Goal: Task Accomplishment & Management: Complete application form

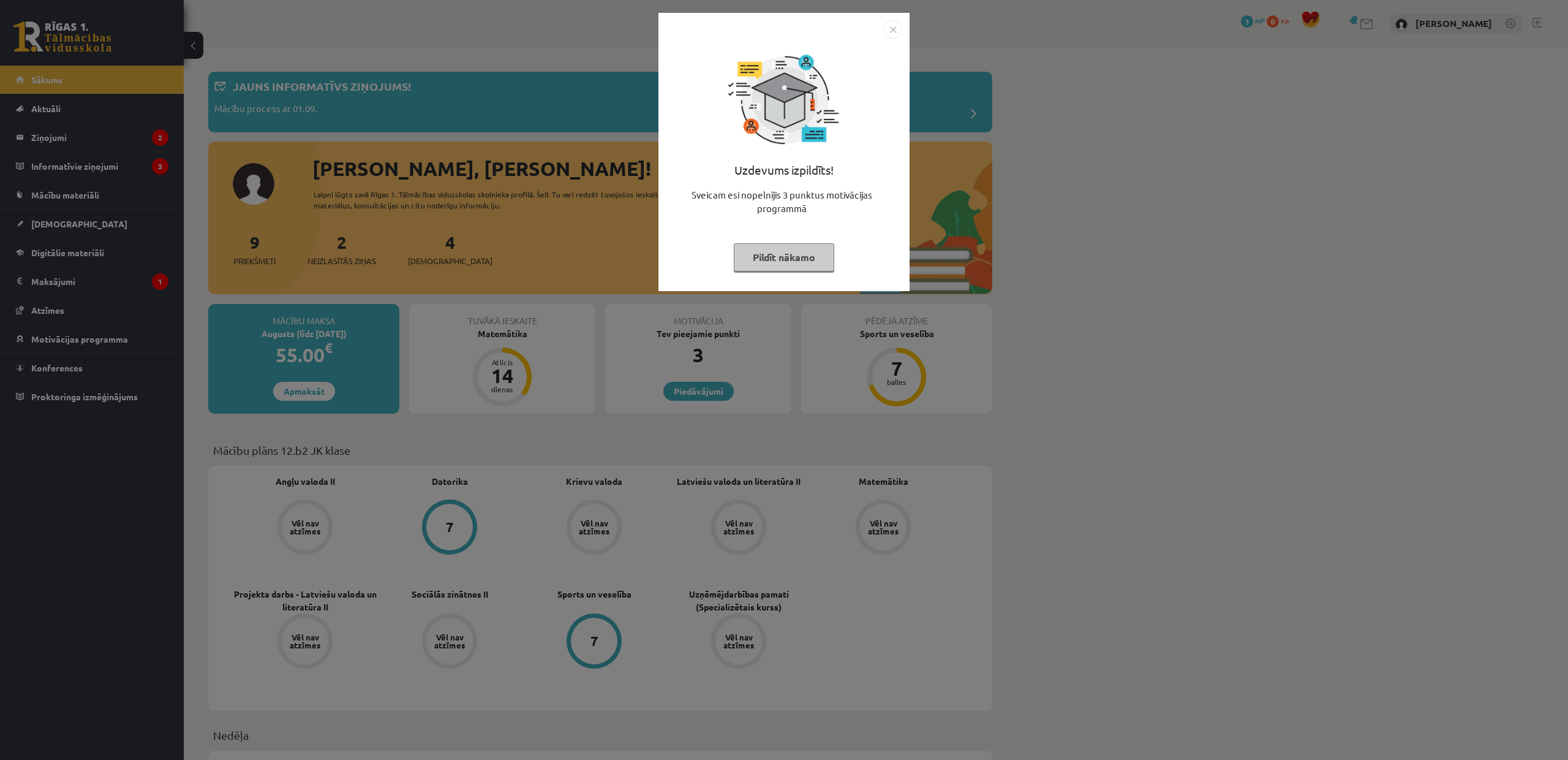
drag, startPoint x: 0, startPoint y: 0, endPoint x: 803, endPoint y: 410, distance: 901.6
click at [803, 410] on div "Uzdevums izpildīts! Sveicam esi nopelnījis 3 punktus motivācijas programmā Pild…" at bounding box center [784, 380] width 1568 height 760
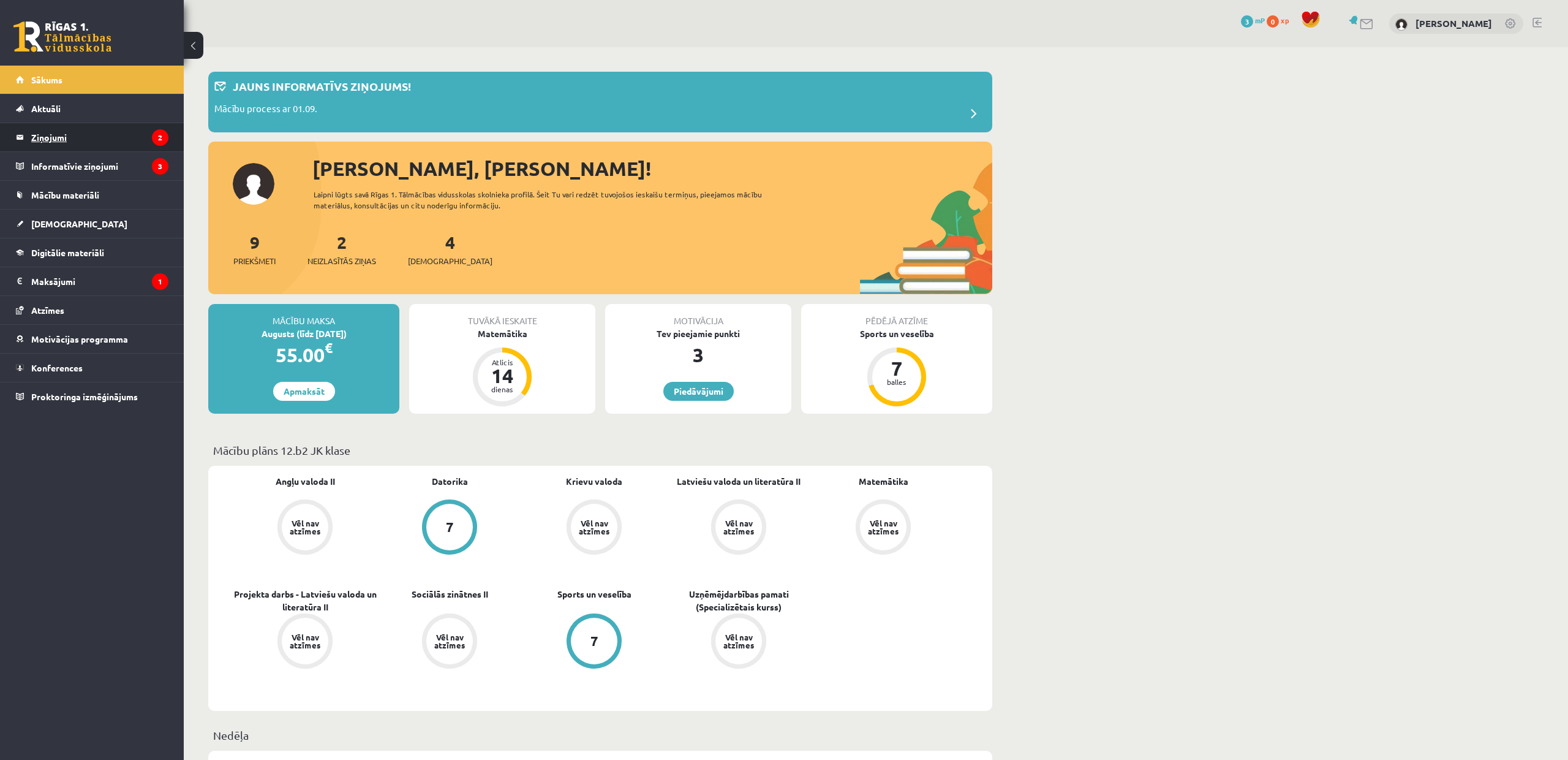
click at [120, 124] on legend "Ziņojumi 2" at bounding box center [100, 137] width 137 height 28
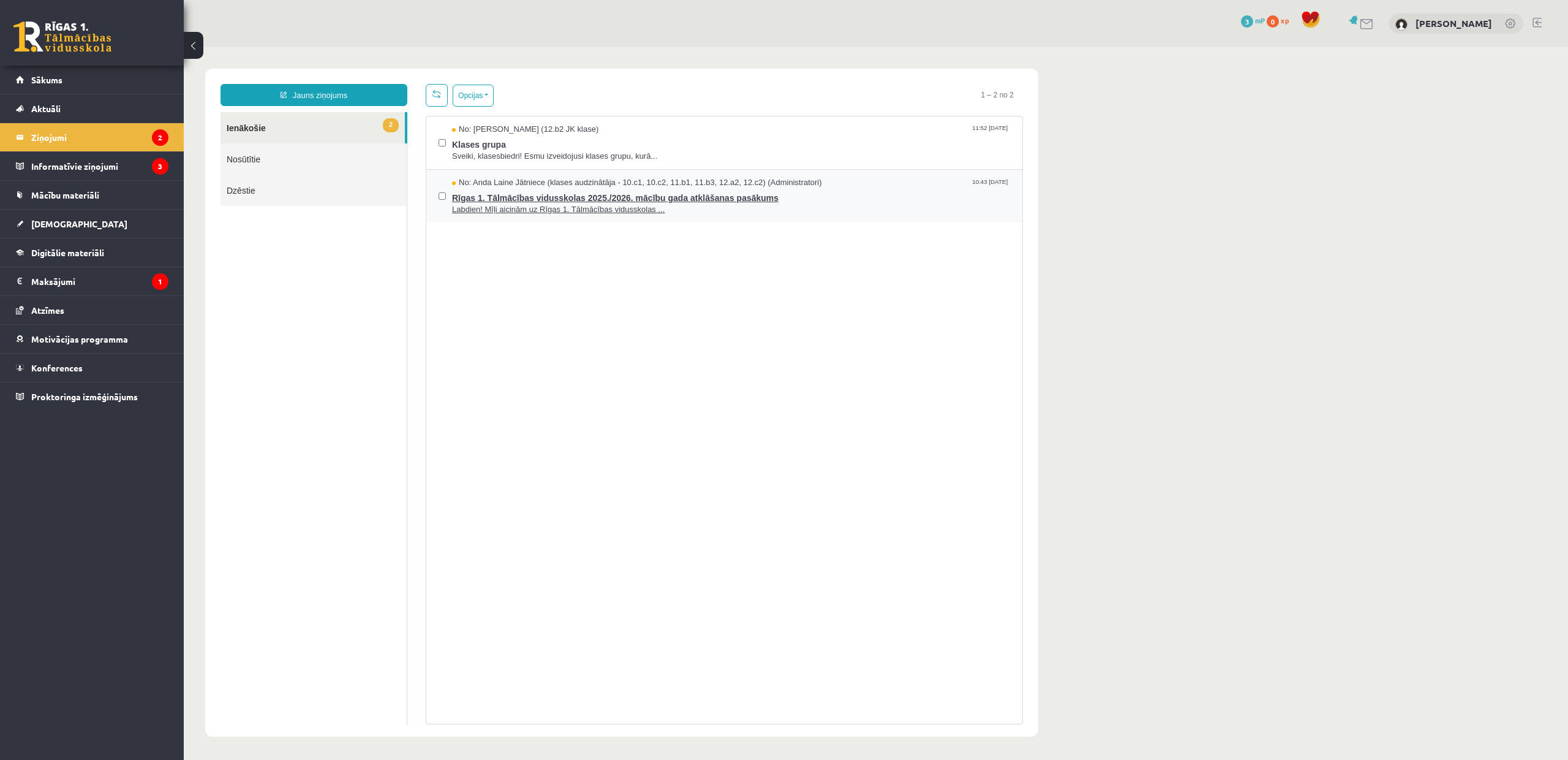
click at [529, 194] on span "Rīgas 1. Tālmācības vidusskolas 2025./2026. mācību gada atklāšanas pasākums" at bounding box center [731, 197] width 558 height 15
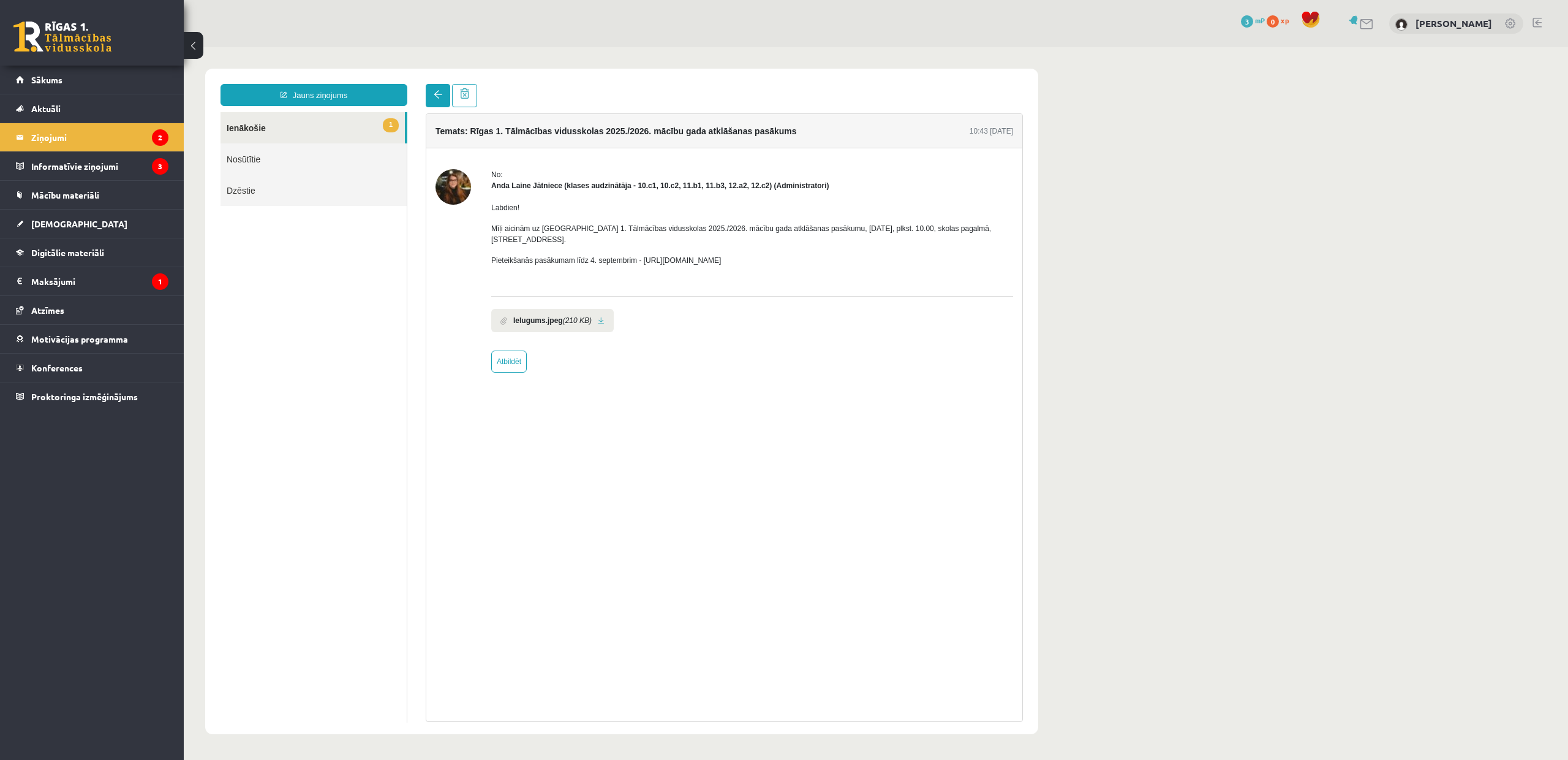
click at [430, 106] on link at bounding box center [438, 95] width 25 height 23
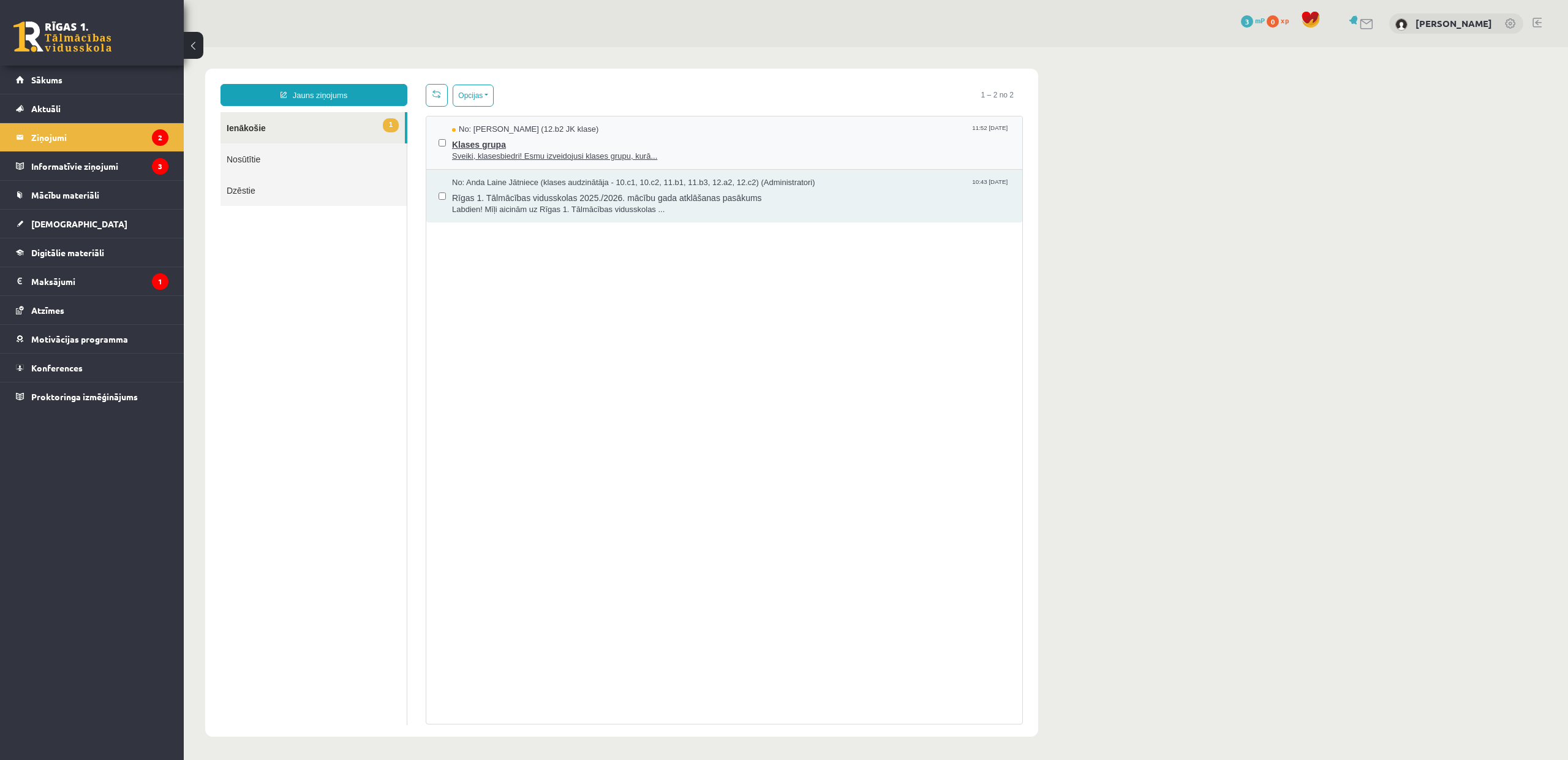
click at [484, 147] on span "Klases grupa" at bounding box center [731, 143] width 558 height 15
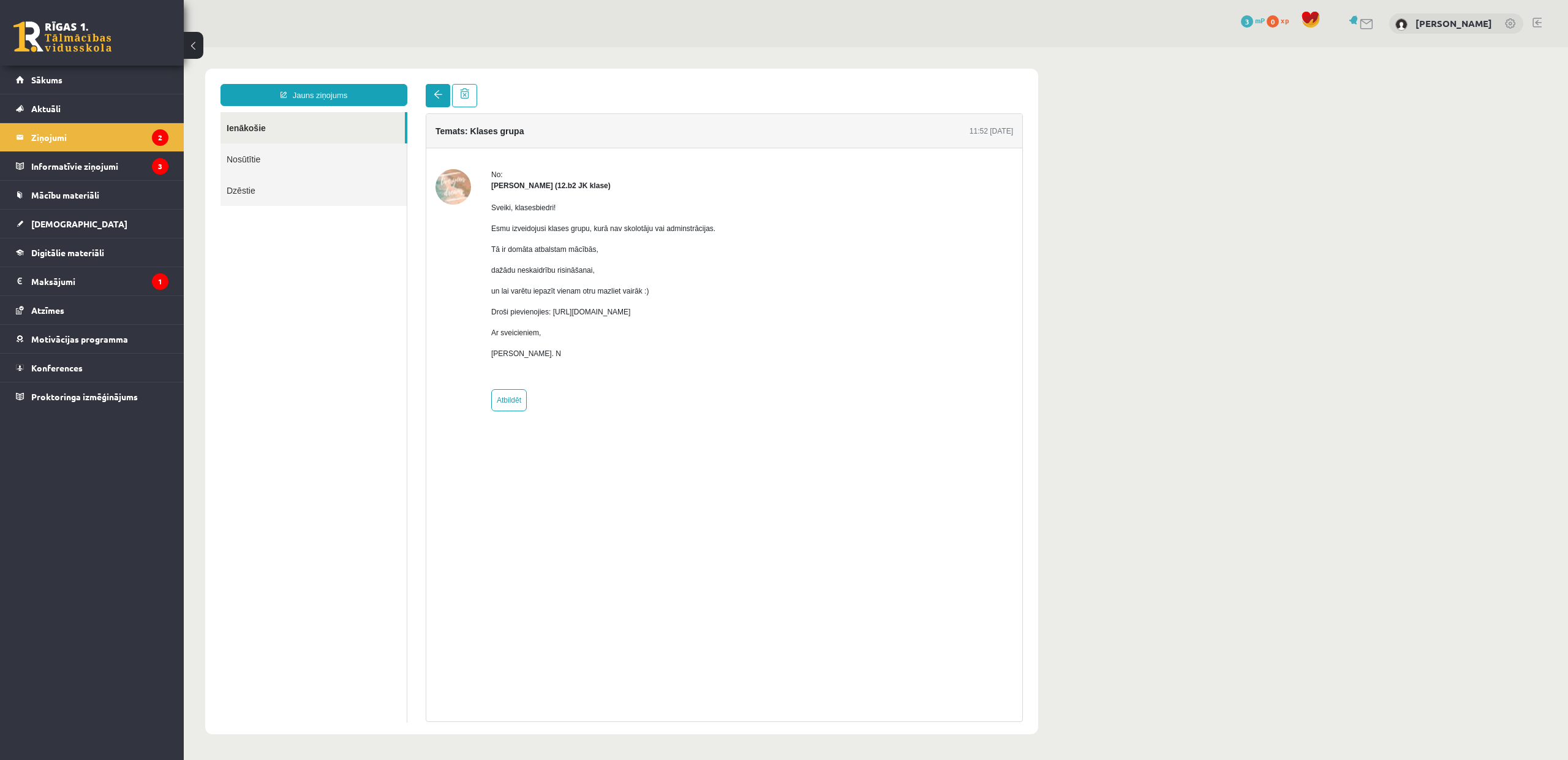
click at [444, 100] on link at bounding box center [438, 95] width 25 height 23
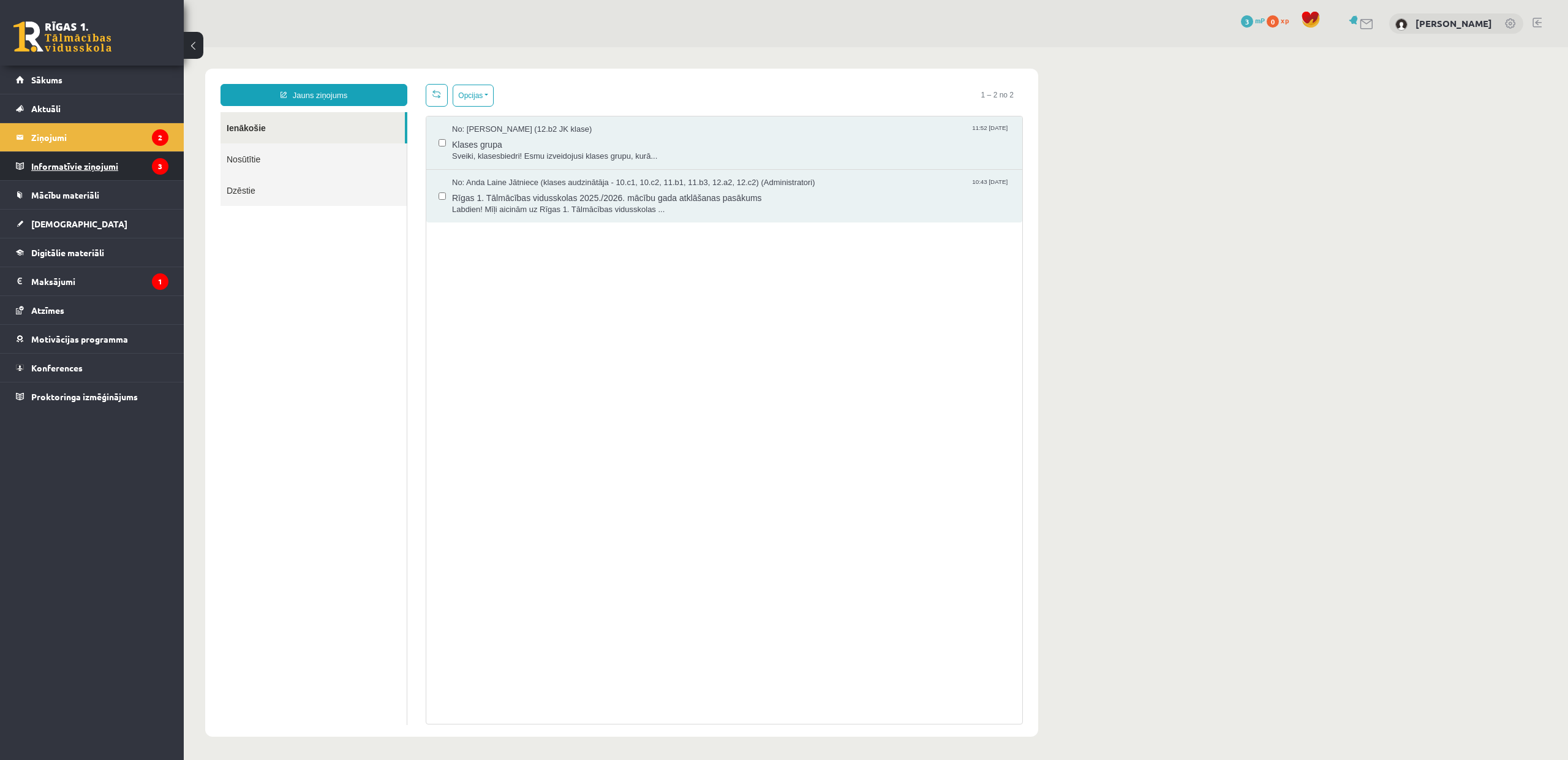
click at [141, 162] on legend "Informatīvie ziņojumi 3" at bounding box center [100, 166] width 137 height 28
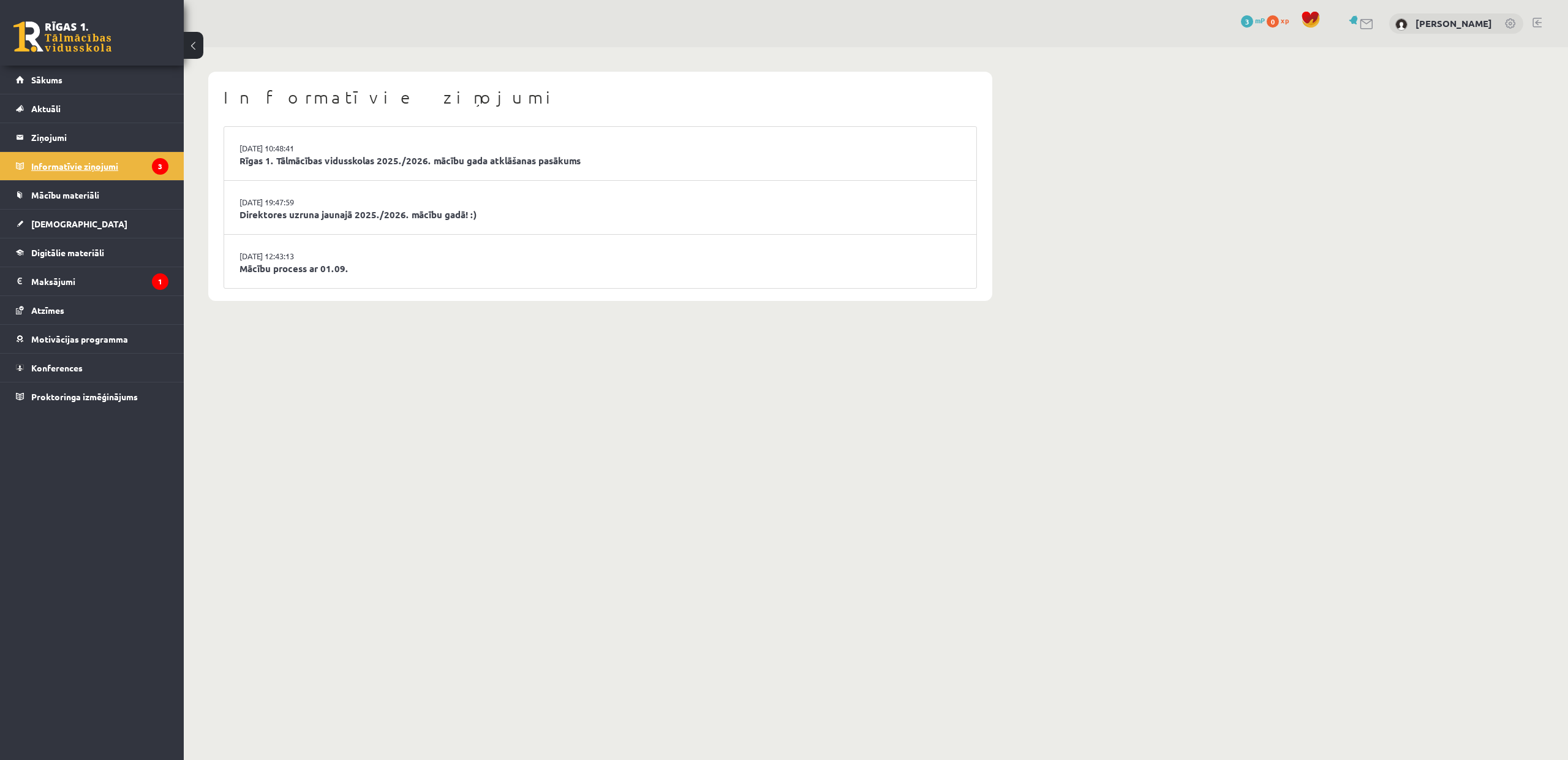
click at [89, 166] on legend "Informatīvie ziņojumi 3" at bounding box center [100, 166] width 137 height 28
click at [102, 285] on legend "Maksājumi 1" at bounding box center [100, 281] width 137 height 28
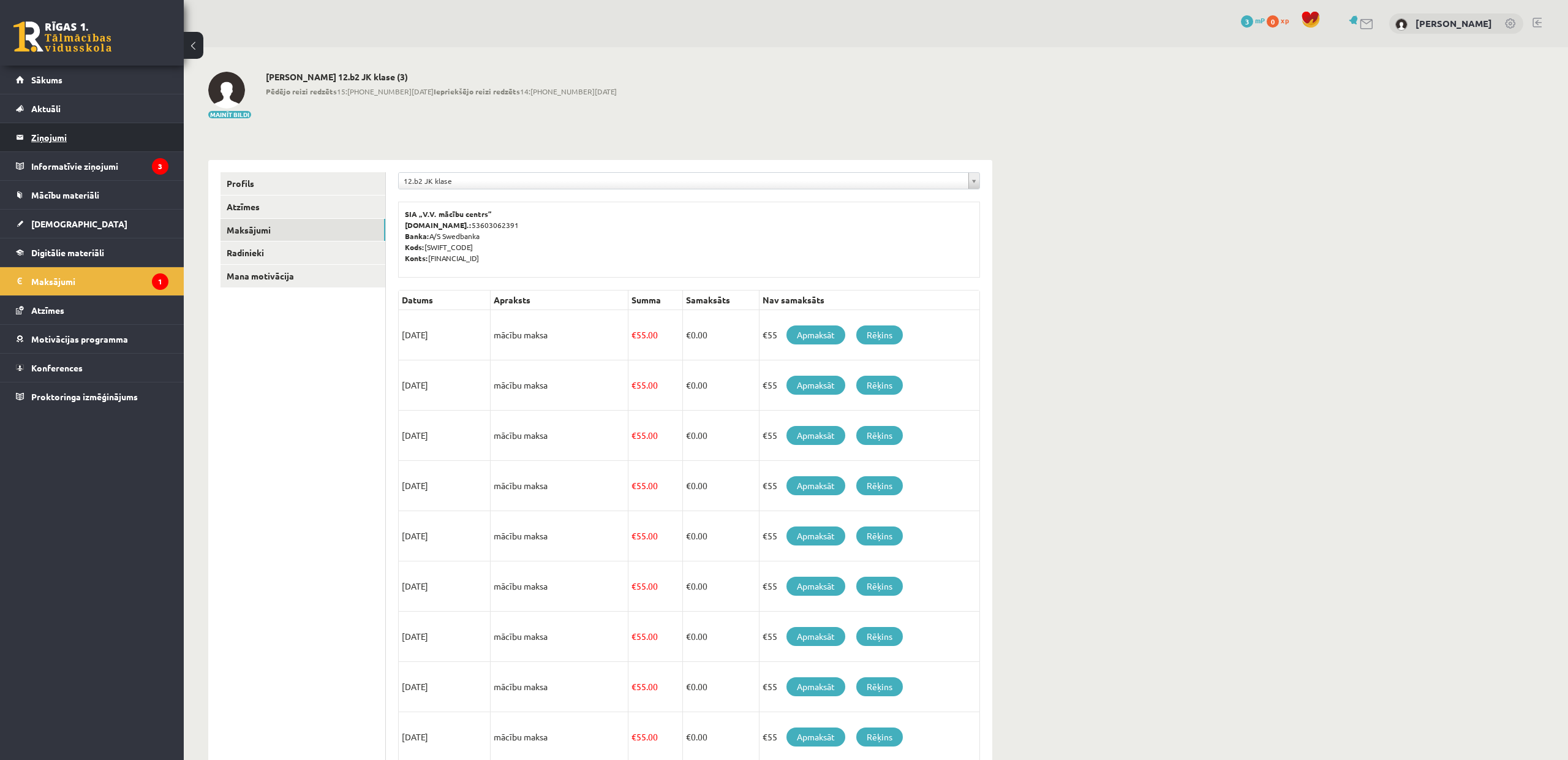
click at [71, 142] on legend "Ziņojumi 2" at bounding box center [100, 137] width 137 height 28
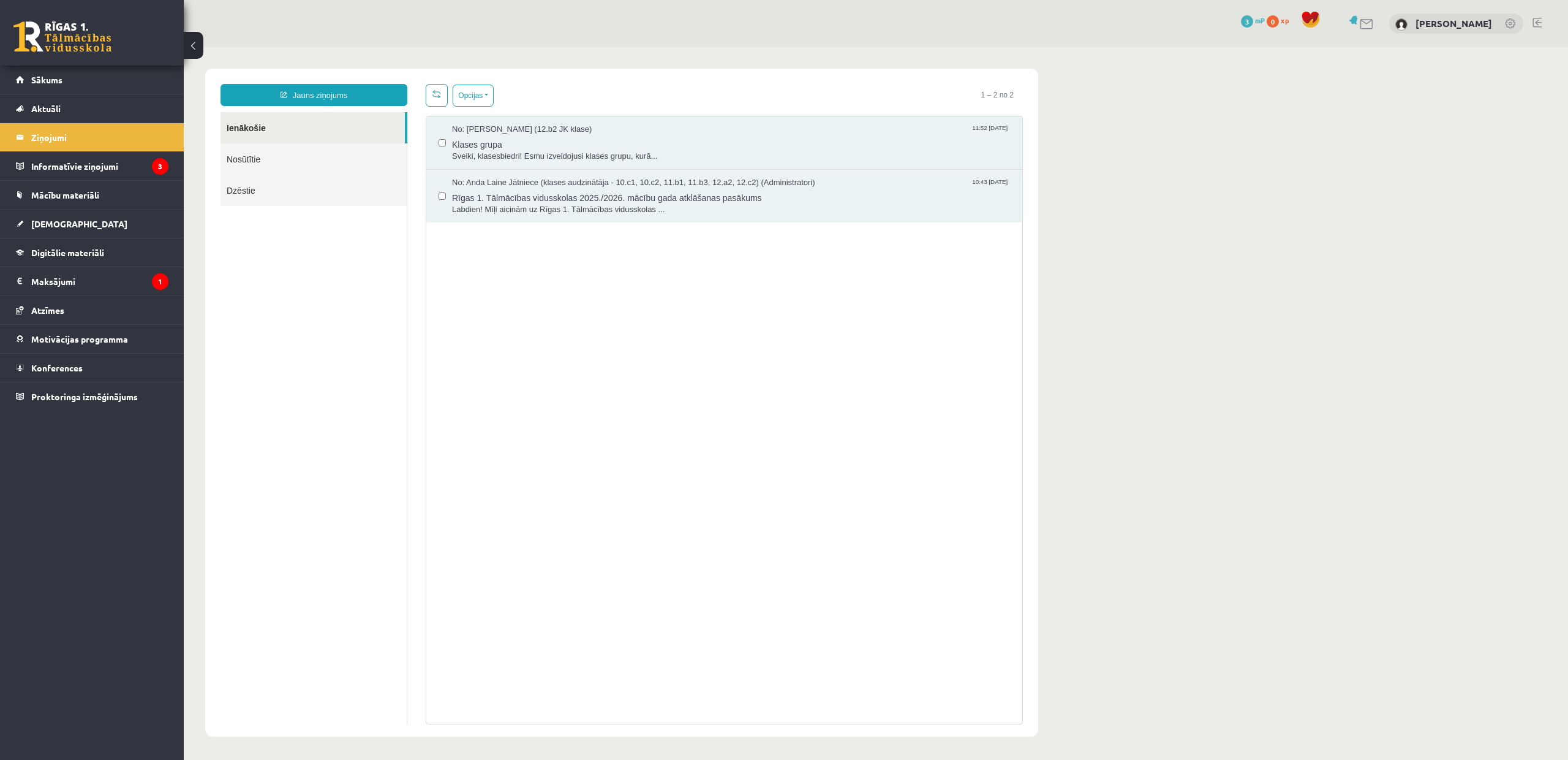
click at [331, 96] on link "Jauns ziņojums" at bounding box center [313, 95] width 187 height 22
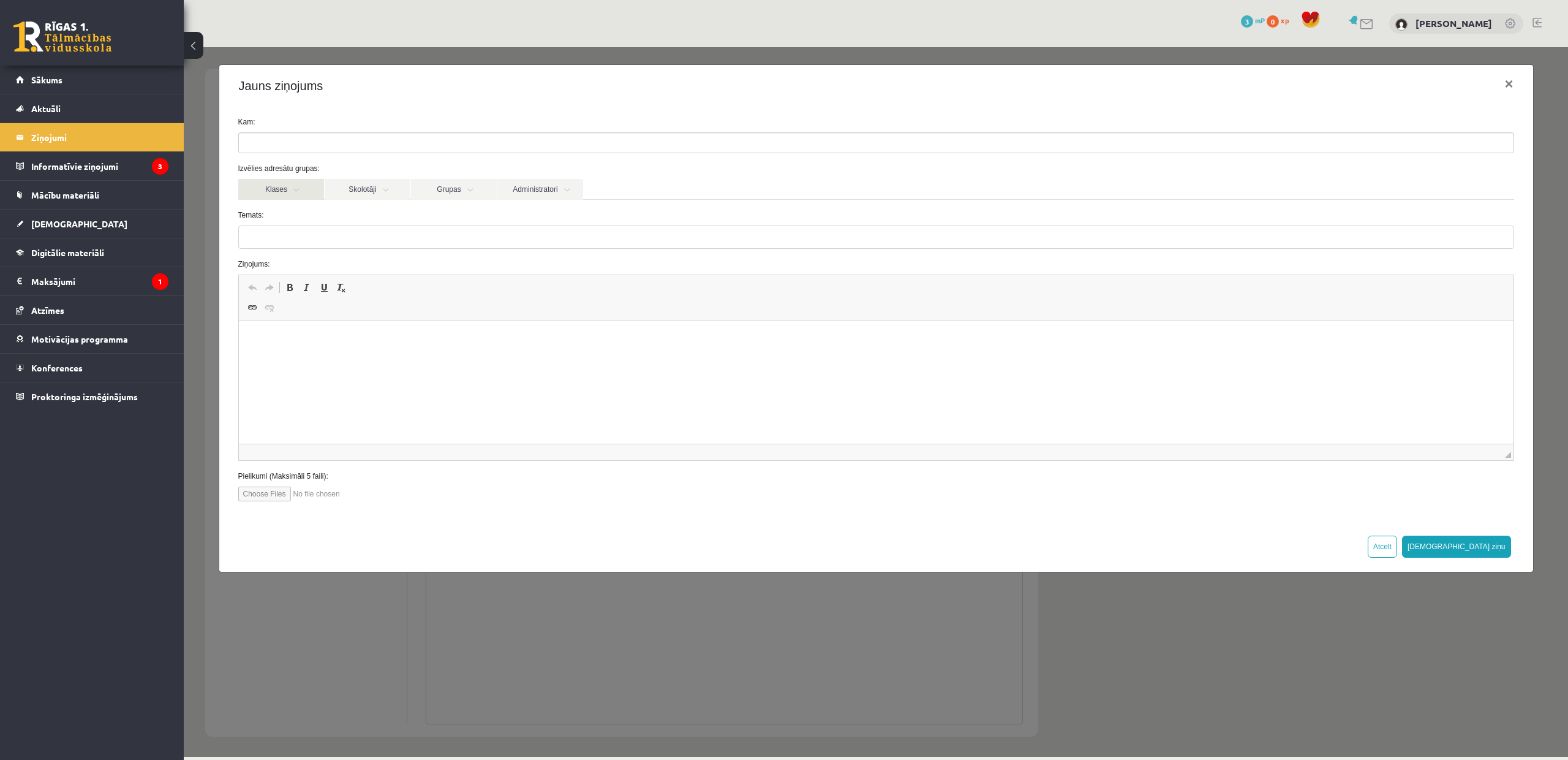
click at [308, 192] on link "Klases" at bounding box center [280, 189] width 85 height 21
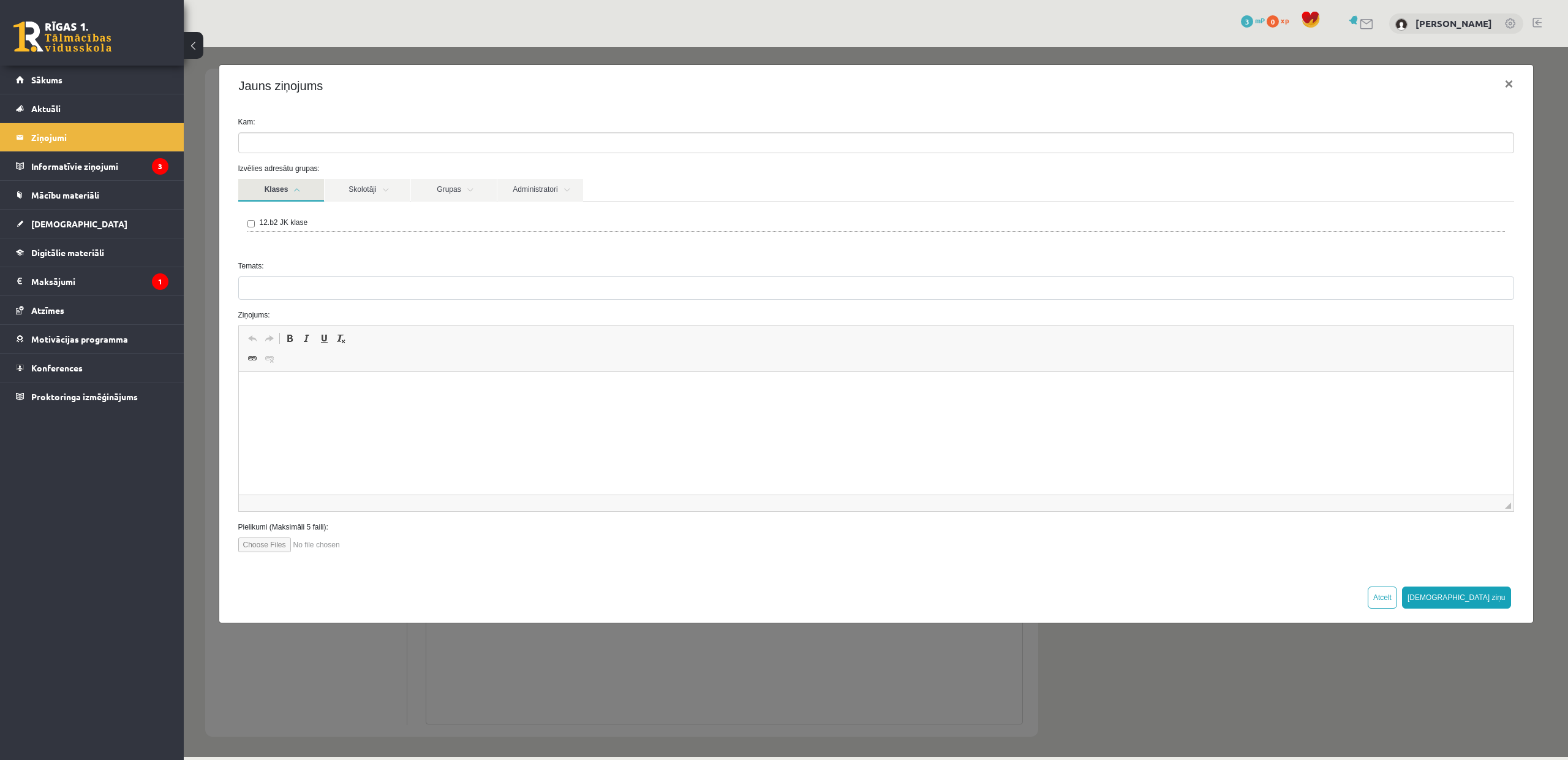
click at [297, 222] on label "12.b2 JK klase" at bounding box center [284, 222] width 48 height 11
click at [297, 222] on label "12.b2 JK klase" at bounding box center [284, 222] width 48 height 11
click at [292, 181] on link "Klases" at bounding box center [280, 190] width 85 height 22
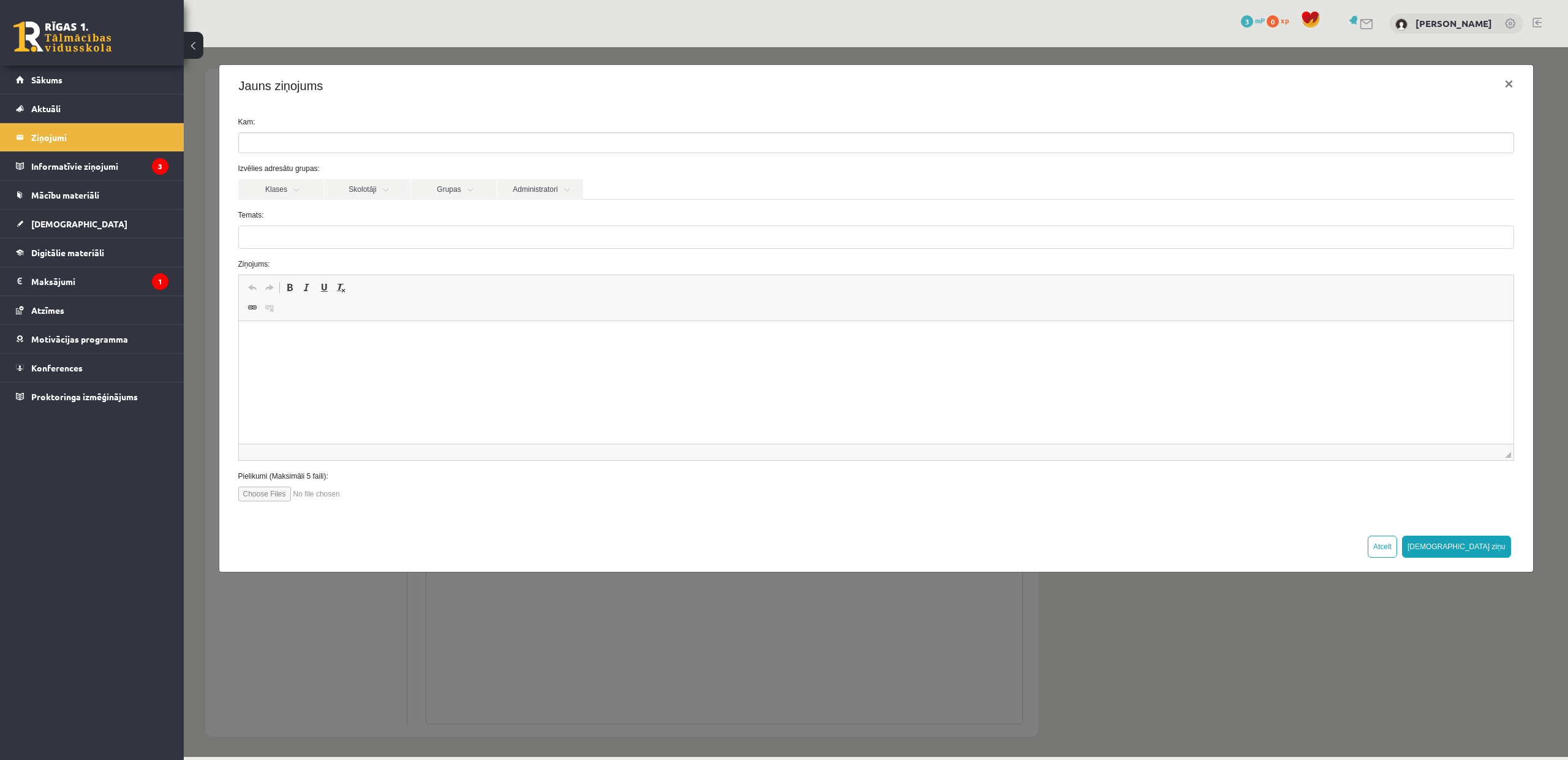
click at [1397, 553] on button "Atcelt" at bounding box center [1382, 547] width 29 height 22
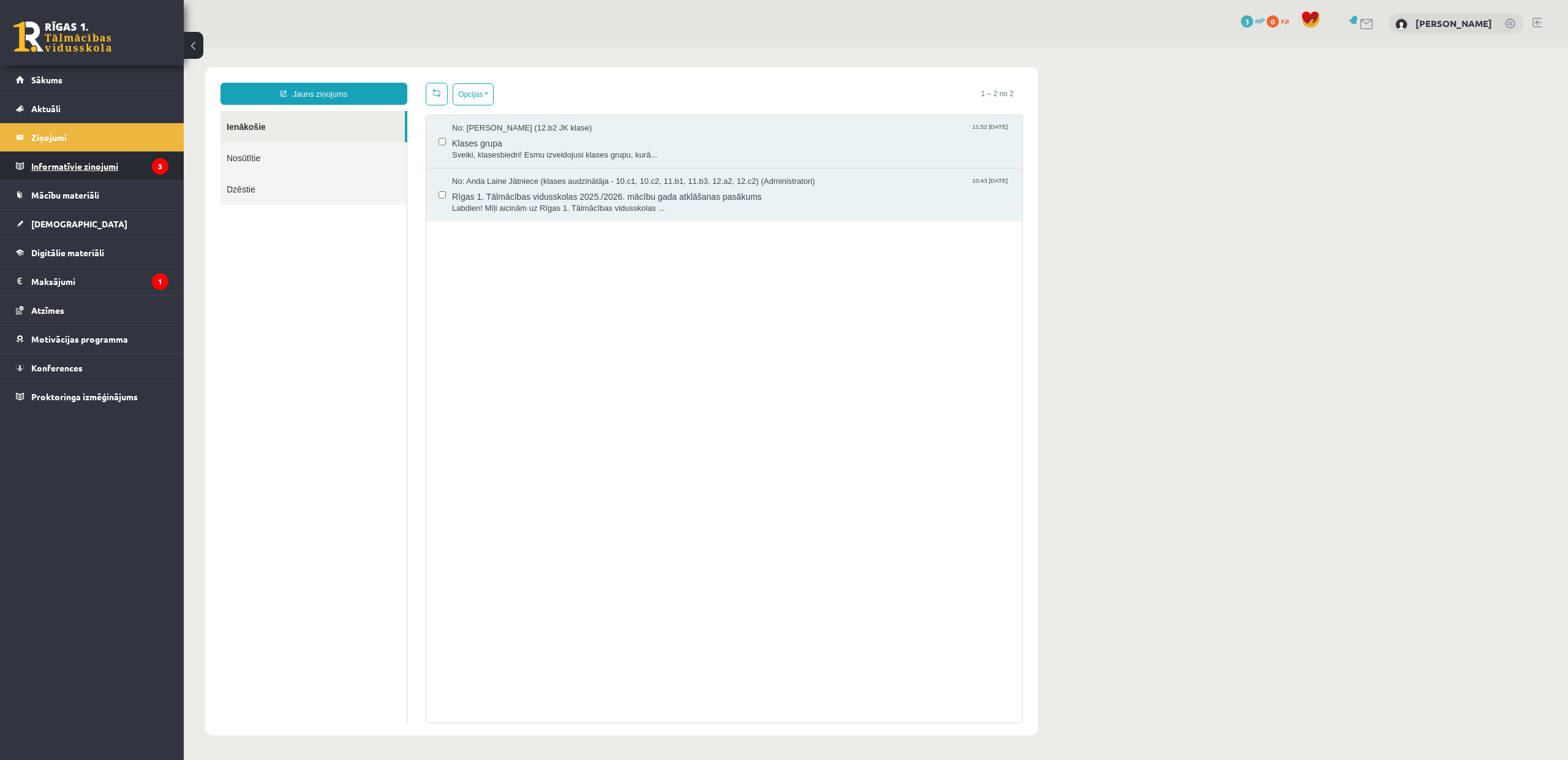
click at [86, 177] on legend "Informatīvie ziņojumi 3" at bounding box center [100, 166] width 137 height 28
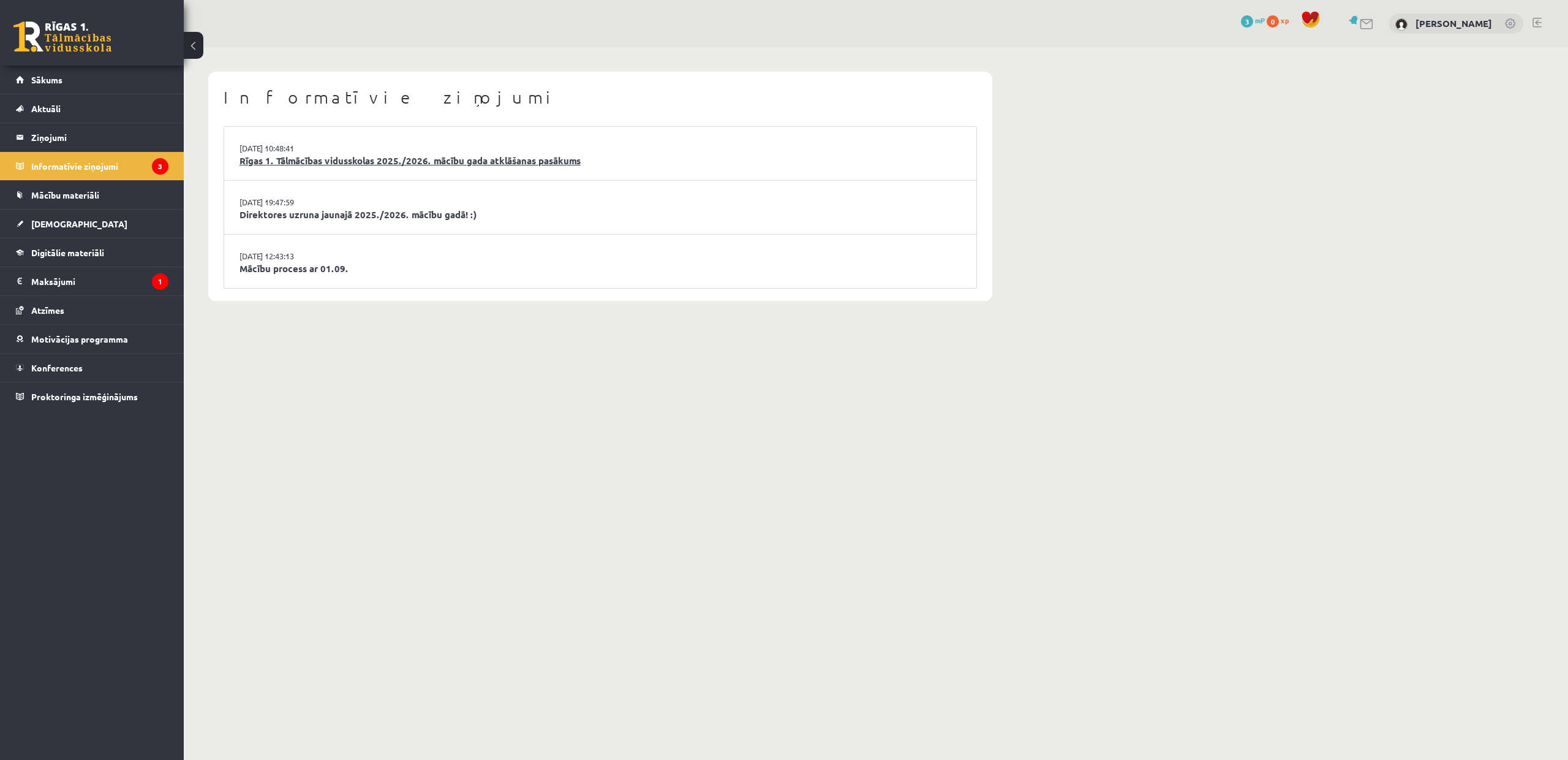
click at [370, 163] on link "Rīgas 1. Tālmācības vidusskolas 2025./2026. mācību gada atklāšanas pasākums" at bounding box center [600, 160] width 721 height 14
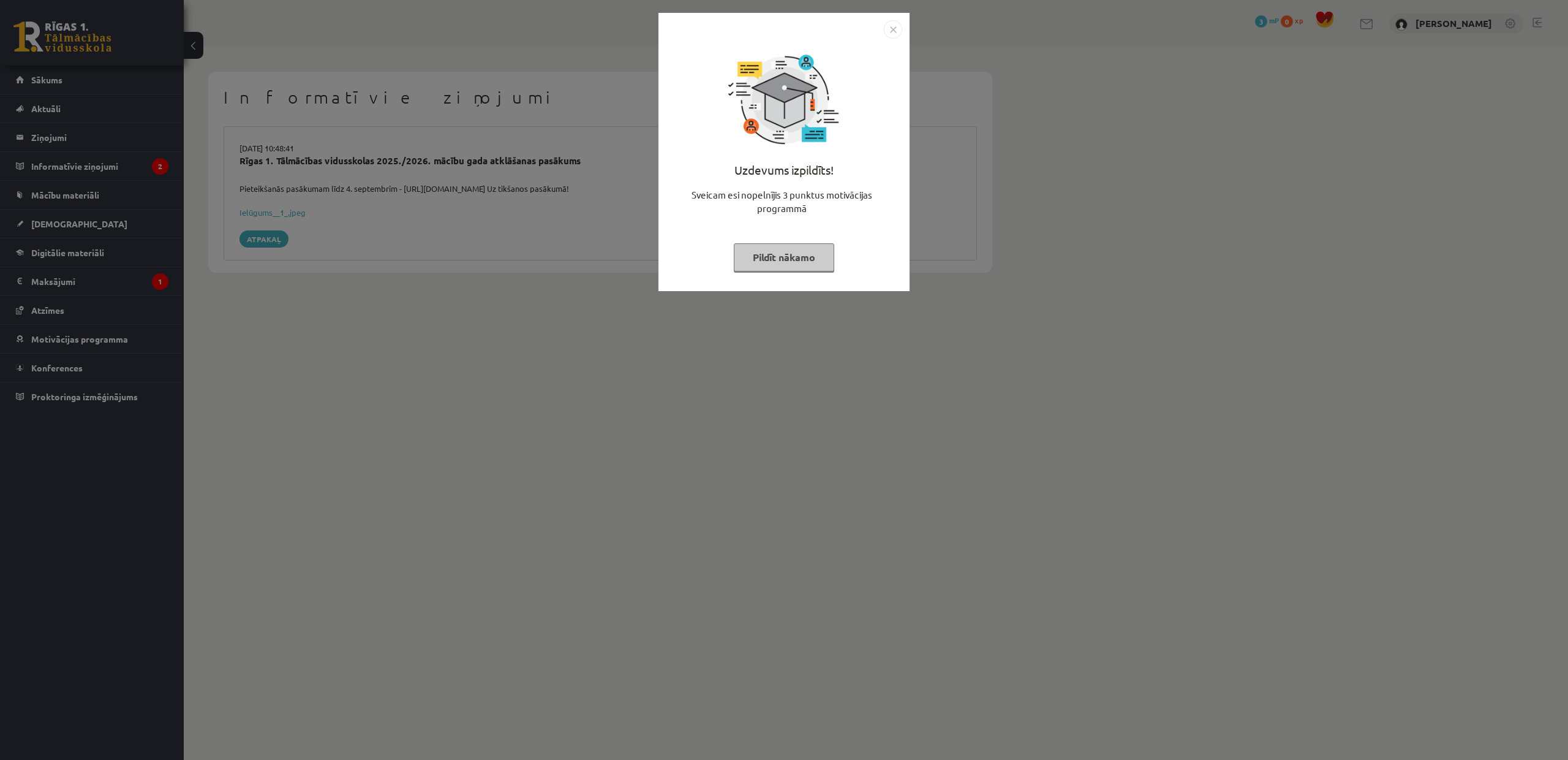
click at [609, 213] on div "Uzdevums izpildīts! Sveicam esi nopelnījis 3 punktus motivācijas programmā Pild…" at bounding box center [784, 380] width 1568 height 760
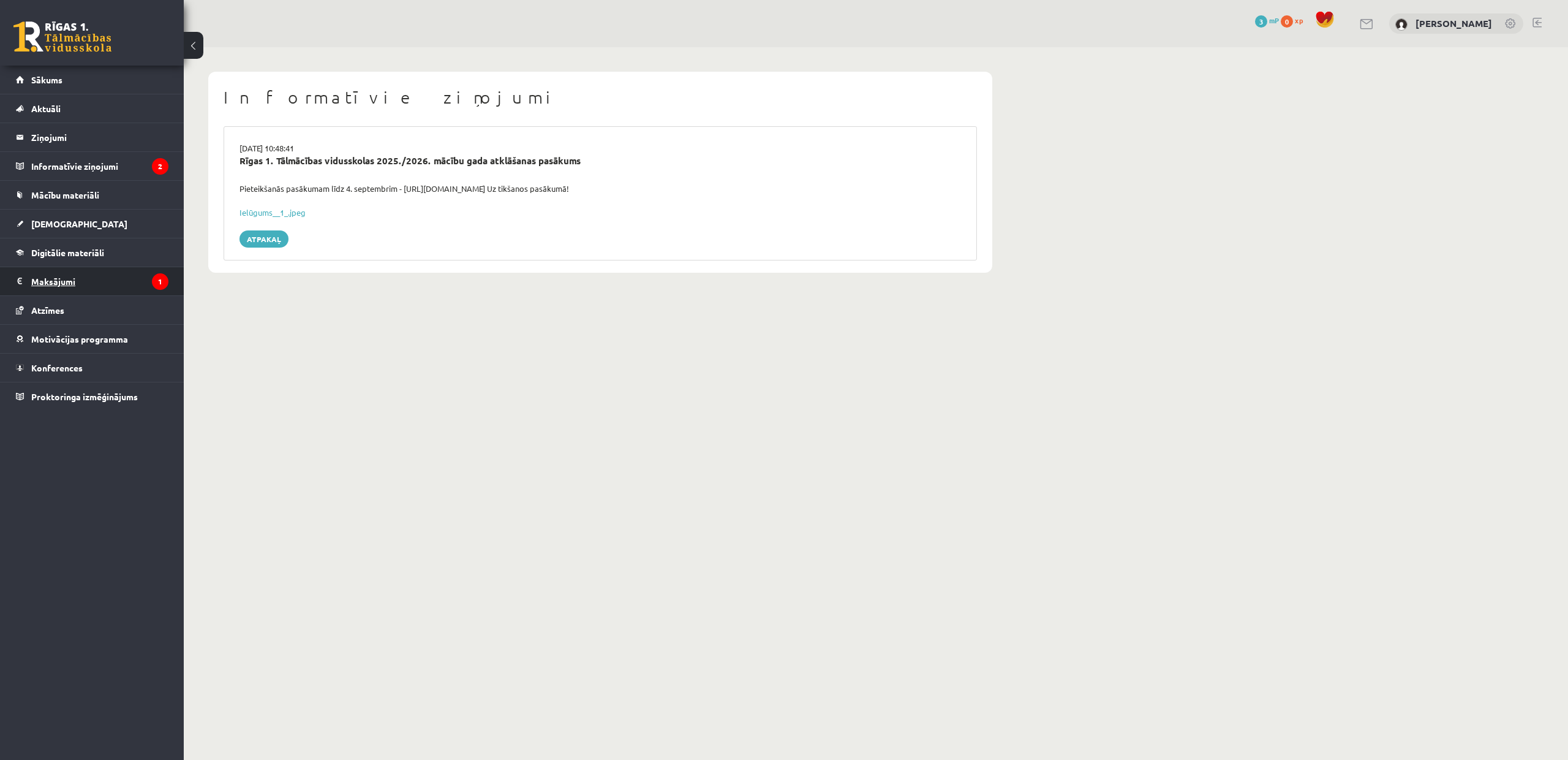
click at [153, 275] on legend "Maksājumi 1" at bounding box center [100, 281] width 137 height 28
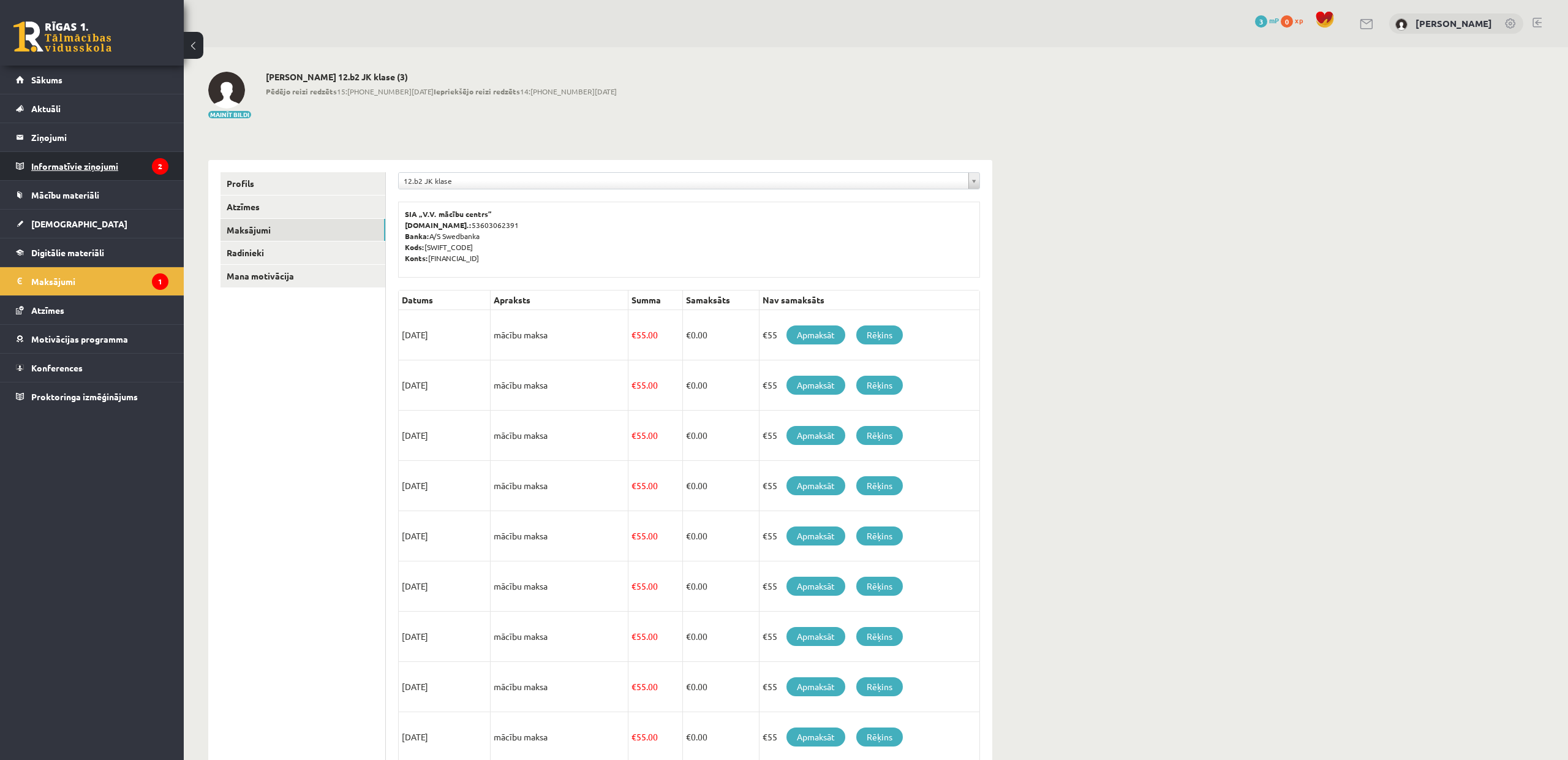
click at [144, 164] on legend "Informatīvie ziņojumi 2" at bounding box center [100, 166] width 137 height 28
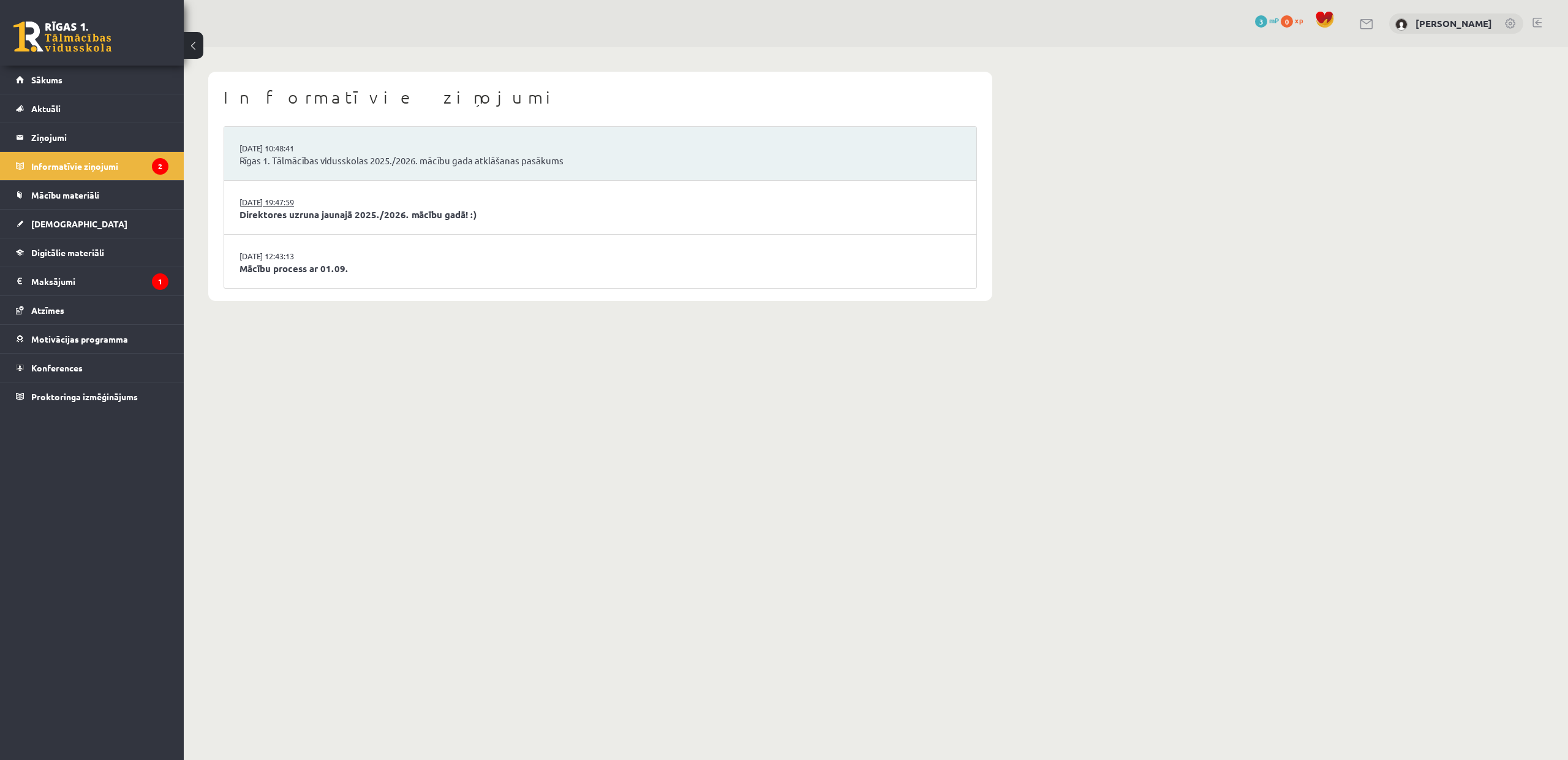
click at [273, 201] on link "29.08.2025 19:47:59" at bounding box center [285, 202] width 92 height 12
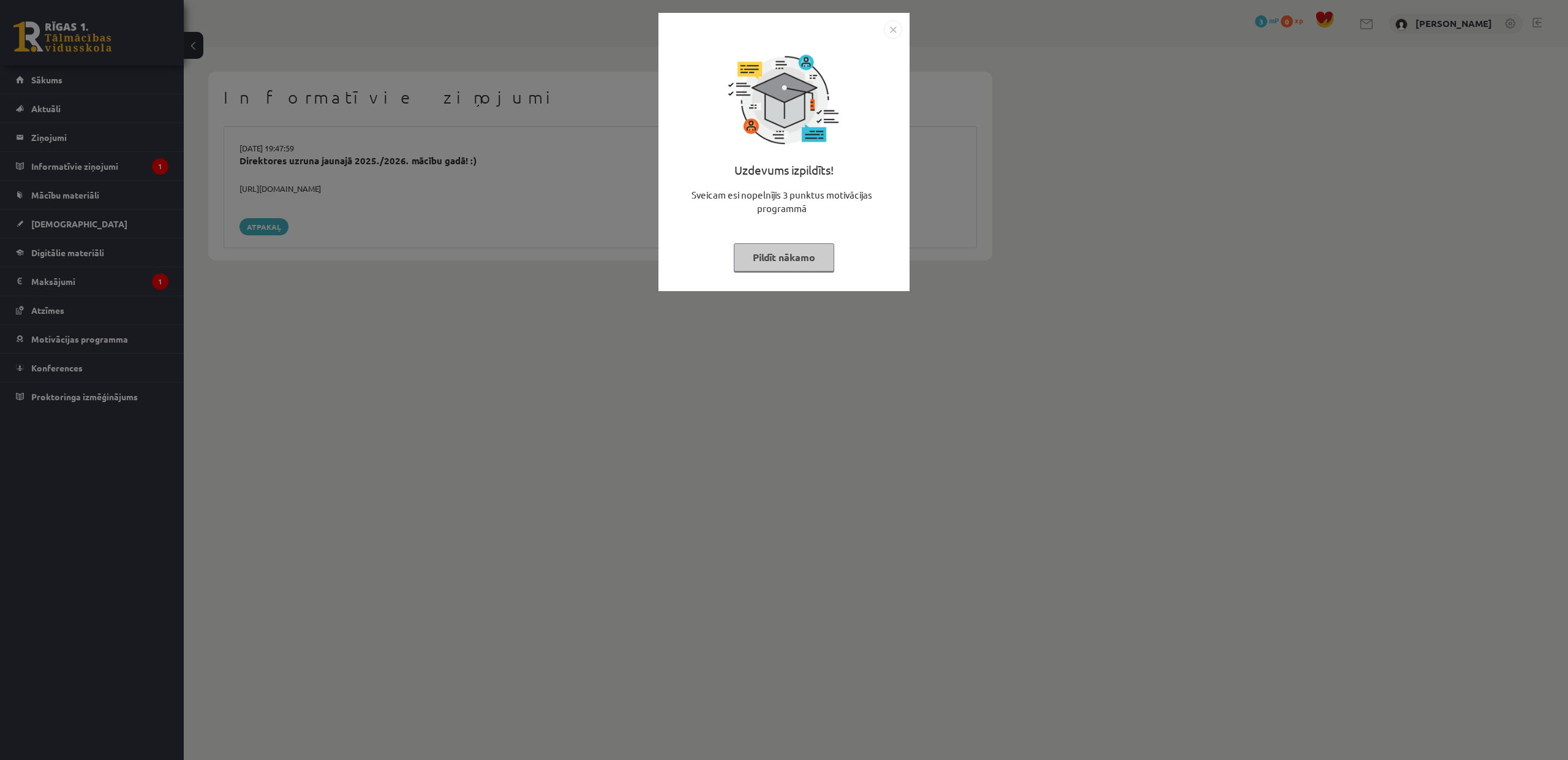
click at [274, 227] on div "Uzdevums izpildīts! Sveicam esi nopelnījis 3 punktus motivācijas programmā Pild…" at bounding box center [784, 380] width 1568 height 760
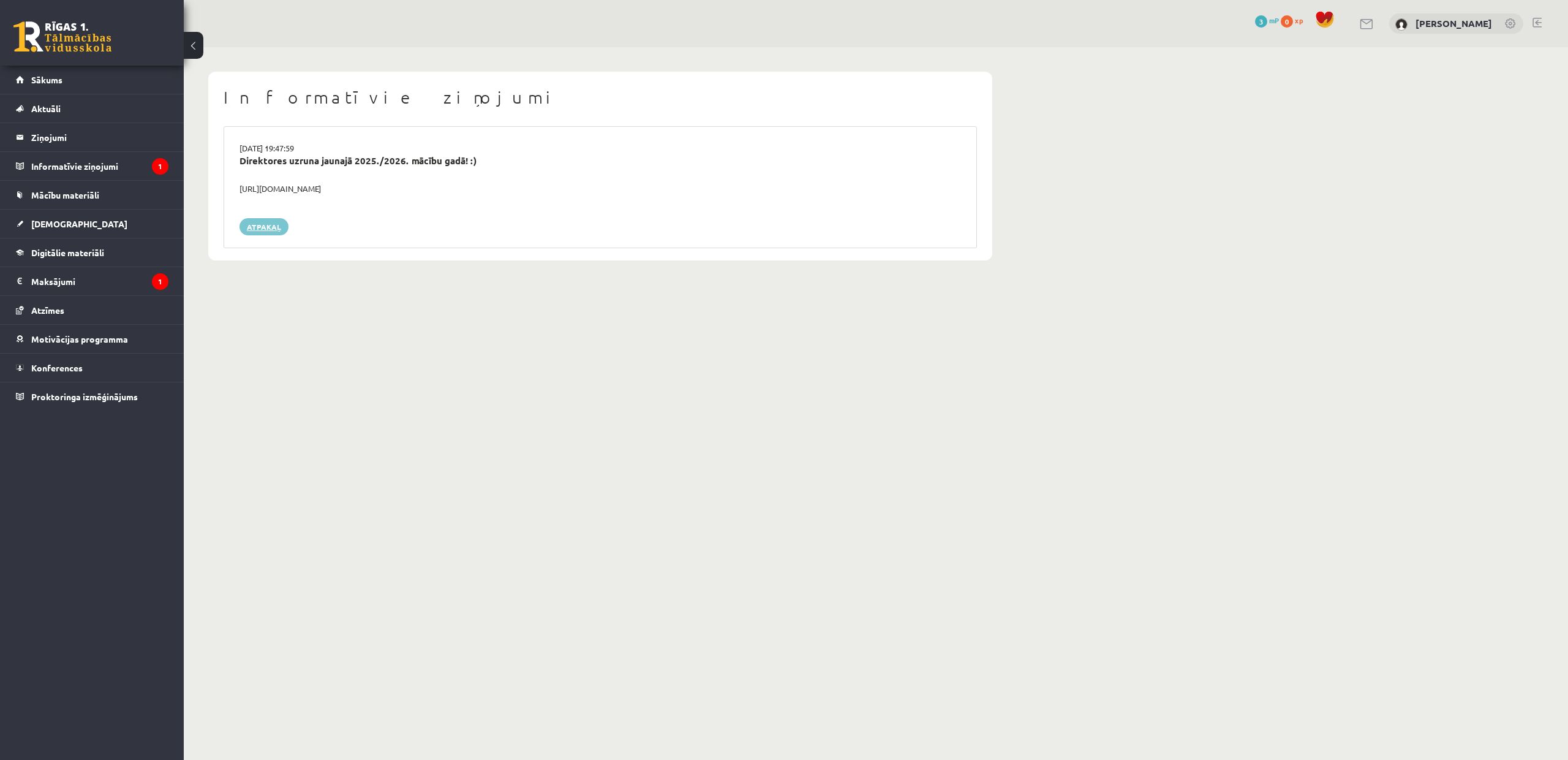
click at [265, 227] on link "Atpakaļ" at bounding box center [264, 227] width 49 height 17
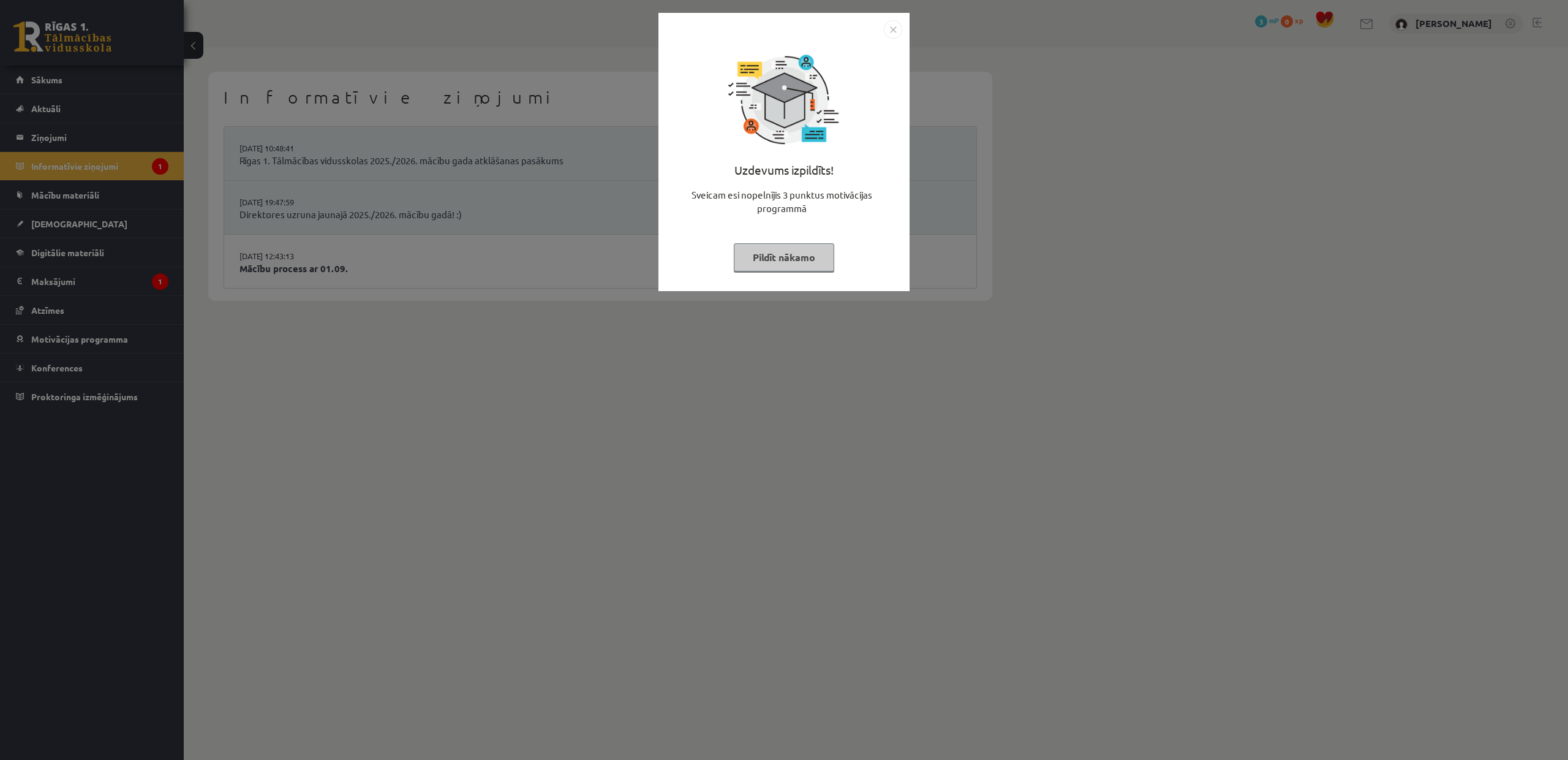
click at [274, 256] on div "Uzdevums izpildīts! Sveicam esi nopelnījis 3 punktus motivācijas programmā Pild…" at bounding box center [784, 380] width 1568 height 760
click at [274, 259] on div "Uzdevums izpildīts! Sveicam esi nopelnījis 3 punktus motivācijas programmā Pild…" at bounding box center [784, 380] width 1568 height 760
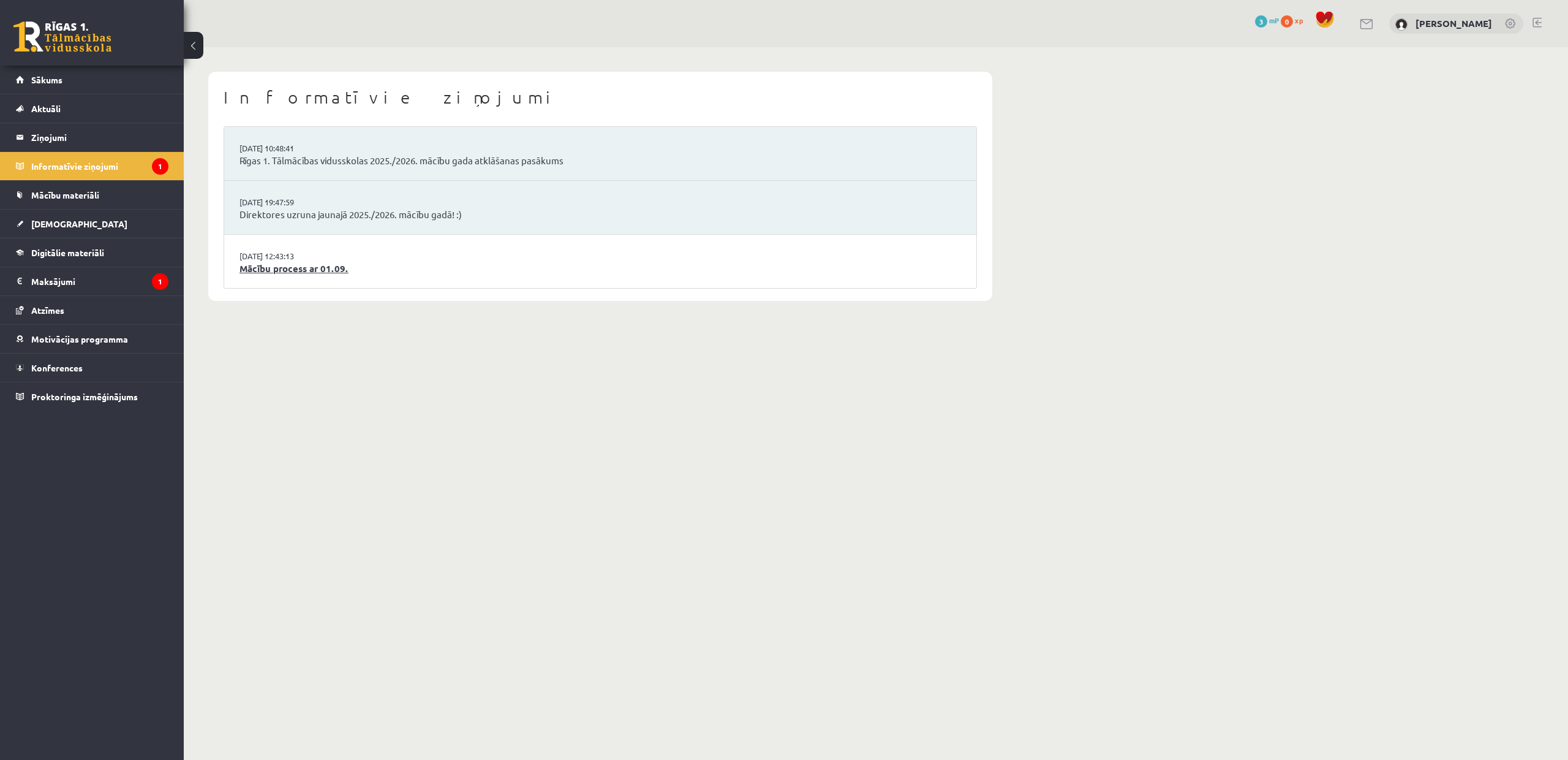
click at [274, 263] on link "Mācību process ar 01.09." at bounding box center [600, 268] width 721 height 14
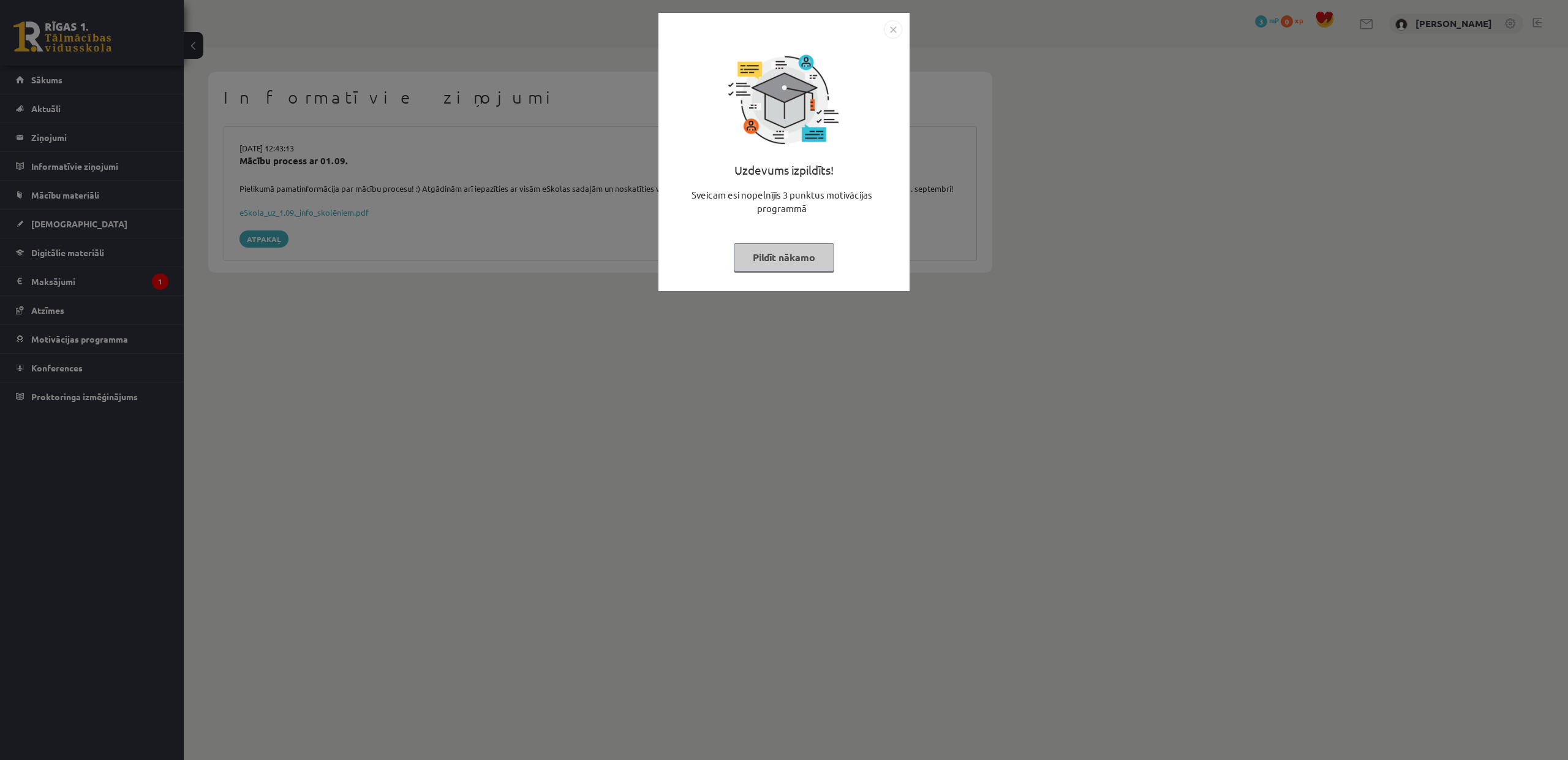
click at [275, 247] on div "Uzdevums izpildīts! Sveicam esi nopelnījis 3 punktus motivācijas programmā Pild…" at bounding box center [784, 380] width 1568 height 760
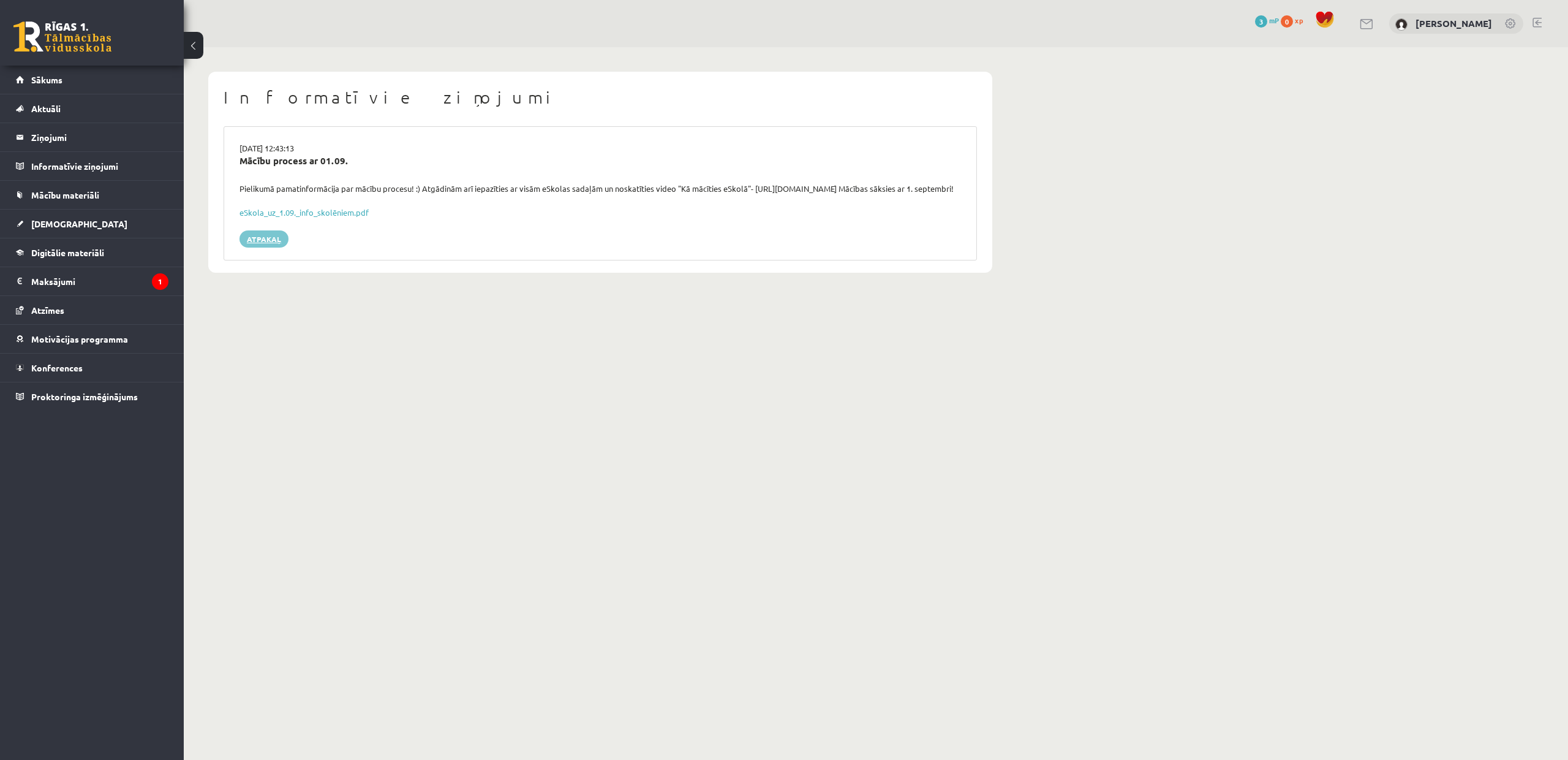
click at [268, 247] on link "Atpakaļ" at bounding box center [264, 239] width 49 height 17
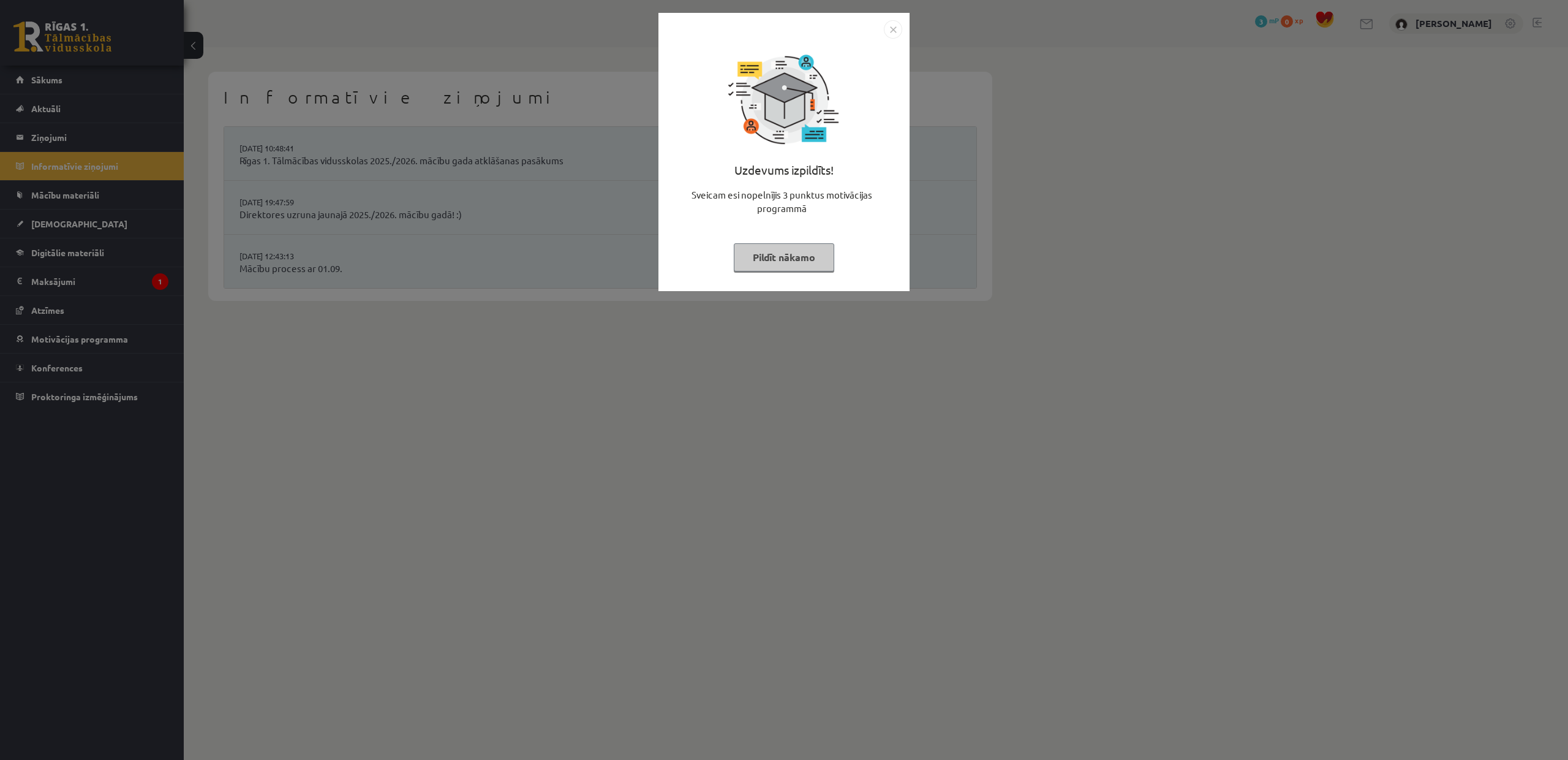
click at [148, 84] on div "Uzdevums izpildīts! Sveicam esi nopelnījis 3 punktus motivācijas programmā Pild…" at bounding box center [784, 380] width 1568 height 760
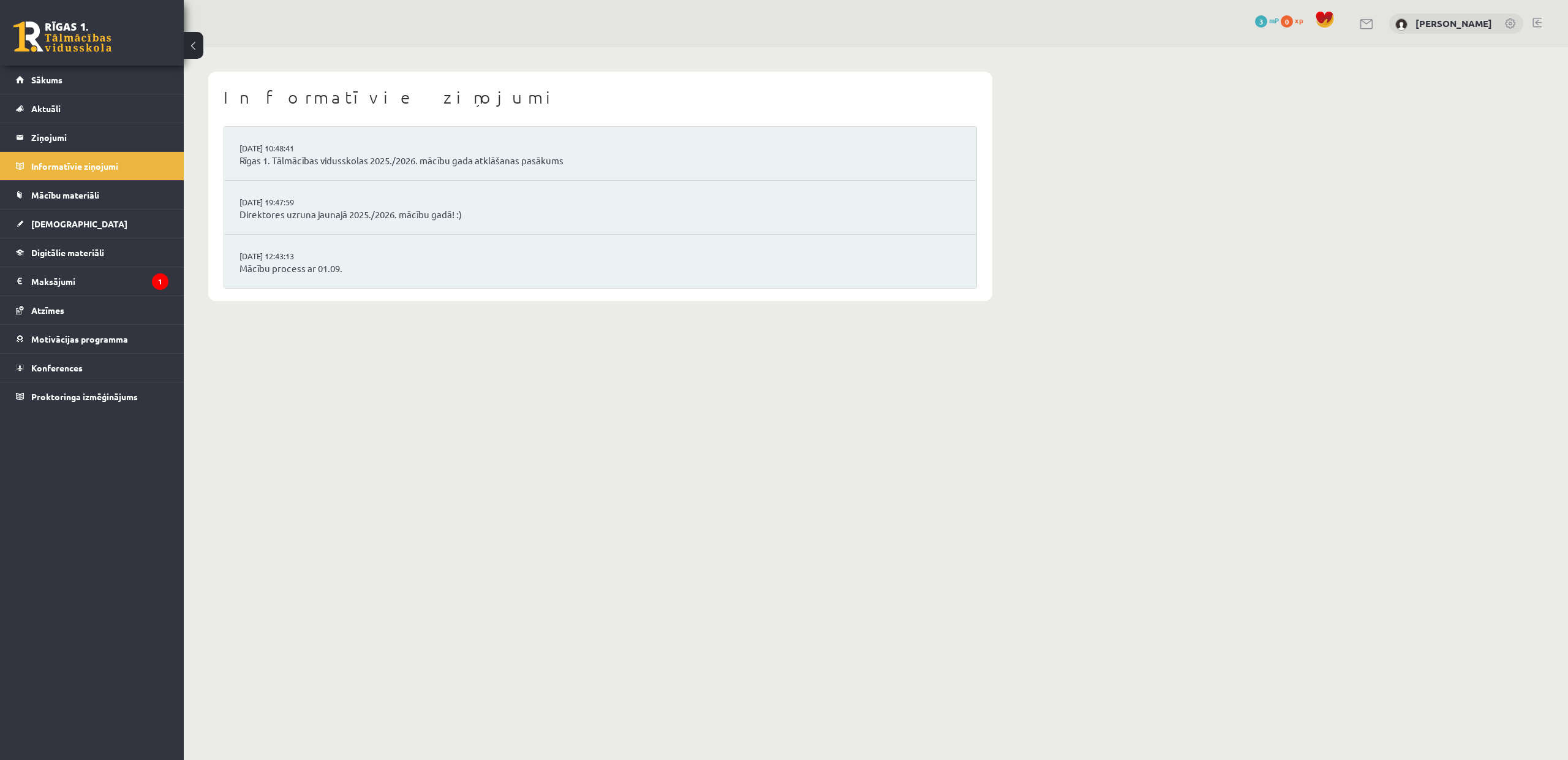
click at [147, 82] on link "Sākums" at bounding box center [92, 80] width 153 height 28
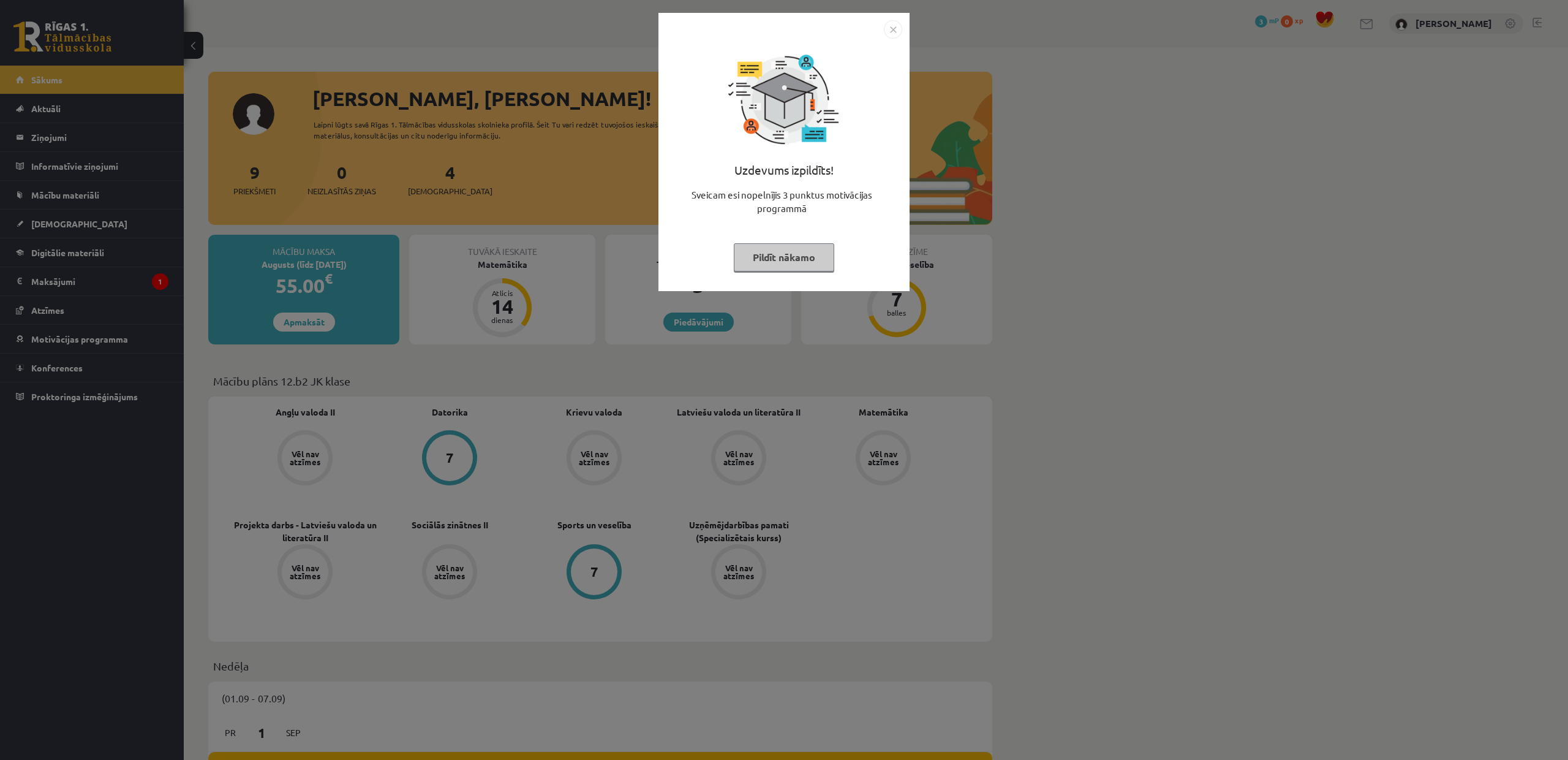
click at [534, 192] on div "Uzdevums izpildīts! Sveicam esi nopelnījis 3 punktus motivācijas programmā Pild…" at bounding box center [784, 380] width 1568 height 760
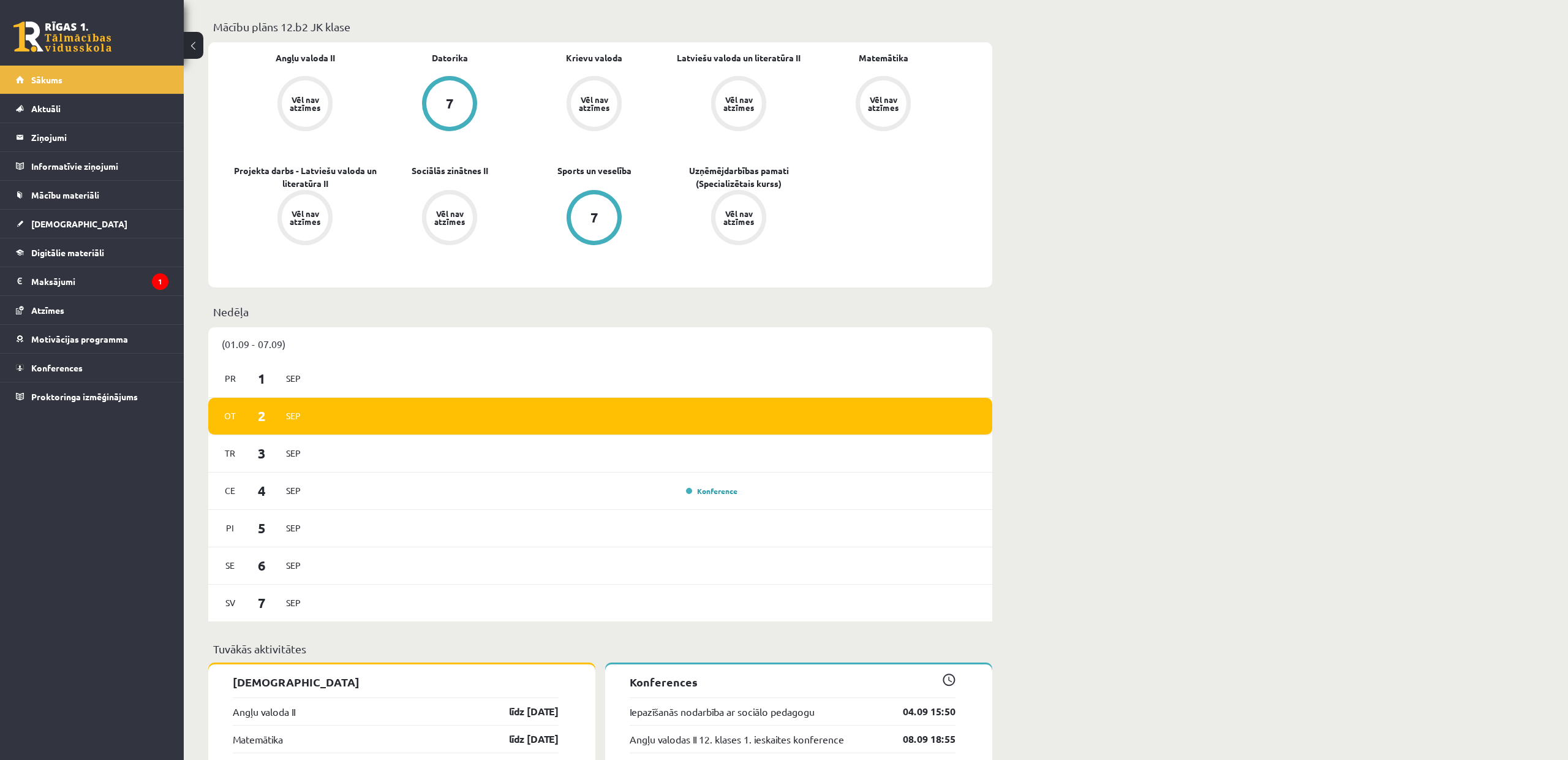
scroll to position [682, 0]
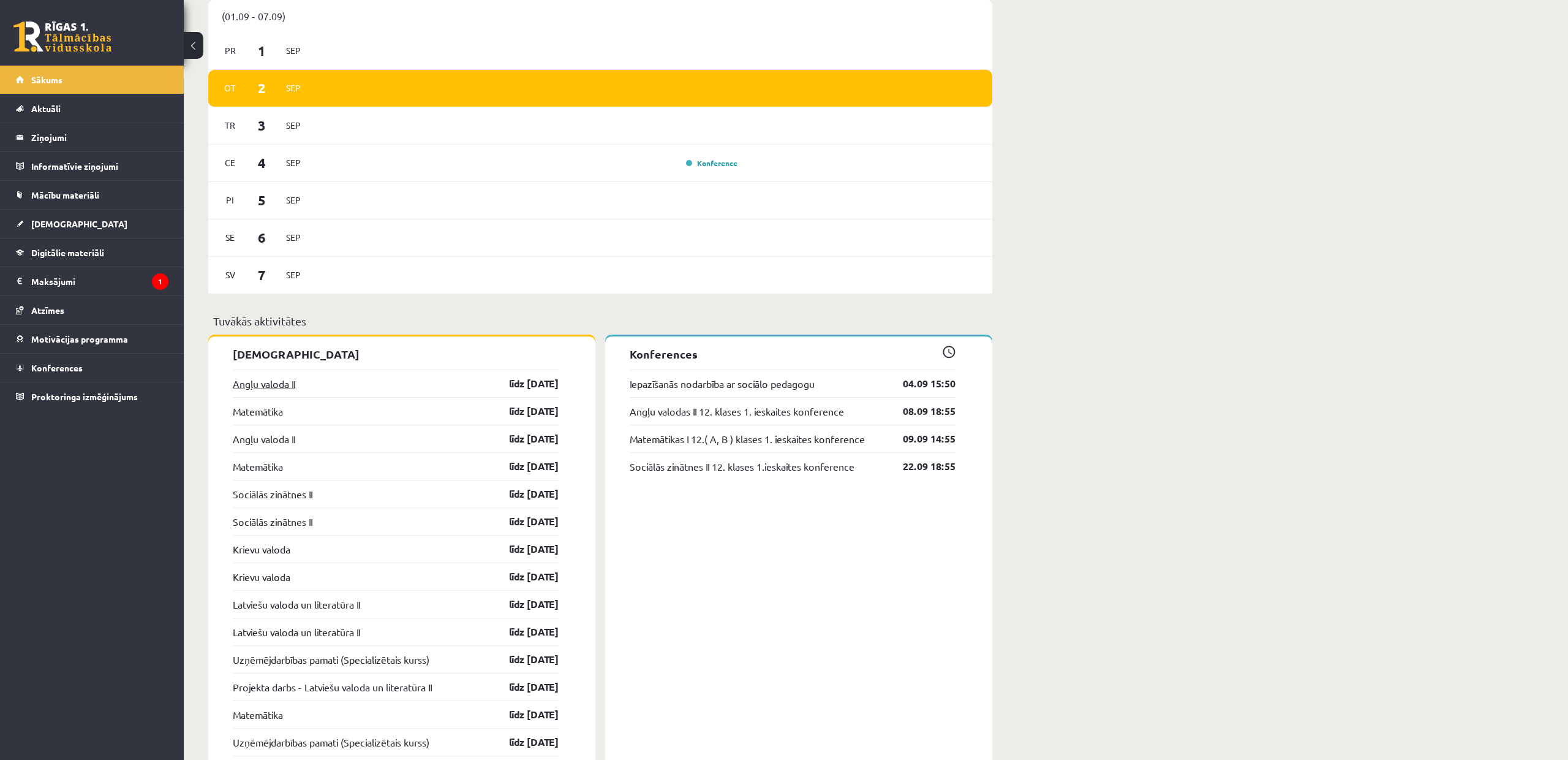
click at [282, 379] on link "Angļu valoda II" at bounding box center [264, 384] width 62 height 15
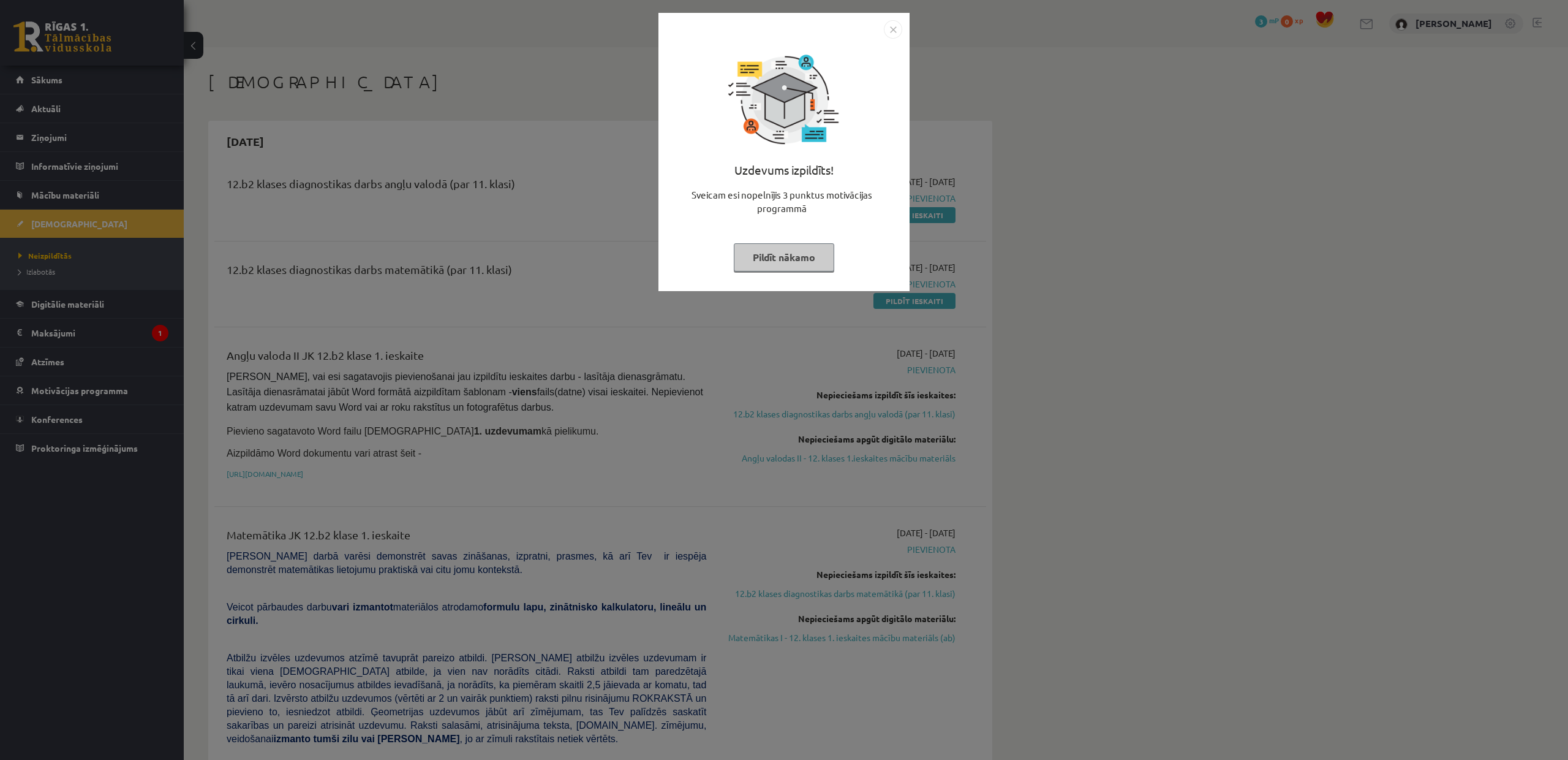
click at [610, 346] on div "Uzdevums izpildīts! Sveicam esi nopelnījis 3 punktus motivācijas programmā Pild…" at bounding box center [784, 380] width 1568 height 760
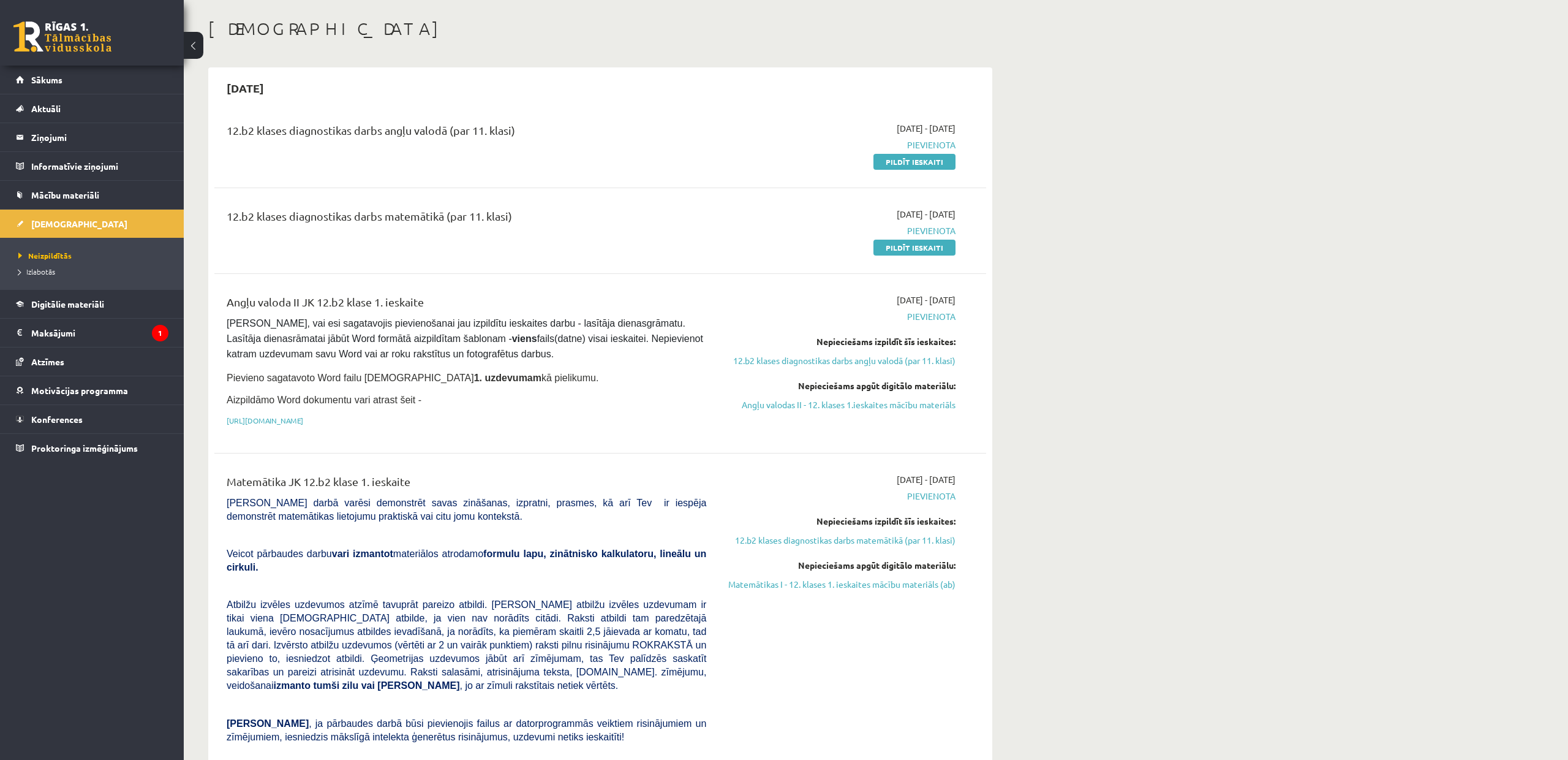
scroll to position [53, 0]
click at [900, 177] on div "12.b2 klases diagnostikas darbs angļu valodā (par 11. klasi) 2025-09-01 - 2025-…" at bounding box center [600, 145] width 772 height 71
click at [900, 168] on link "Pildīt ieskaiti" at bounding box center [915, 162] width 82 height 16
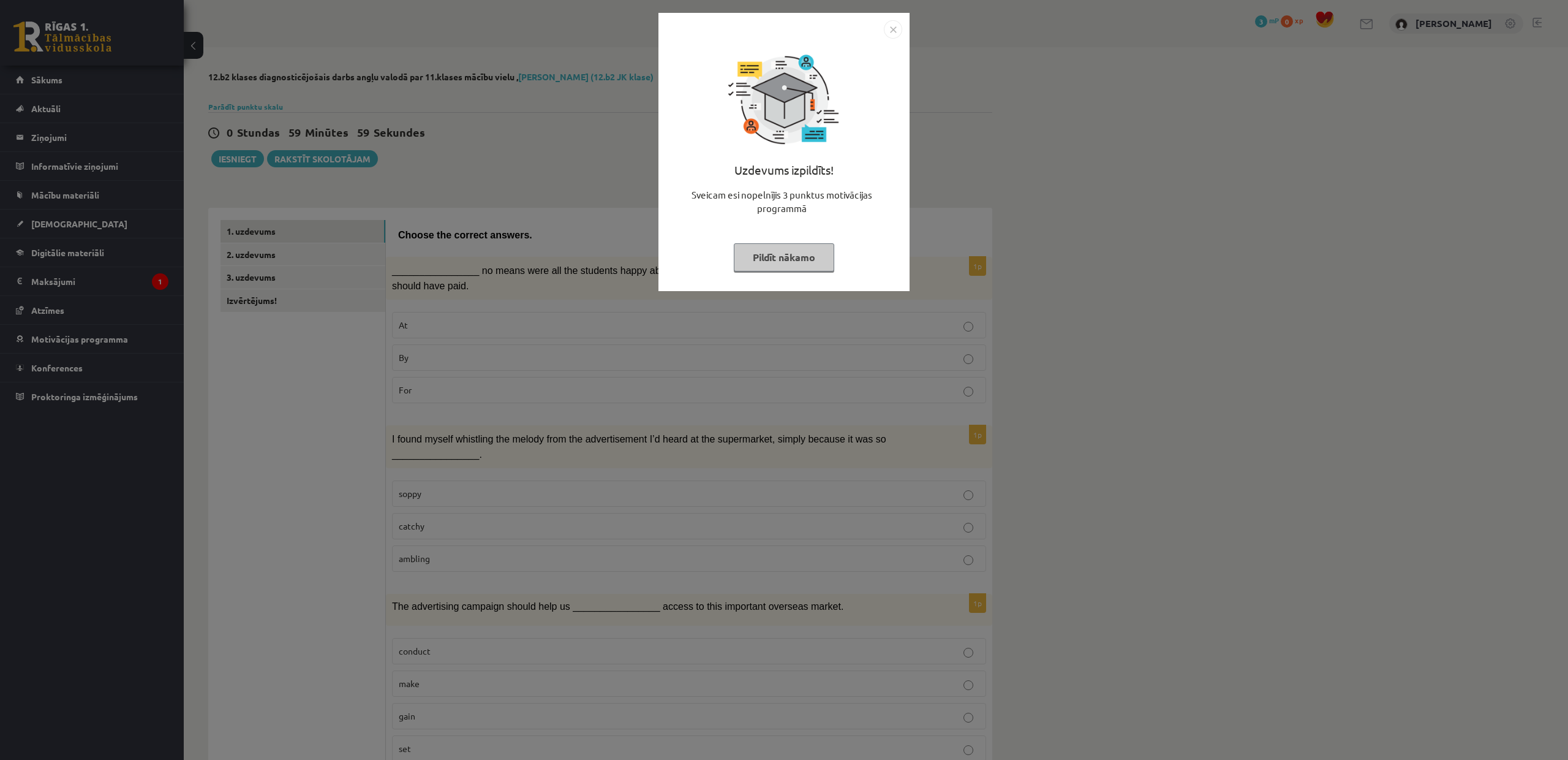
click at [889, 29] on img "Close" at bounding box center [893, 29] width 18 height 18
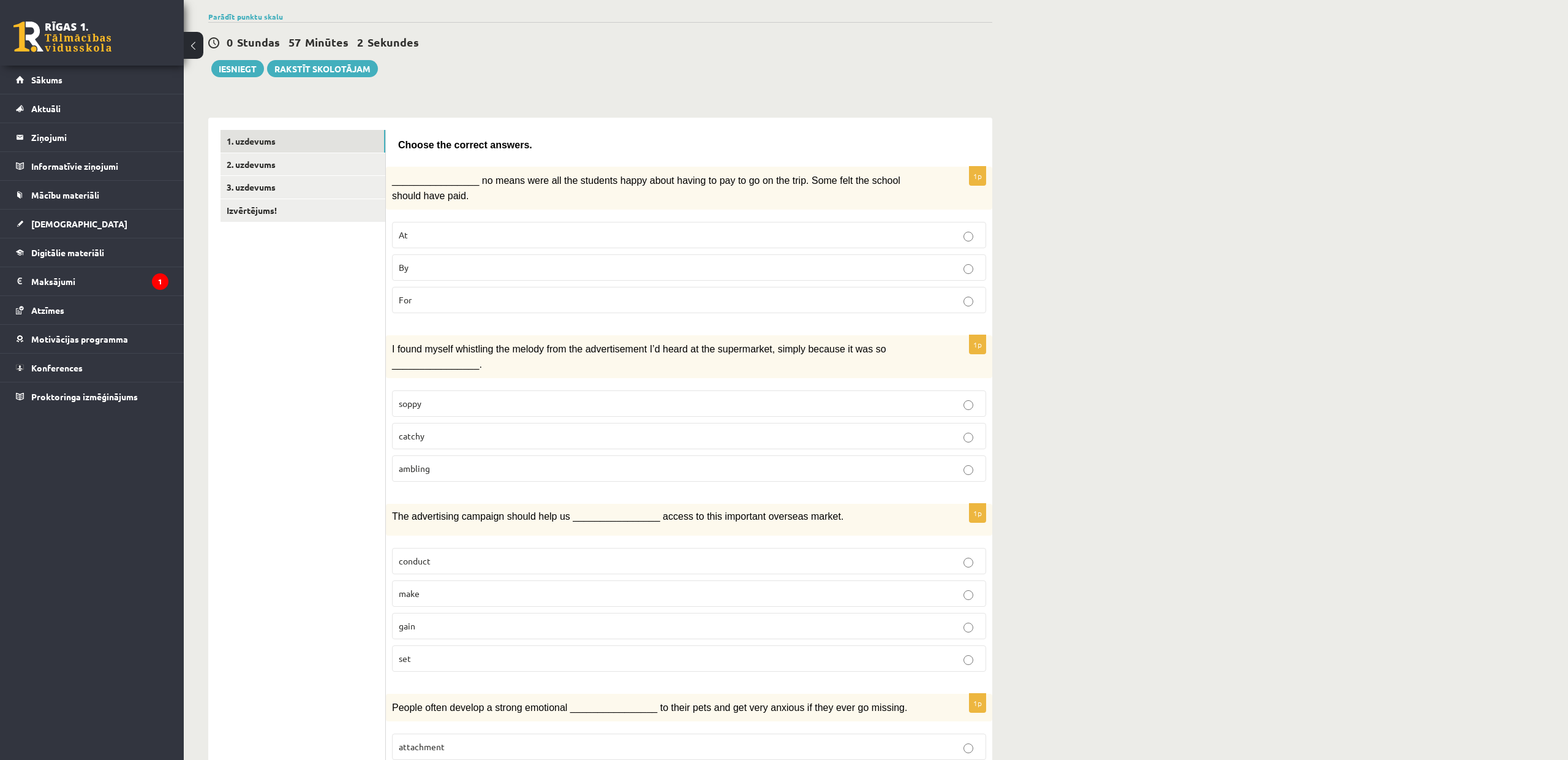
scroll to position [90, 0]
drag, startPoint x: 443, startPoint y: 270, endPoint x: 441, endPoint y: 285, distance: 15.1
click at [443, 270] on p "By" at bounding box center [689, 268] width 580 height 13
click at [444, 436] on p "catchy" at bounding box center [689, 436] width 580 height 13
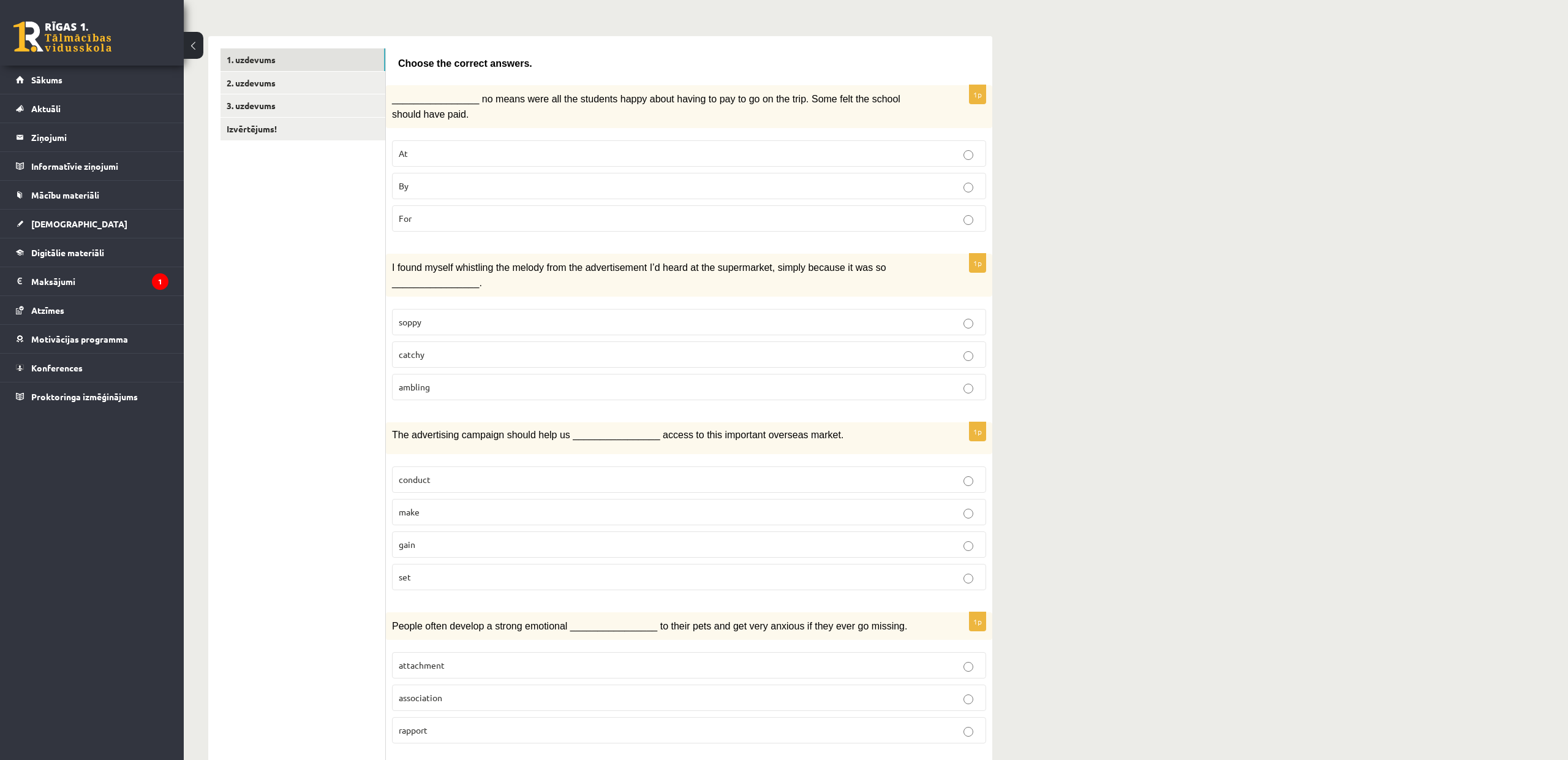
scroll to position [173, 0]
click at [435, 537] on p "gain" at bounding box center [689, 543] width 580 height 13
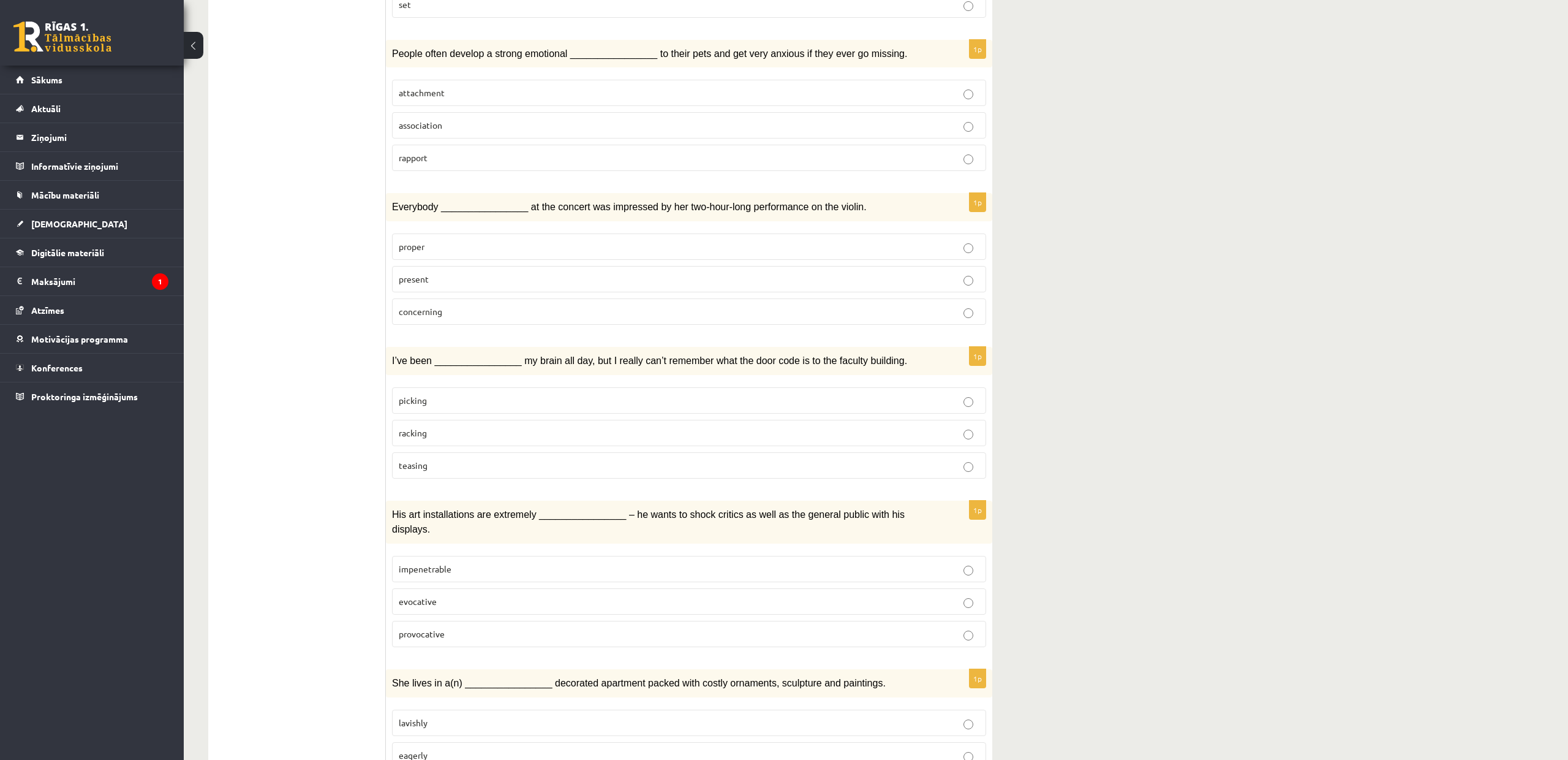
scroll to position [743, 0]
click at [1352, 119] on div "12.b2 klases diagnosticējošais darbs angļu valodā par 11.klases mācību vielu , …" at bounding box center [876, 426] width 1385 height 2244
click at [479, 98] on label "attachment" at bounding box center [689, 94] width 595 height 27
click at [836, 274] on p "present" at bounding box center [689, 280] width 580 height 13
click at [841, 428] on p "racking" at bounding box center [689, 434] width 580 height 13
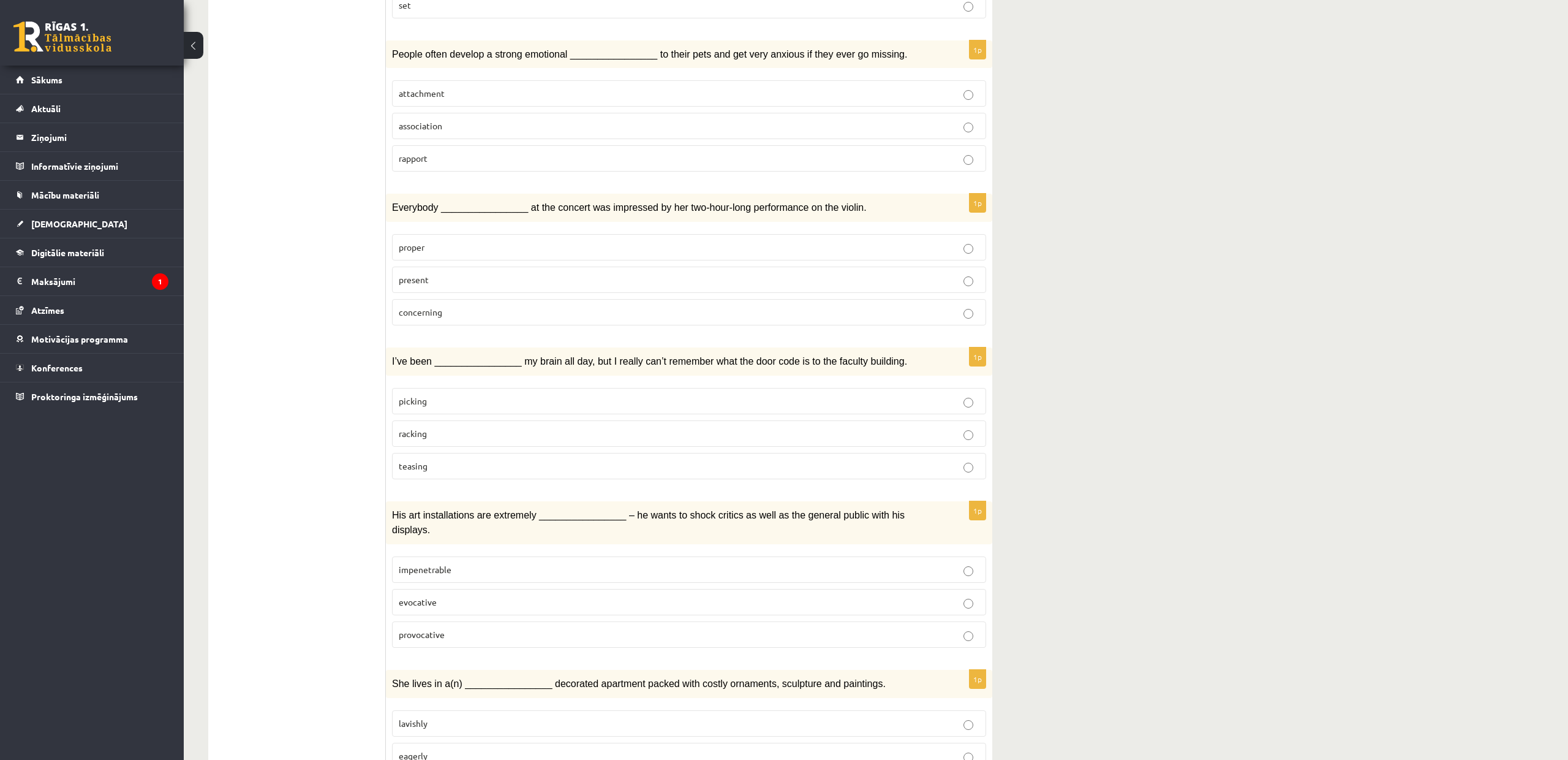
click at [751, 628] on p "provocative" at bounding box center [689, 635] width 580 height 13
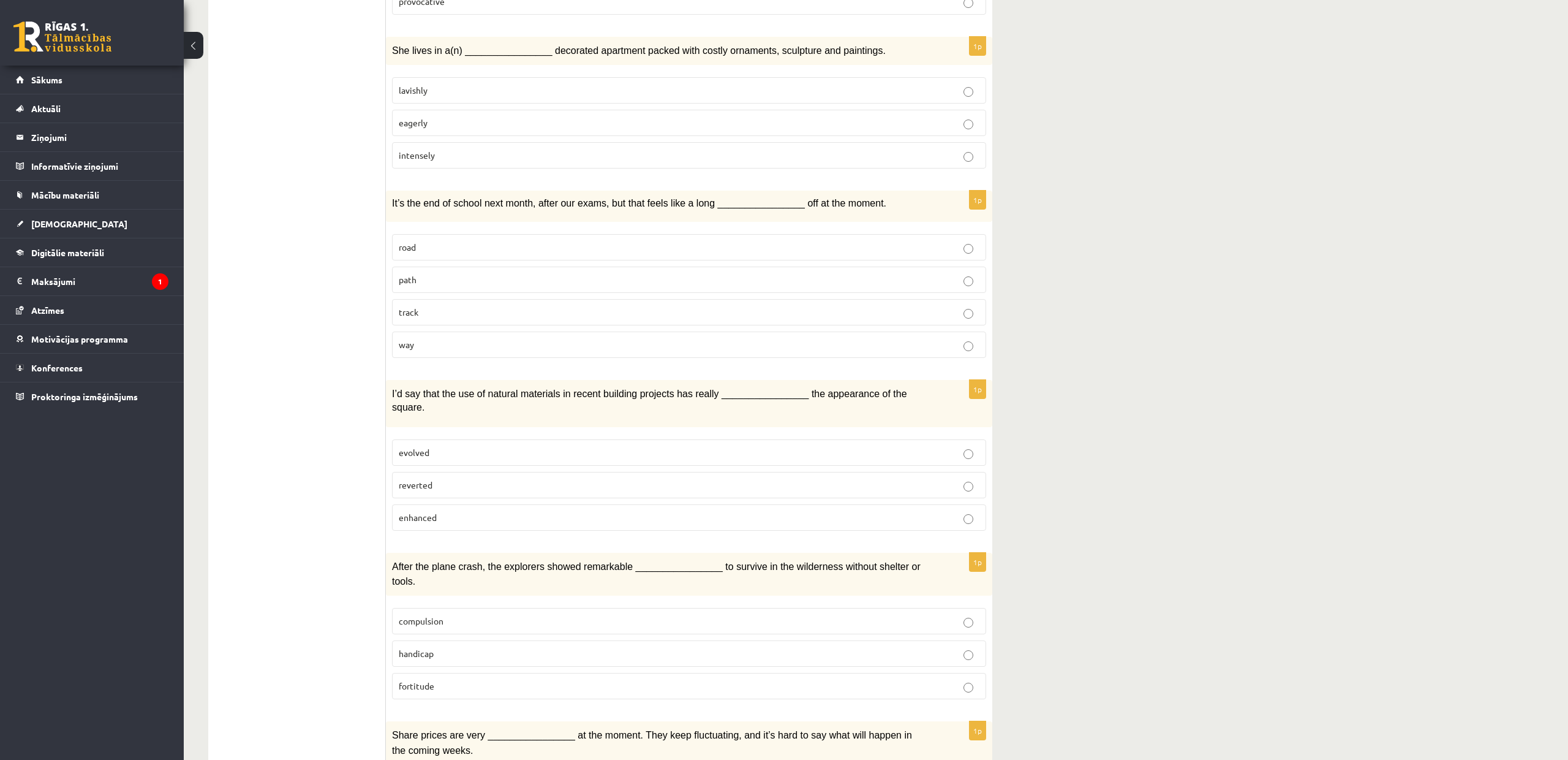
scroll to position [1376, 0]
click at [436, 85] on p "lavishly" at bounding box center [689, 92] width 580 height 13
click at [455, 342] on p "way" at bounding box center [689, 346] width 580 height 13
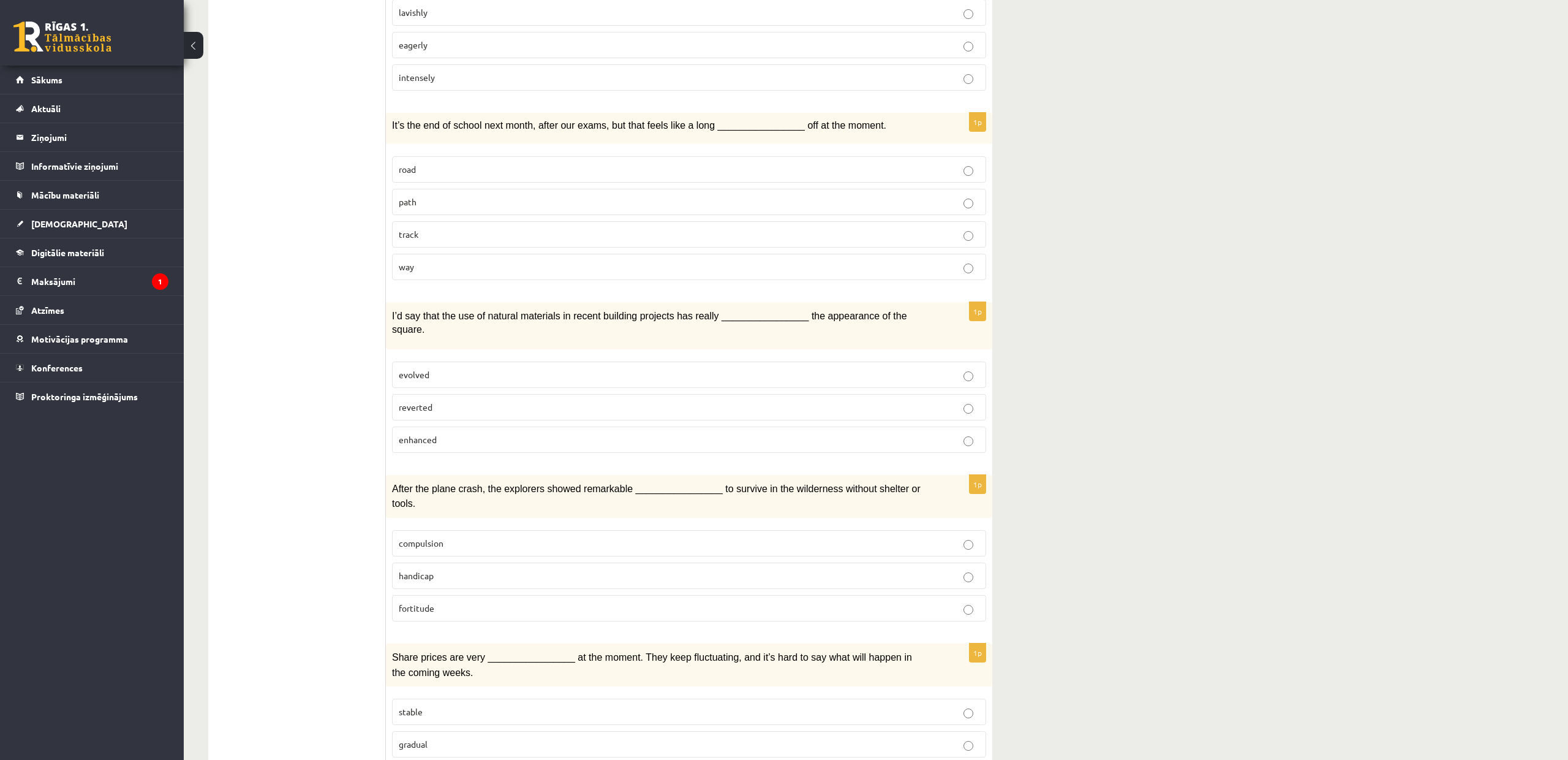
scroll to position [1481, 0]
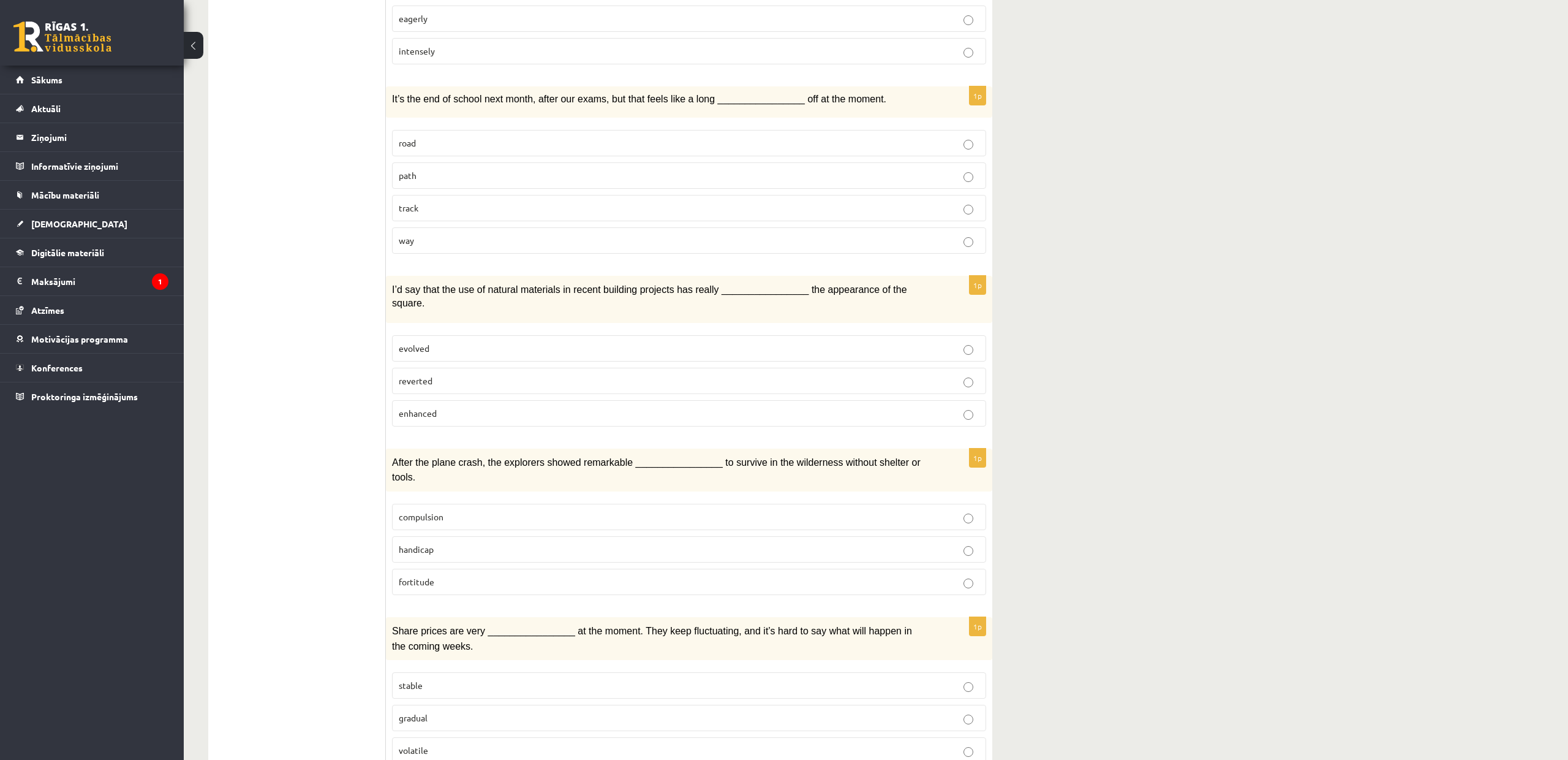
click at [449, 408] on p "enhanced" at bounding box center [689, 414] width 580 height 13
click at [444, 576] on p "fortitude" at bounding box center [689, 582] width 580 height 13
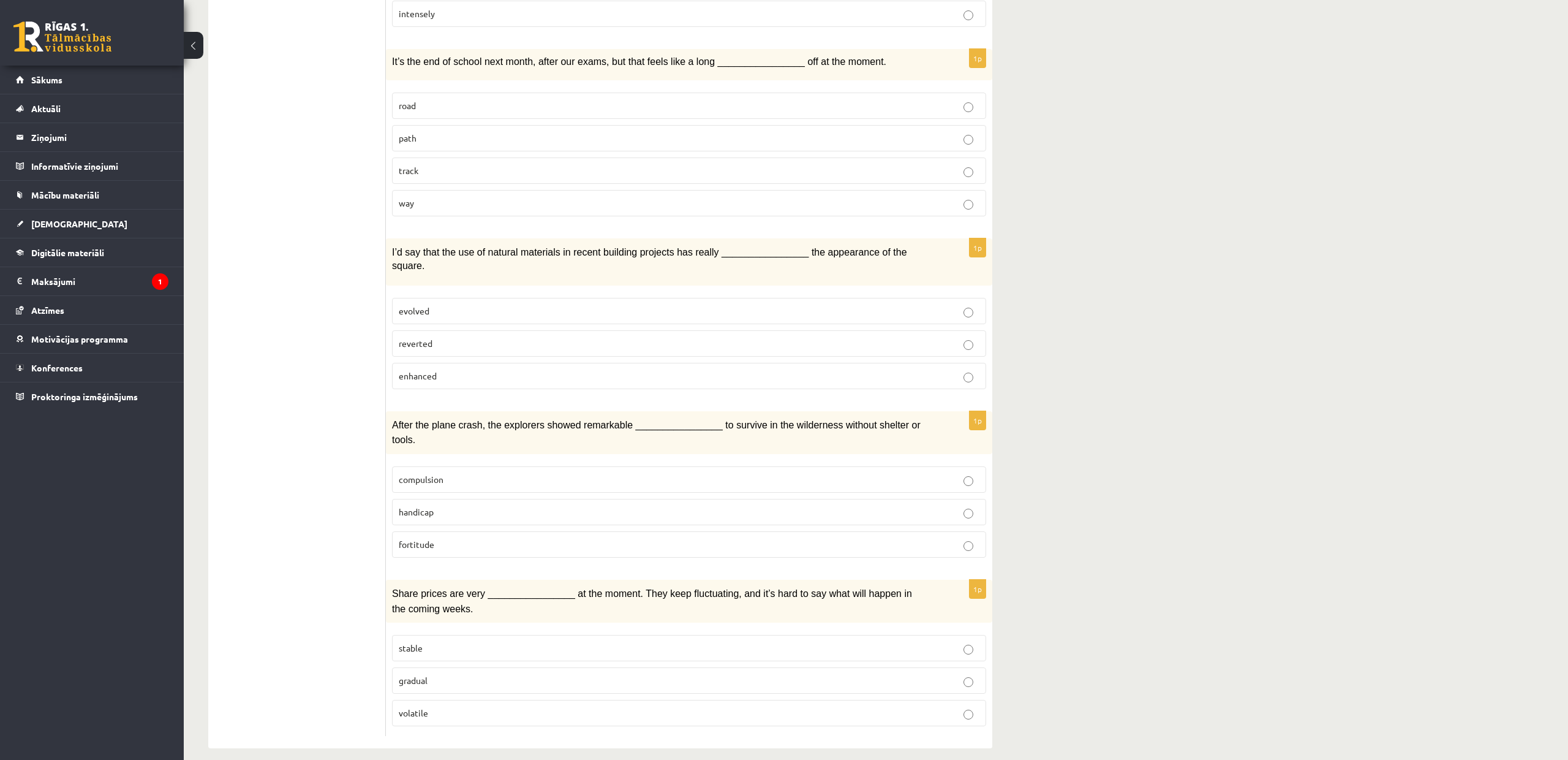
scroll to position [1518, 0]
click at [474, 708] on p "volatile" at bounding box center [689, 714] width 580 height 13
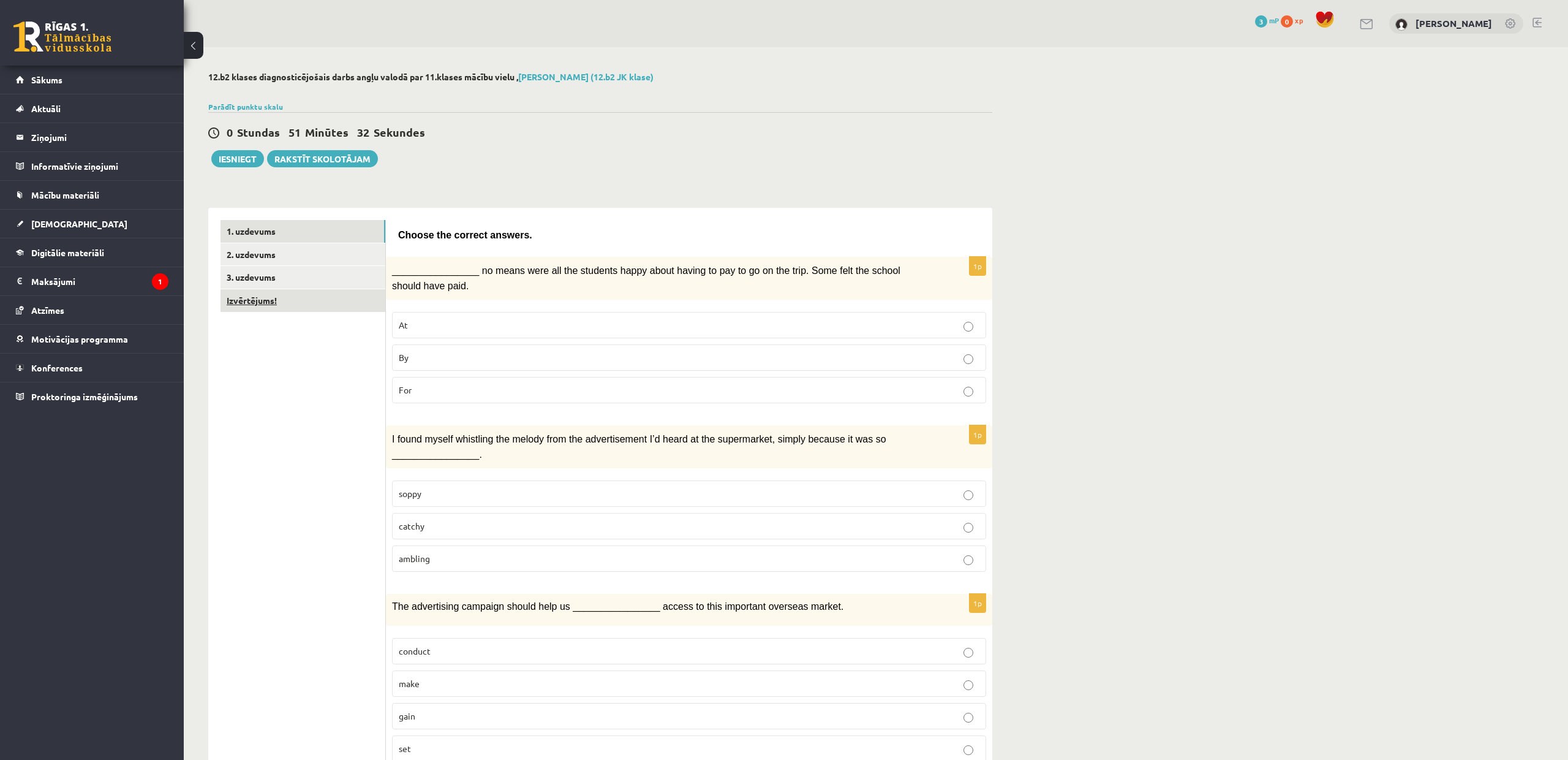
scroll to position [0, 0]
click at [283, 261] on link "2. uzdevums" at bounding box center [303, 254] width 165 height 22
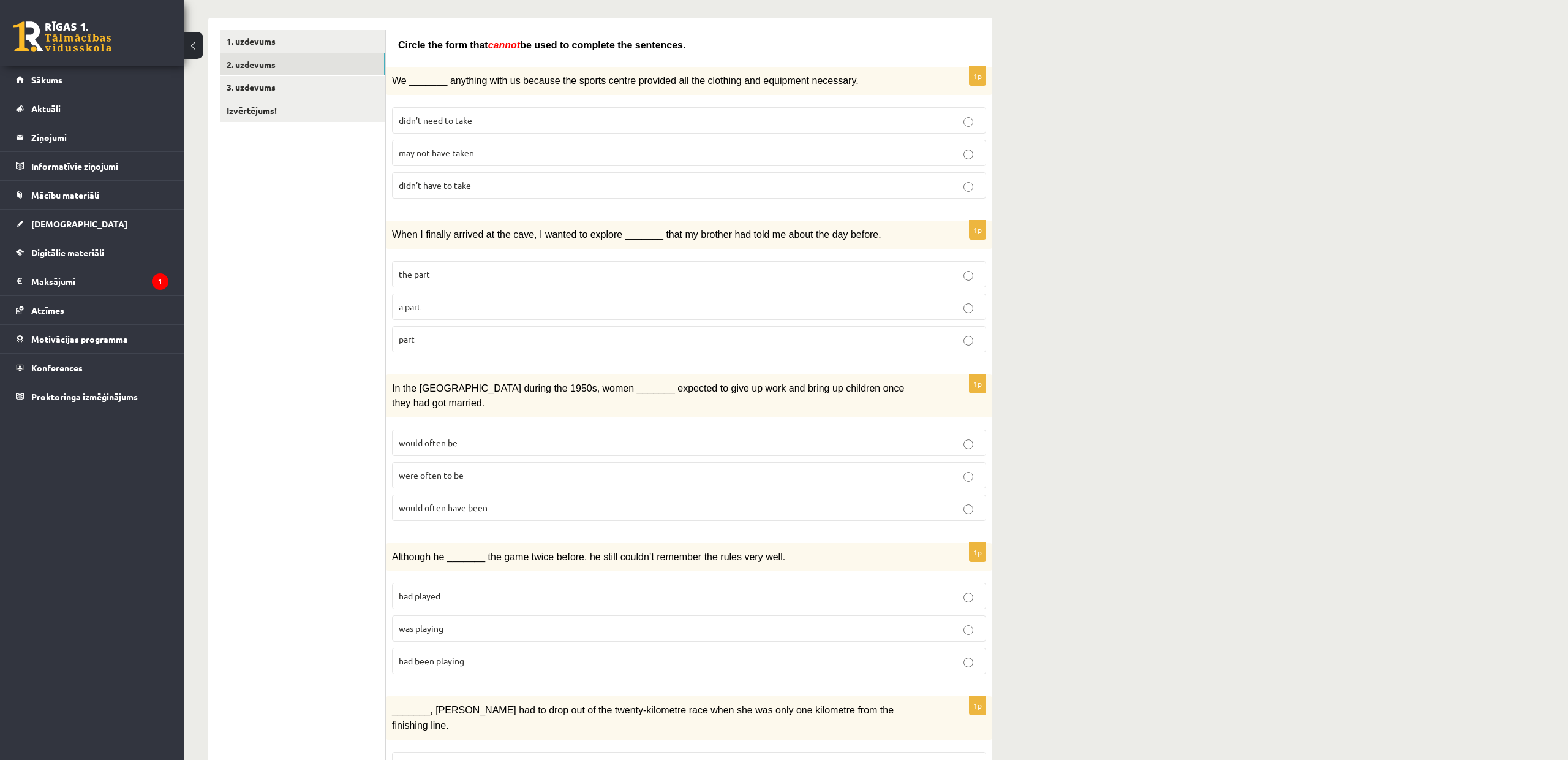
scroll to position [190, 0]
click at [1131, 0] on div "12.b2 klases diagnosticējošais darbs angļu valodā par 11.klases mācību vielu , …" at bounding box center [876, 765] width 1385 height 1816
click at [498, 147] on p "may not have taken" at bounding box center [689, 153] width 580 height 13
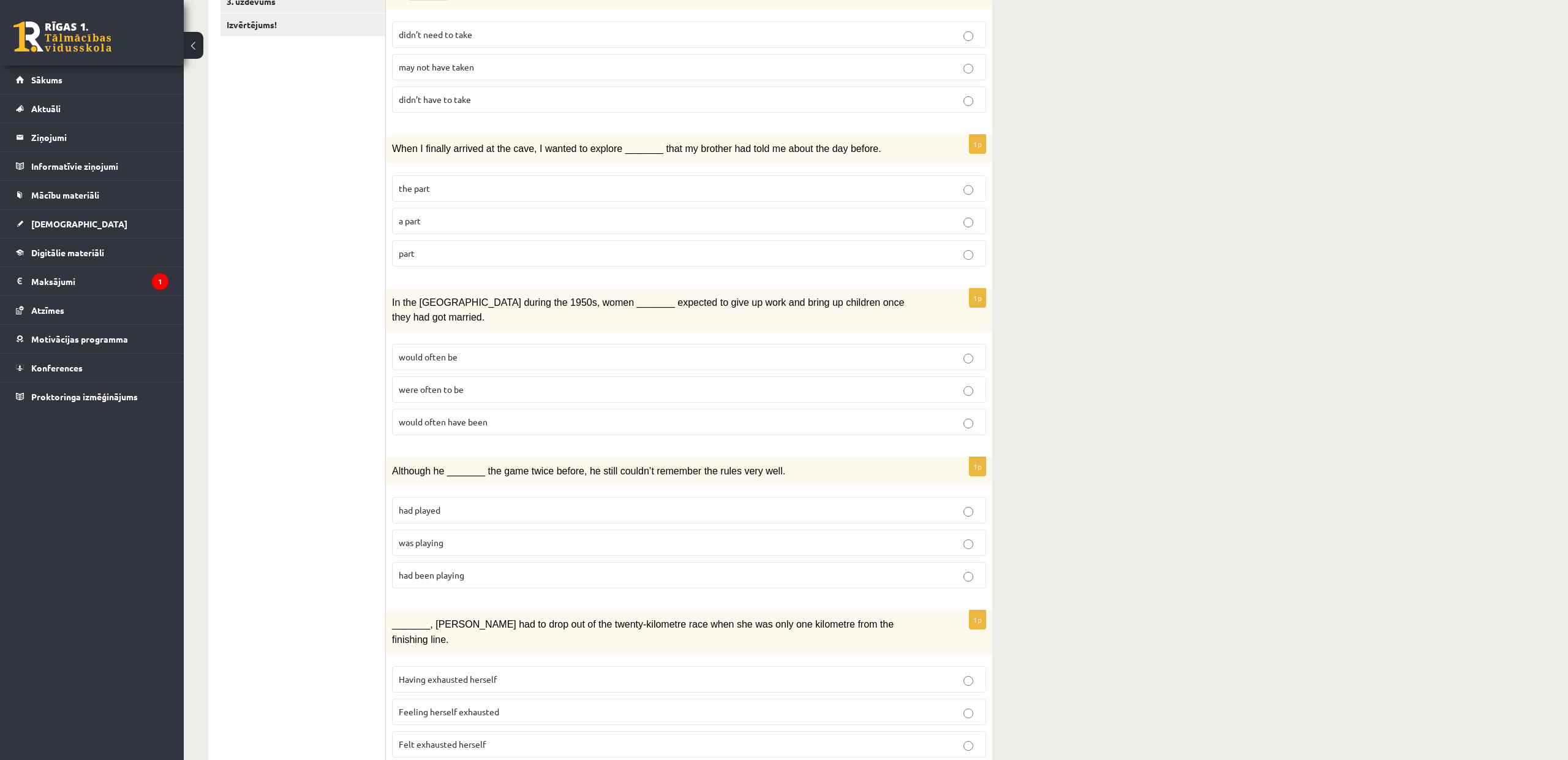
scroll to position [276, 0]
click at [431, 246] on p "part" at bounding box center [689, 253] width 580 height 13
click at [491, 415] on p "would often have been" at bounding box center [689, 421] width 580 height 13
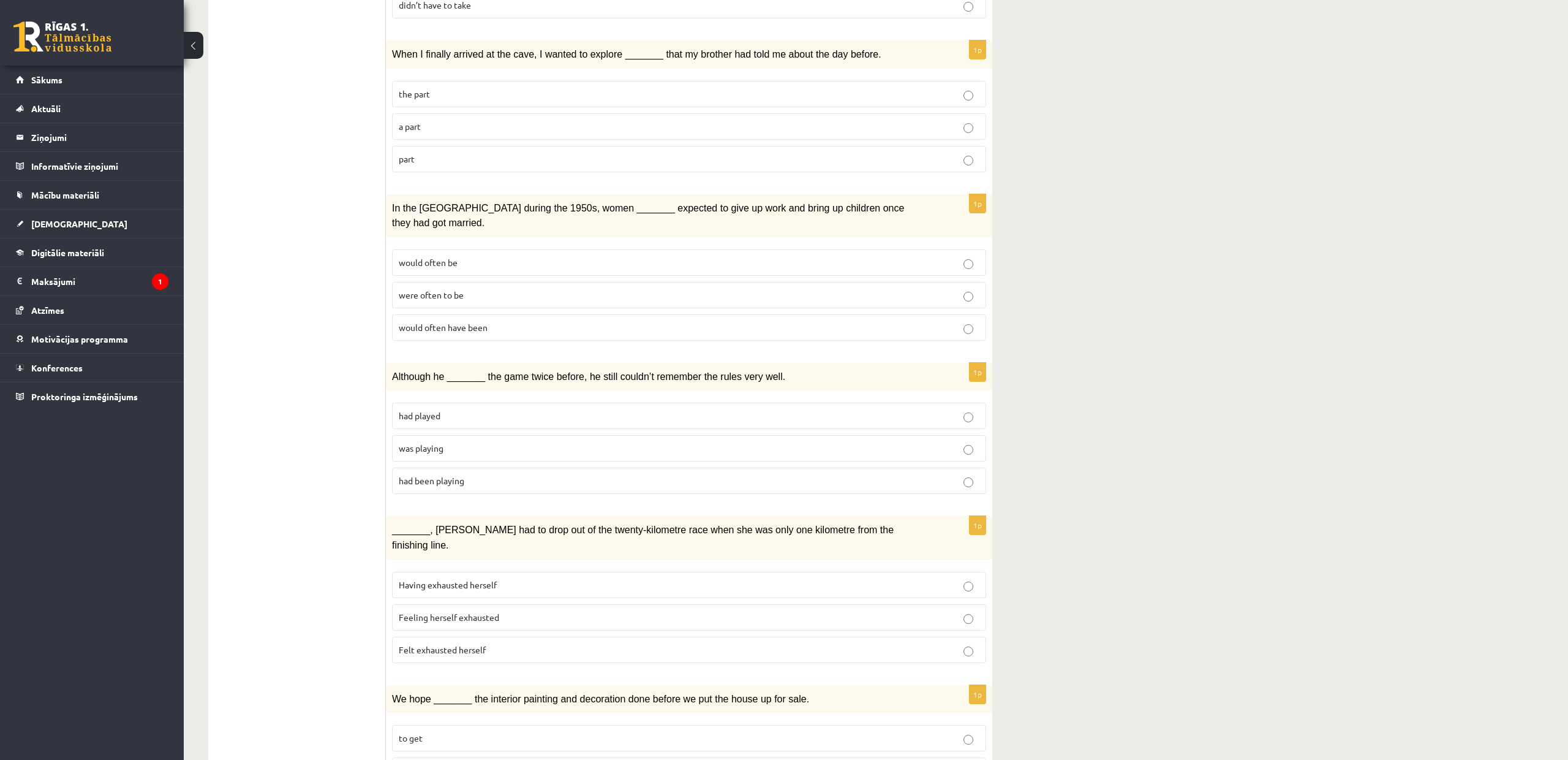
drag, startPoint x: 464, startPoint y: 431, endPoint x: 470, endPoint y: 428, distance: 6.7
click at [464, 442] on p "was playing" at bounding box center [689, 449] width 580 height 13
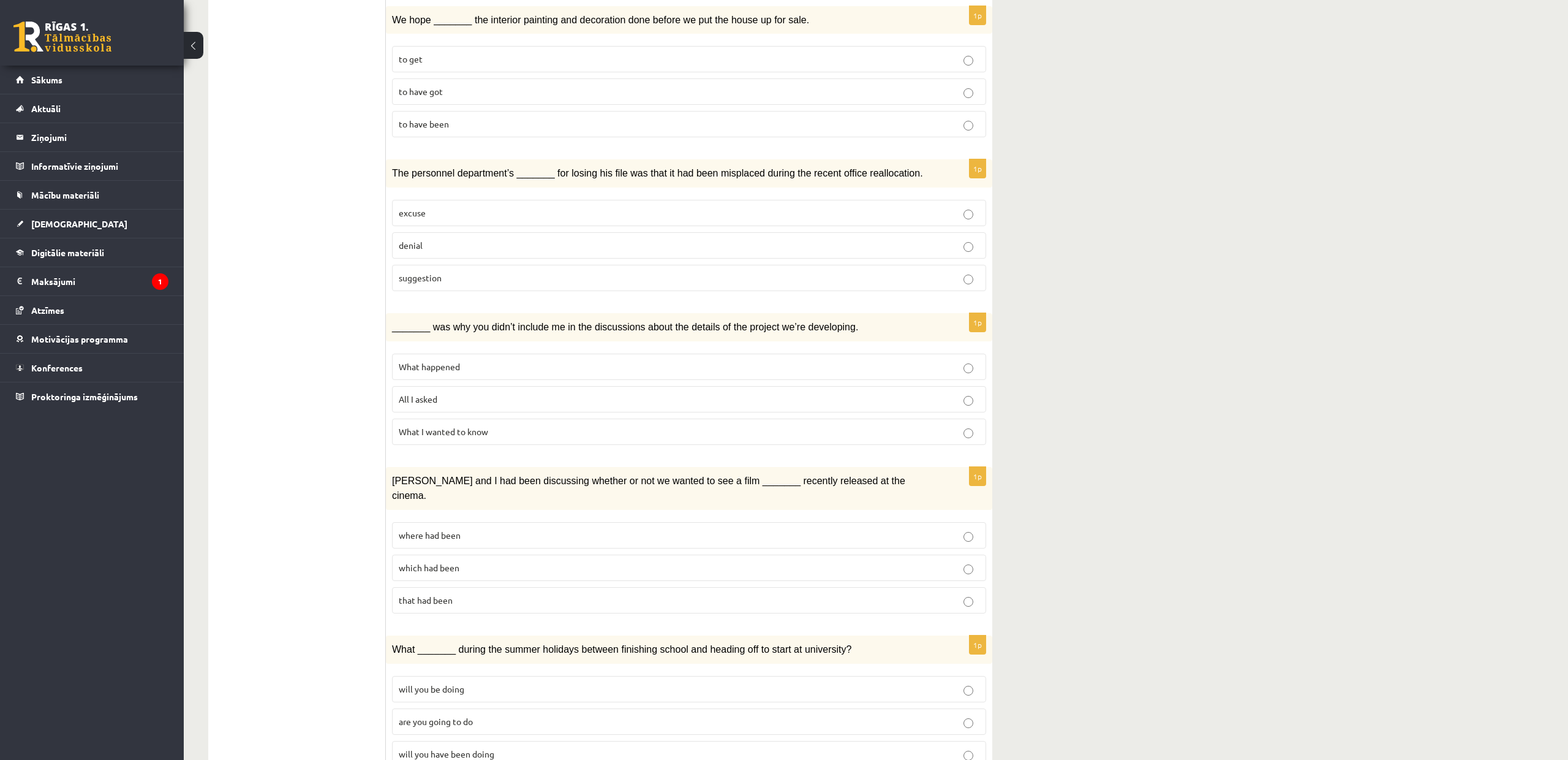
scroll to position [1049, 0]
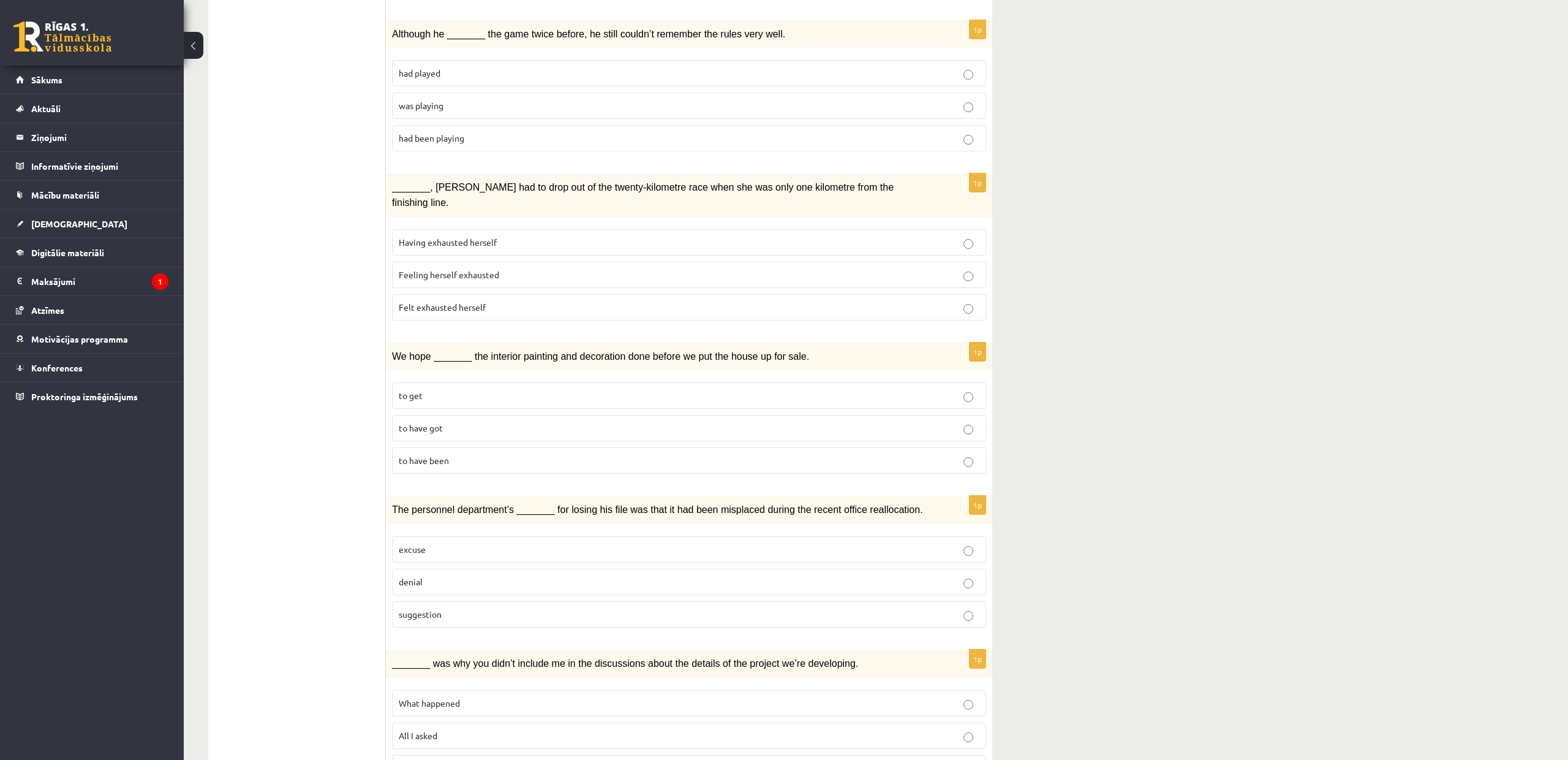
click at [474, 261] on label "Feeling herself exhausted" at bounding box center [689, 275] width 595 height 27
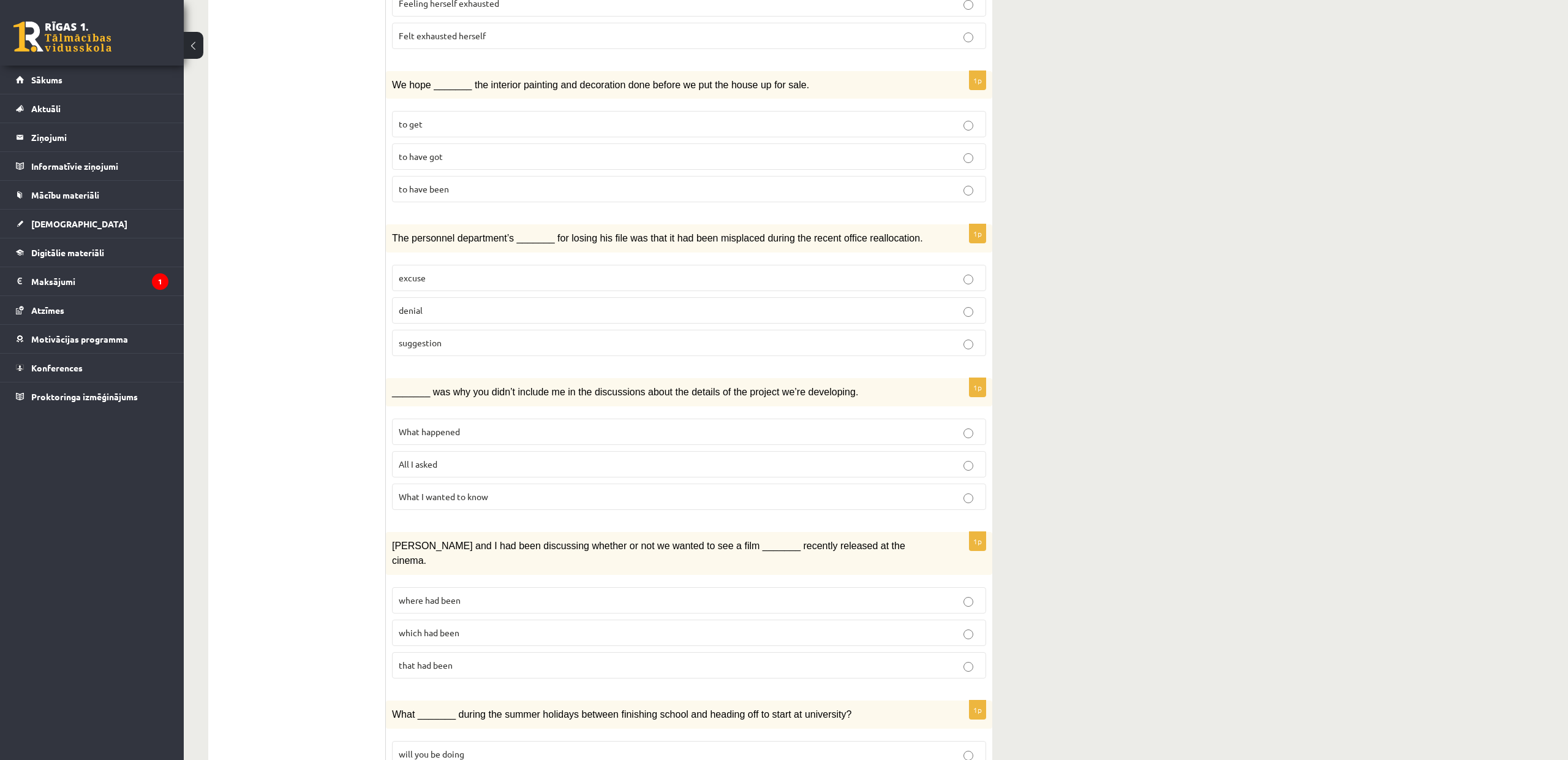
scroll to position [990, 0]
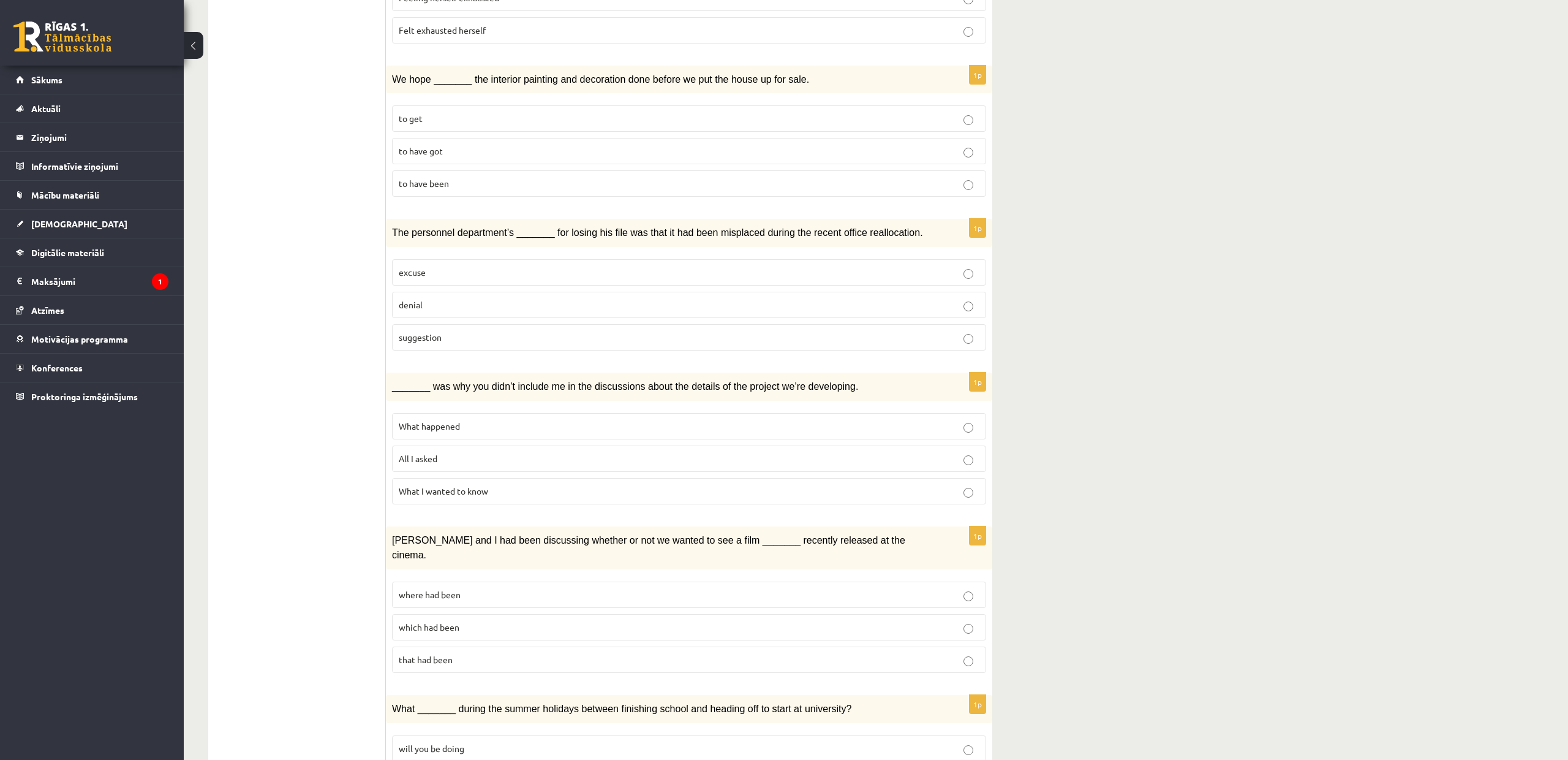
click at [435, 178] on span "to have been" at bounding box center [424, 183] width 51 height 11
click at [546, 299] on p "denial" at bounding box center [689, 305] width 580 height 13
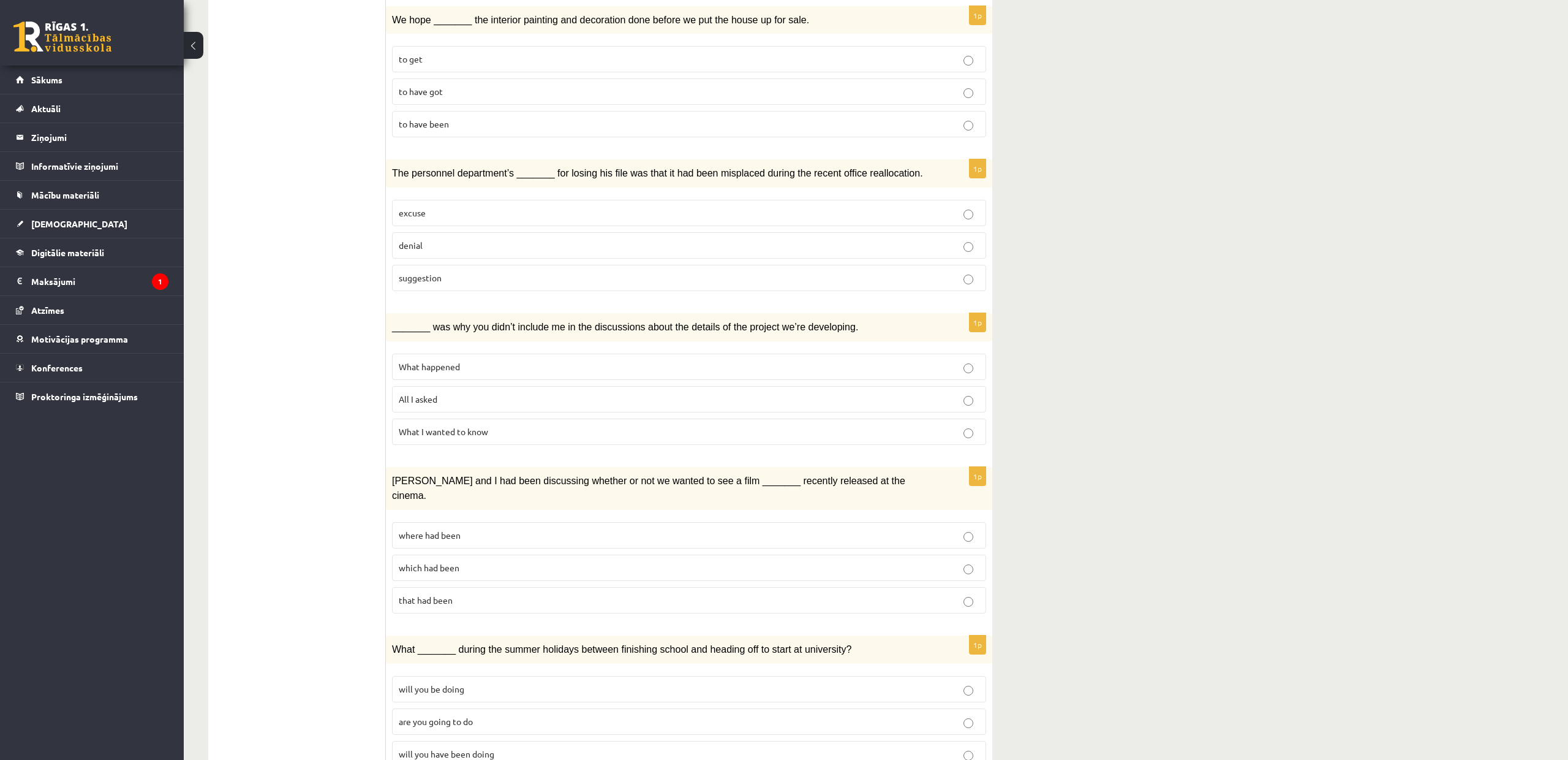
scroll to position [1049, 0]
click at [493, 354] on label "What happened" at bounding box center [689, 368] width 595 height 27
click at [460, 530] on span "where had been" at bounding box center [430, 535] width 62 height 11
click at [476, 742] on label "will you have been doing" at bounding box center [689, 755] width 595 height 27
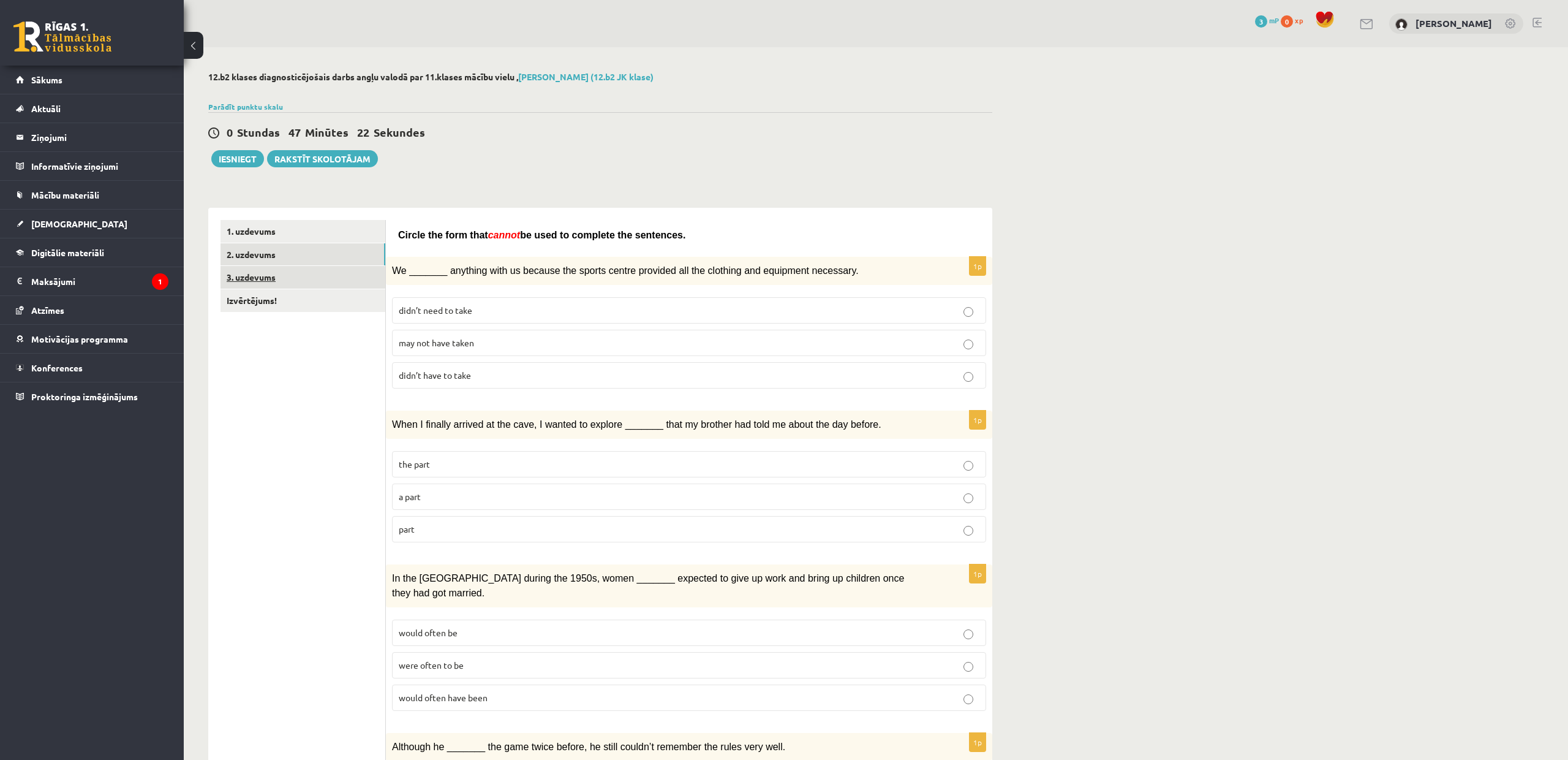
scroll to position [0, 0]
click at [269, 273] on link "3. uzdevums" at bounding box center [303, 277] width 165 height 22
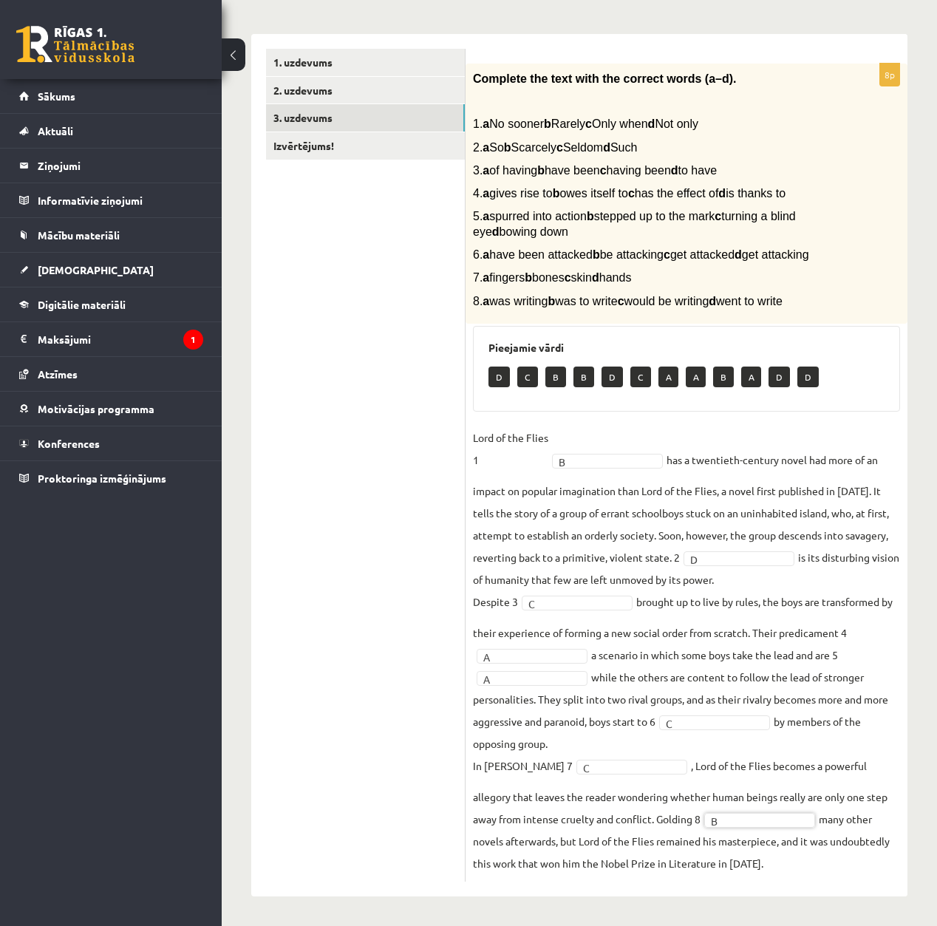
scroll to position [234, 0]
click at [443, 132] on link "Izvērtējums!" at bounding box center [365, 145] width 199 height 27
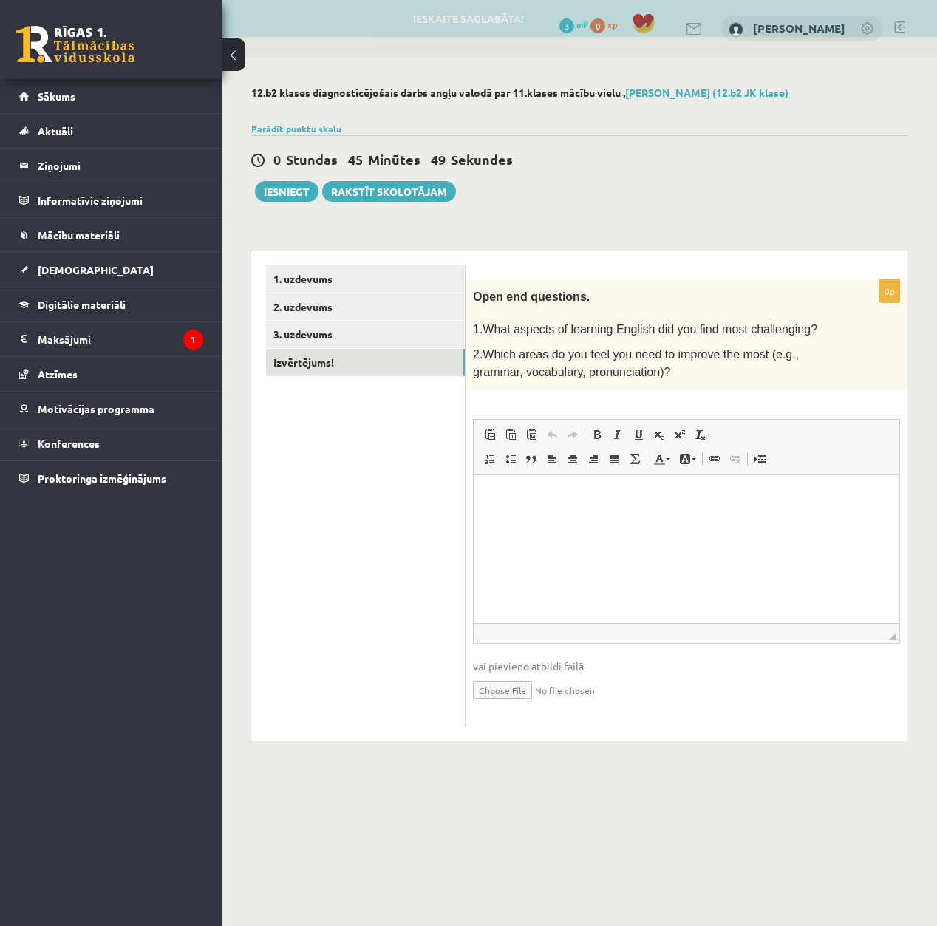
scroll to position [0, 0]
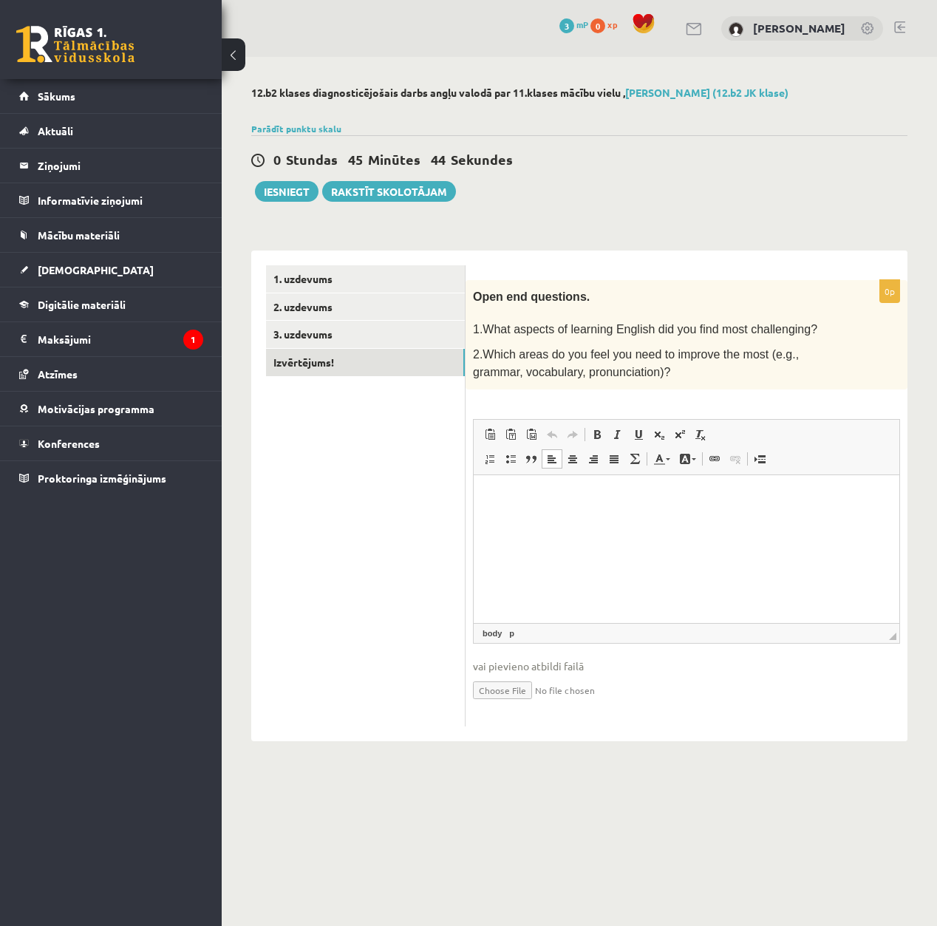
click at [663, 495] on p "Editor, wiswyg-editor-user-answer-47363755009060" at bounding box center [686, 497] width 396 height 16
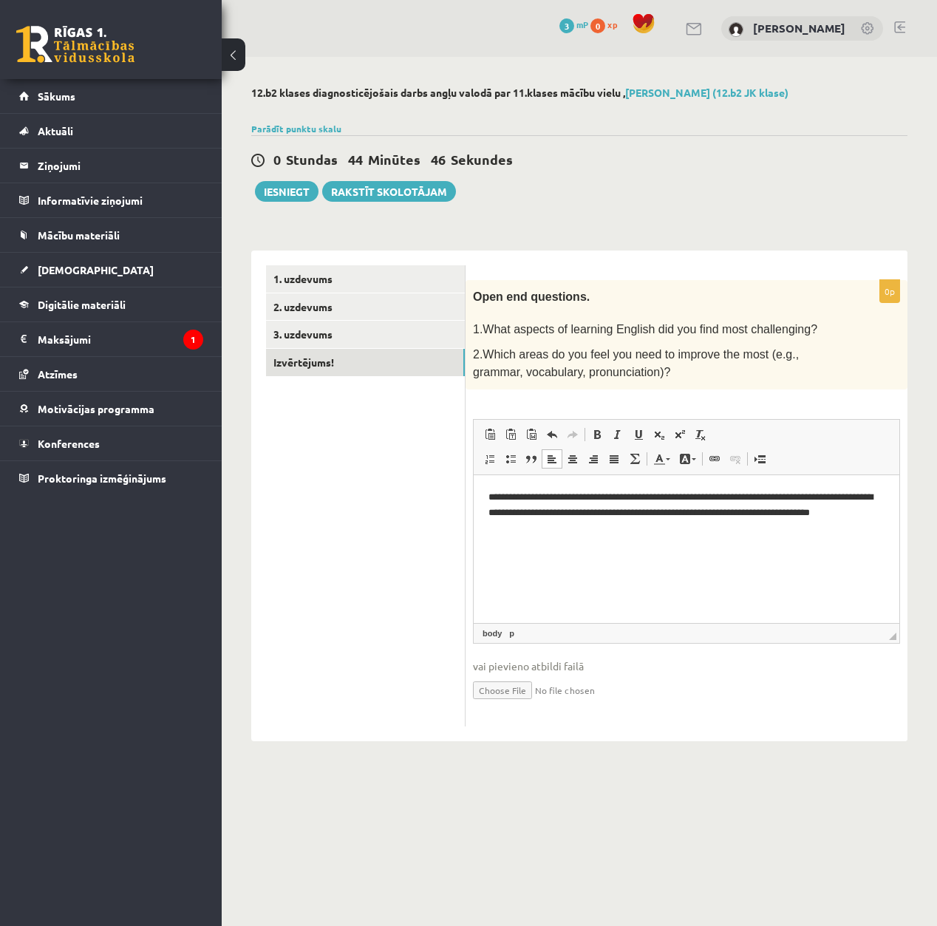
drag, startPoint x: 323, startPoint y: 236, endPoint x: 310, endPoint y: 235, distance: 13.4
click at [322, 236] on div "**********" at bounding box center [579, 488] width 656 height 505
click at [294, 191] on button "Iesniegt" at bounding box center [287, 191] width 64 height 21
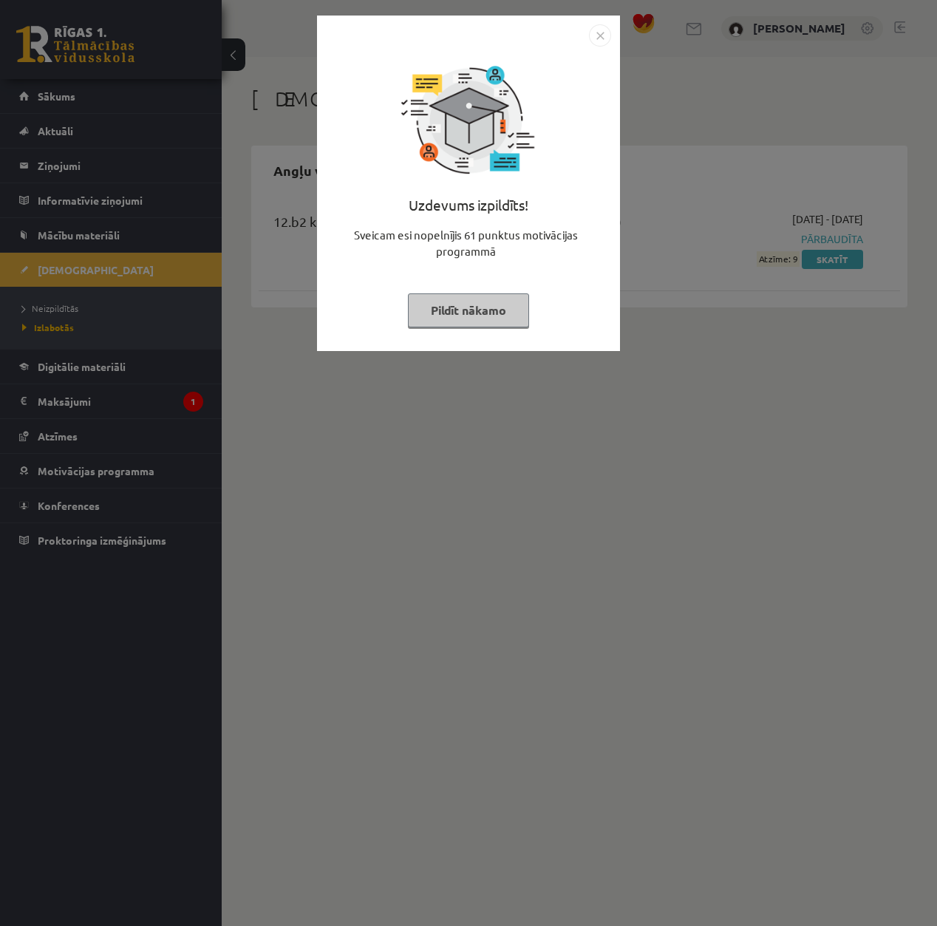
click at [604, 41] on img "Close" at bounding box center [600, 35] width 22 height 22
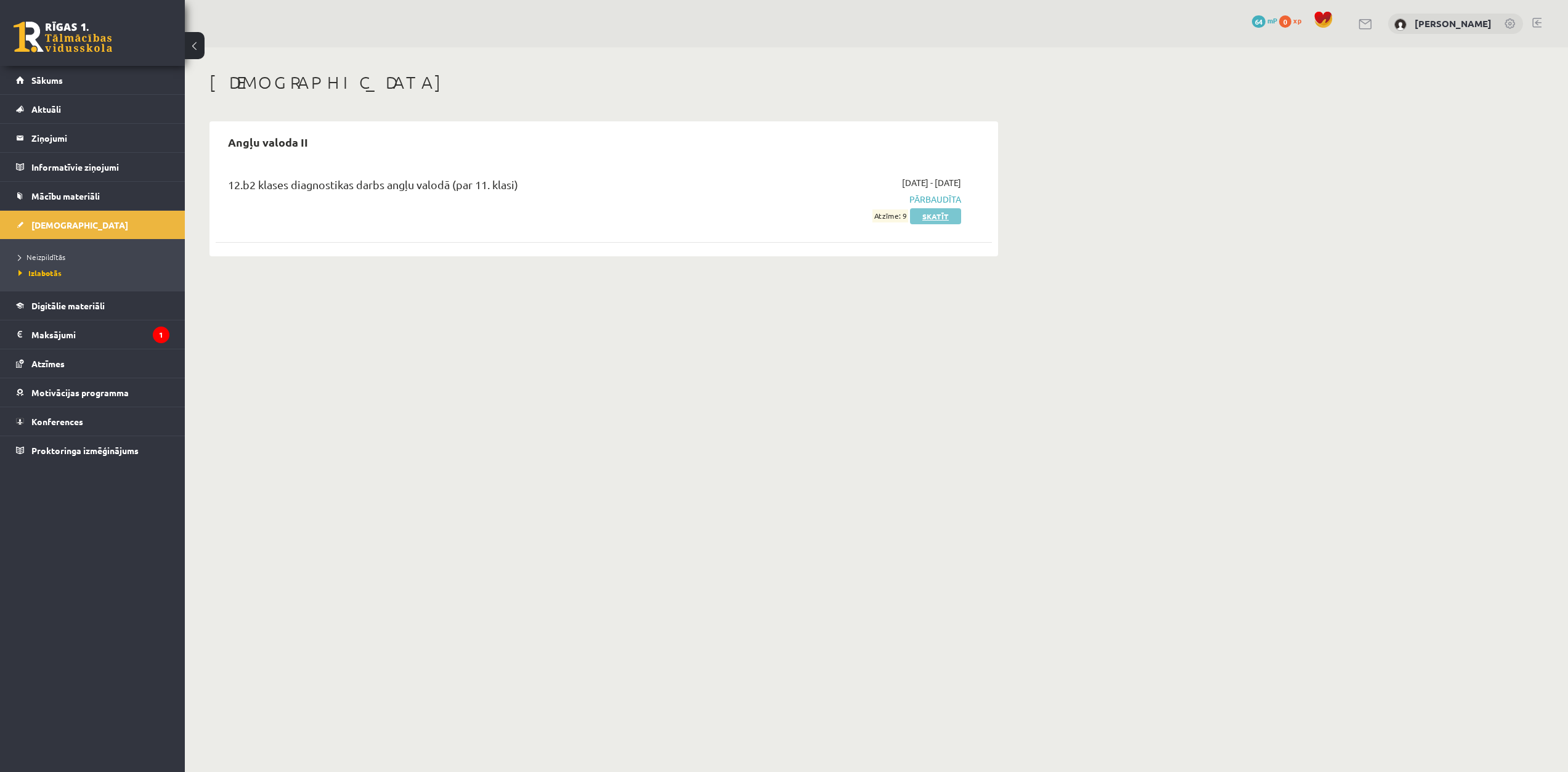
click at [781, 220] on link "Skatīt" at bounding box center [935, 216] width 51 height 16
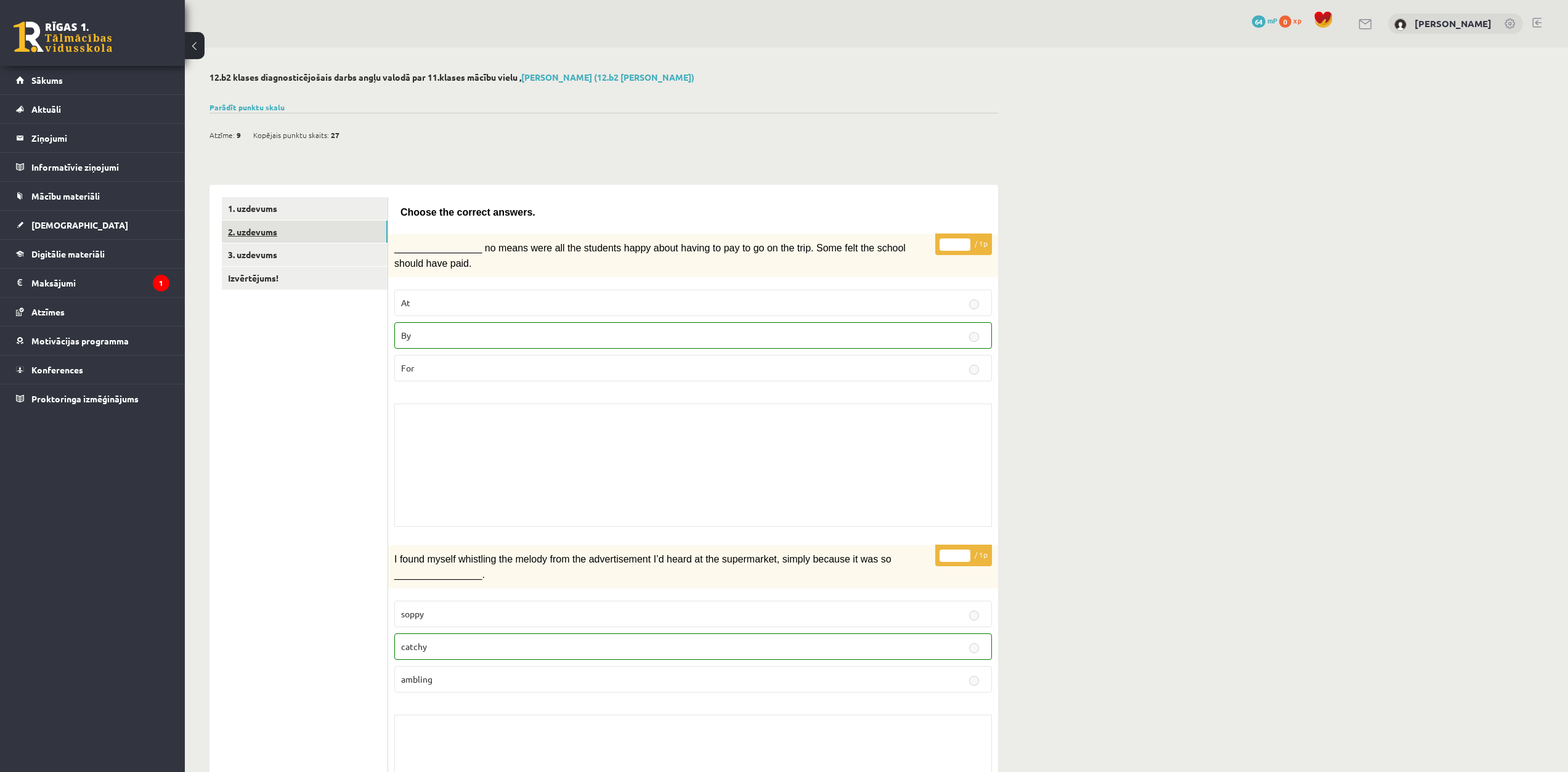
click at [369, 238] on link "2. uzdevums" at bounding box center [304, 231] width 166 height 23
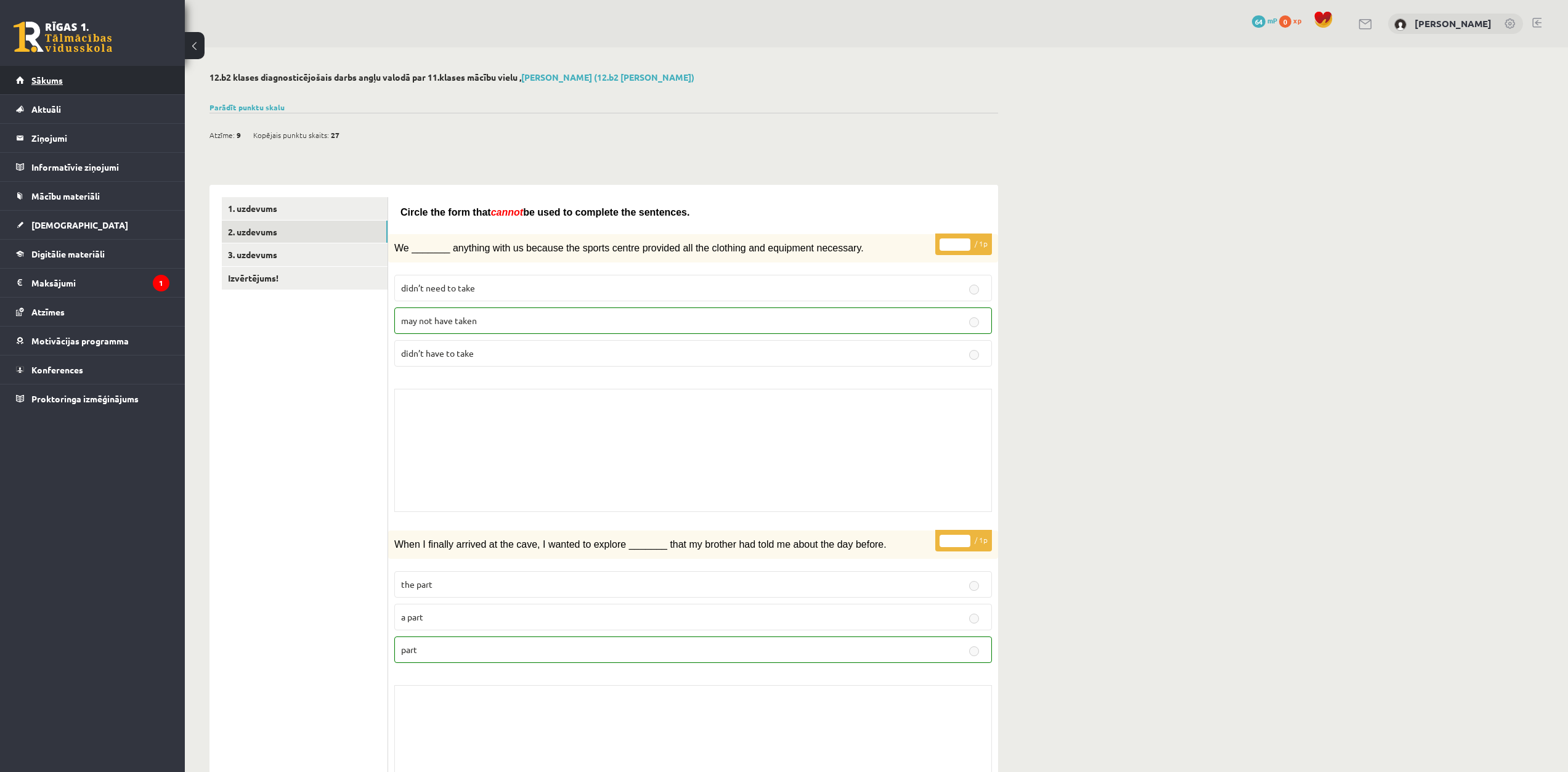
click at [65, 82] on link "Sākums" at bounding box center [93, 80] width 153 height 28
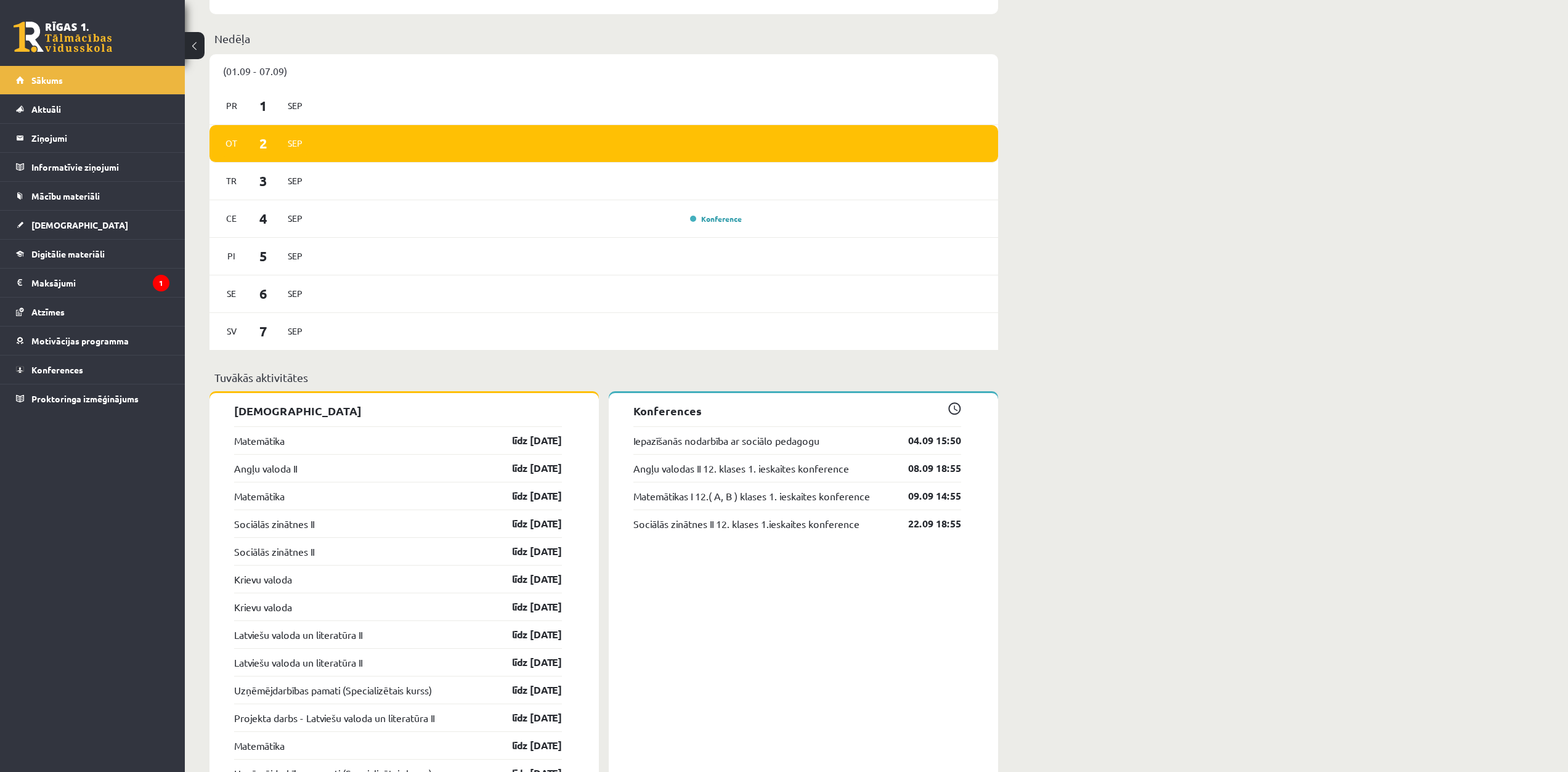
scroll to position [618, 0]
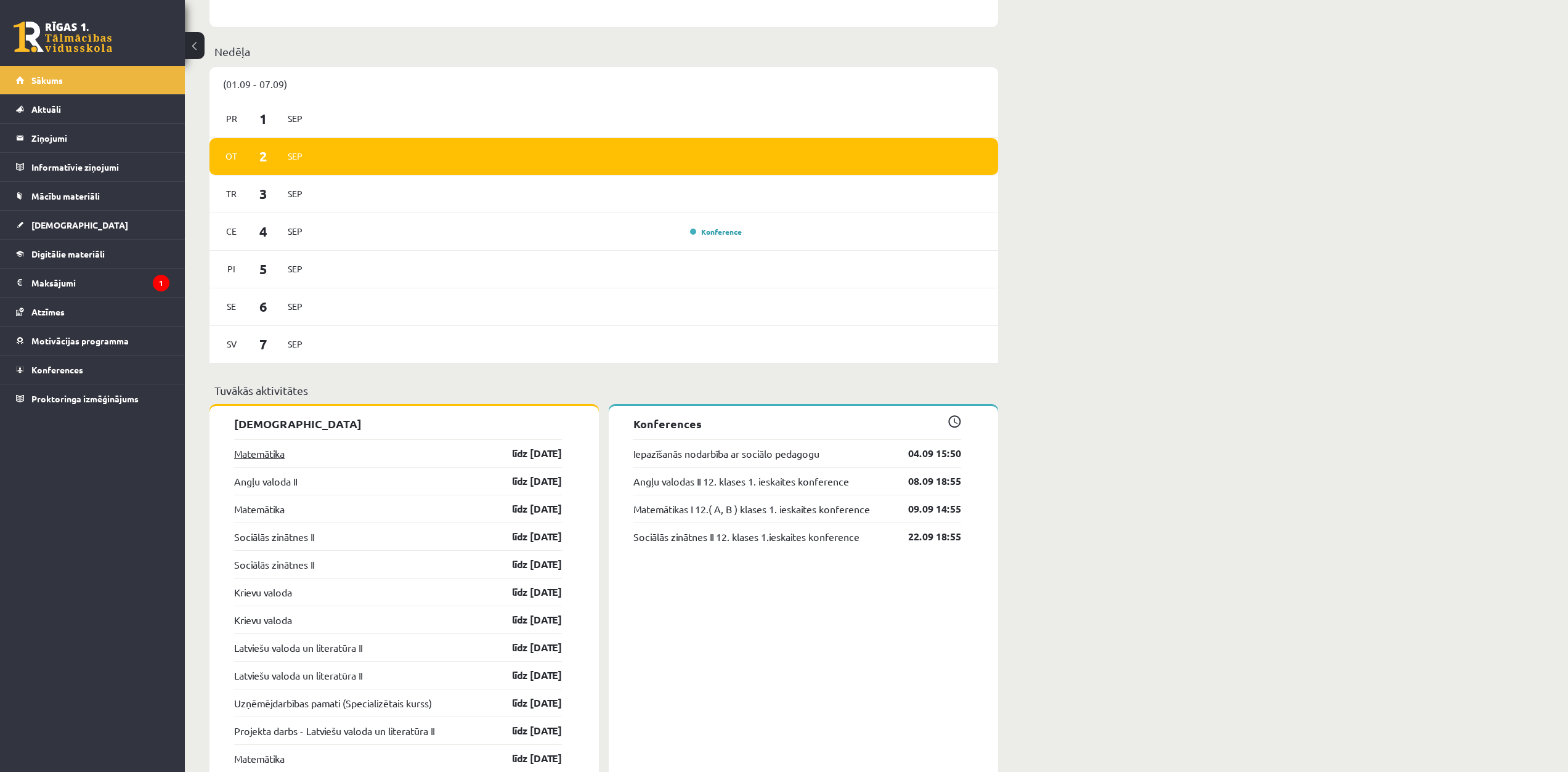
click at [277, 456] on link "Matemātika" at bounding box center [259, 454] width 51 height 15
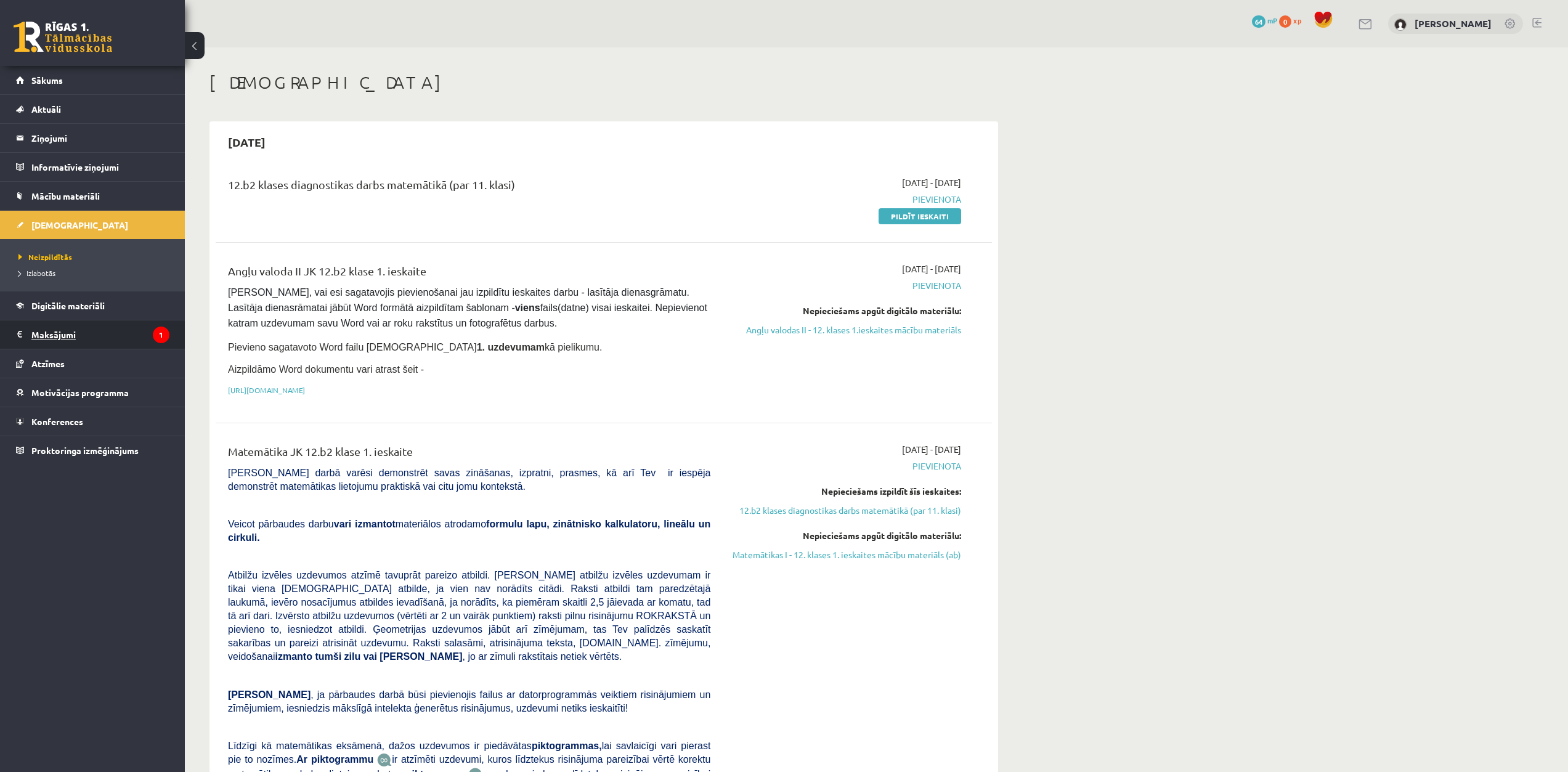
click at [153, 333] on icon "1" at bounding box center [161, 335] width 17 height 17
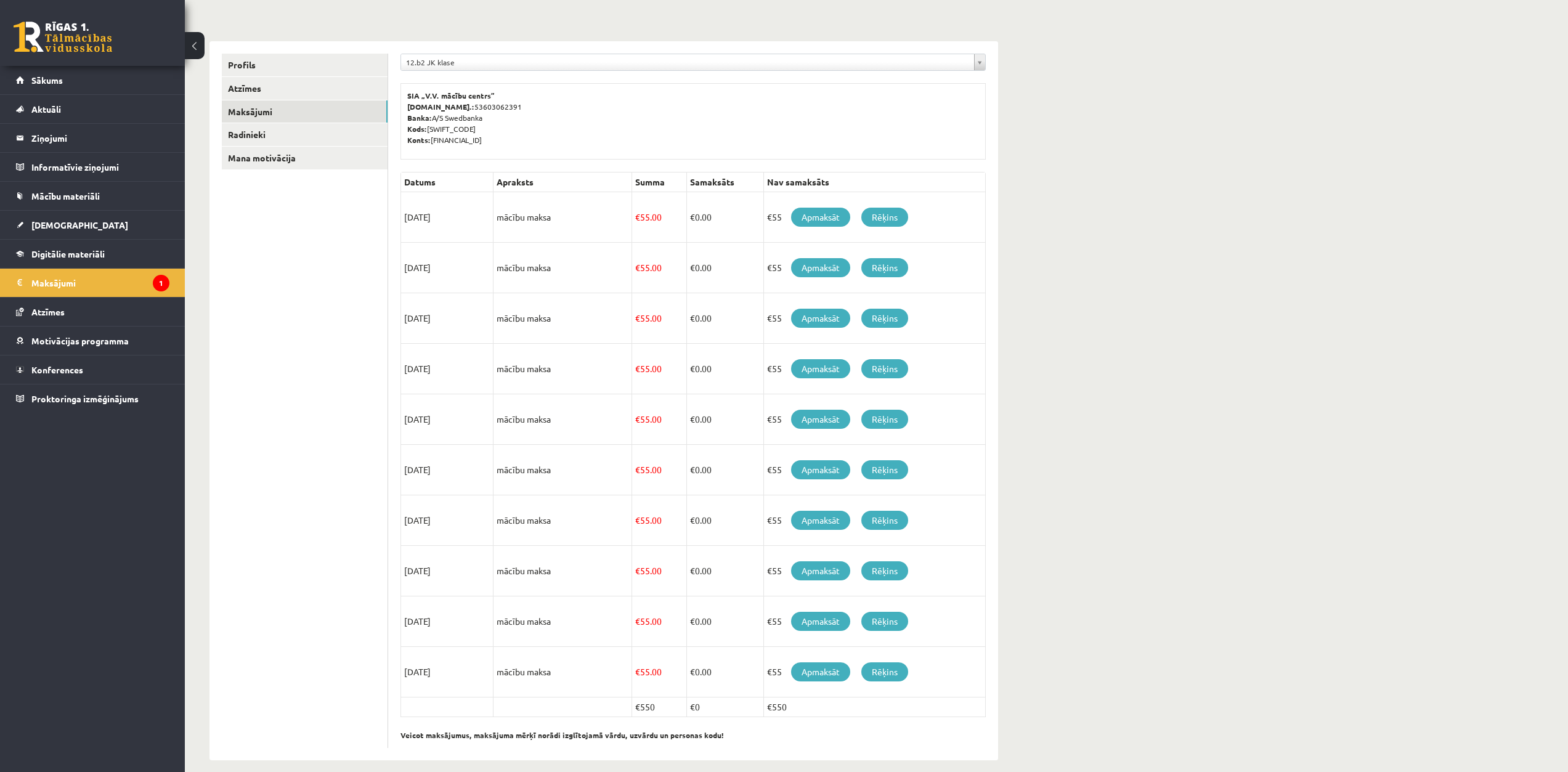
scroll to position [119, 0]
click at [272, 130] on link "Radinieki" at bounding box center [304, 134] width 166 height 23
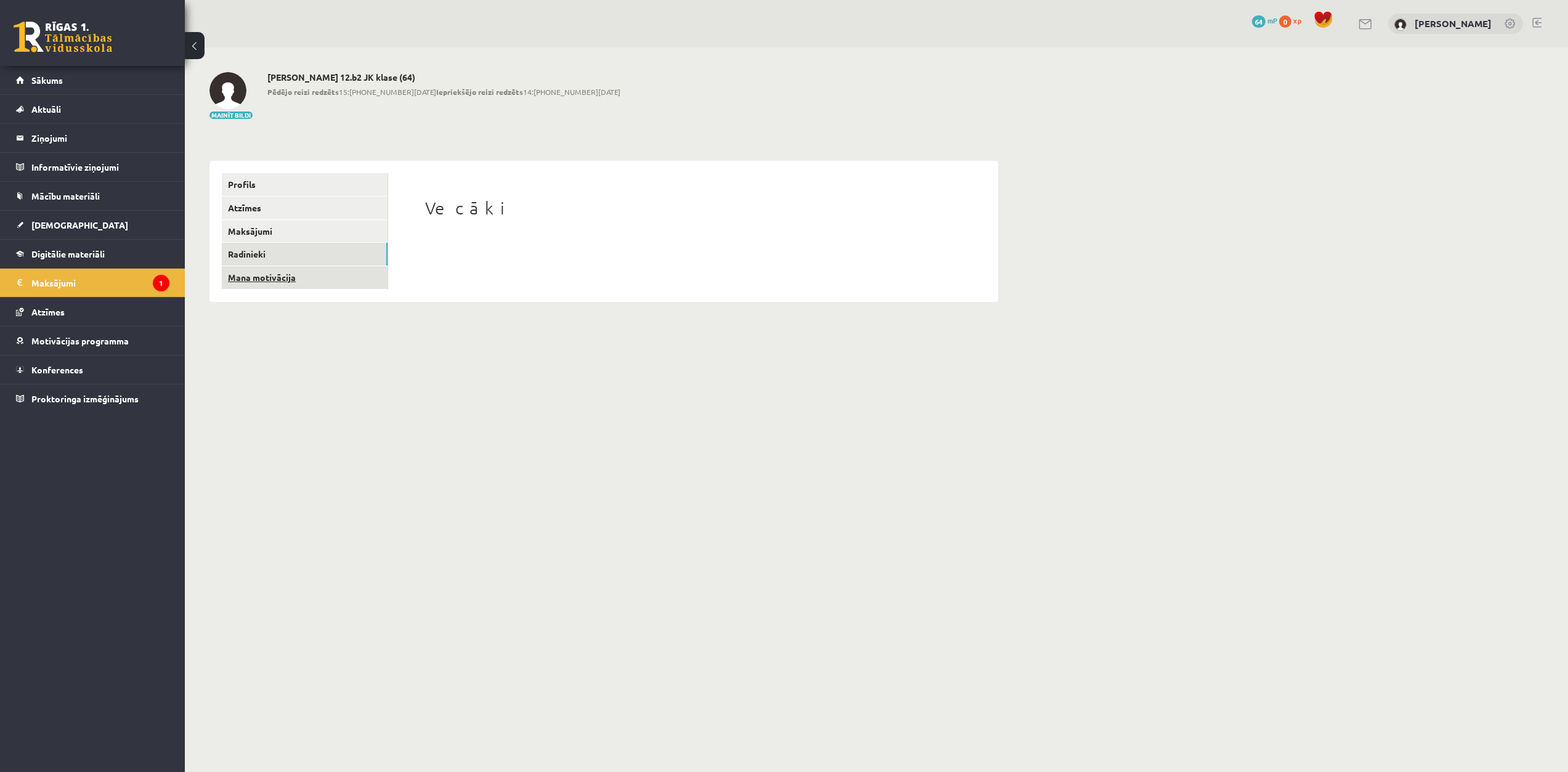
click at [327, 268] on link "Mana motivācija" at bounding box center [304, 277] width 166 height 23
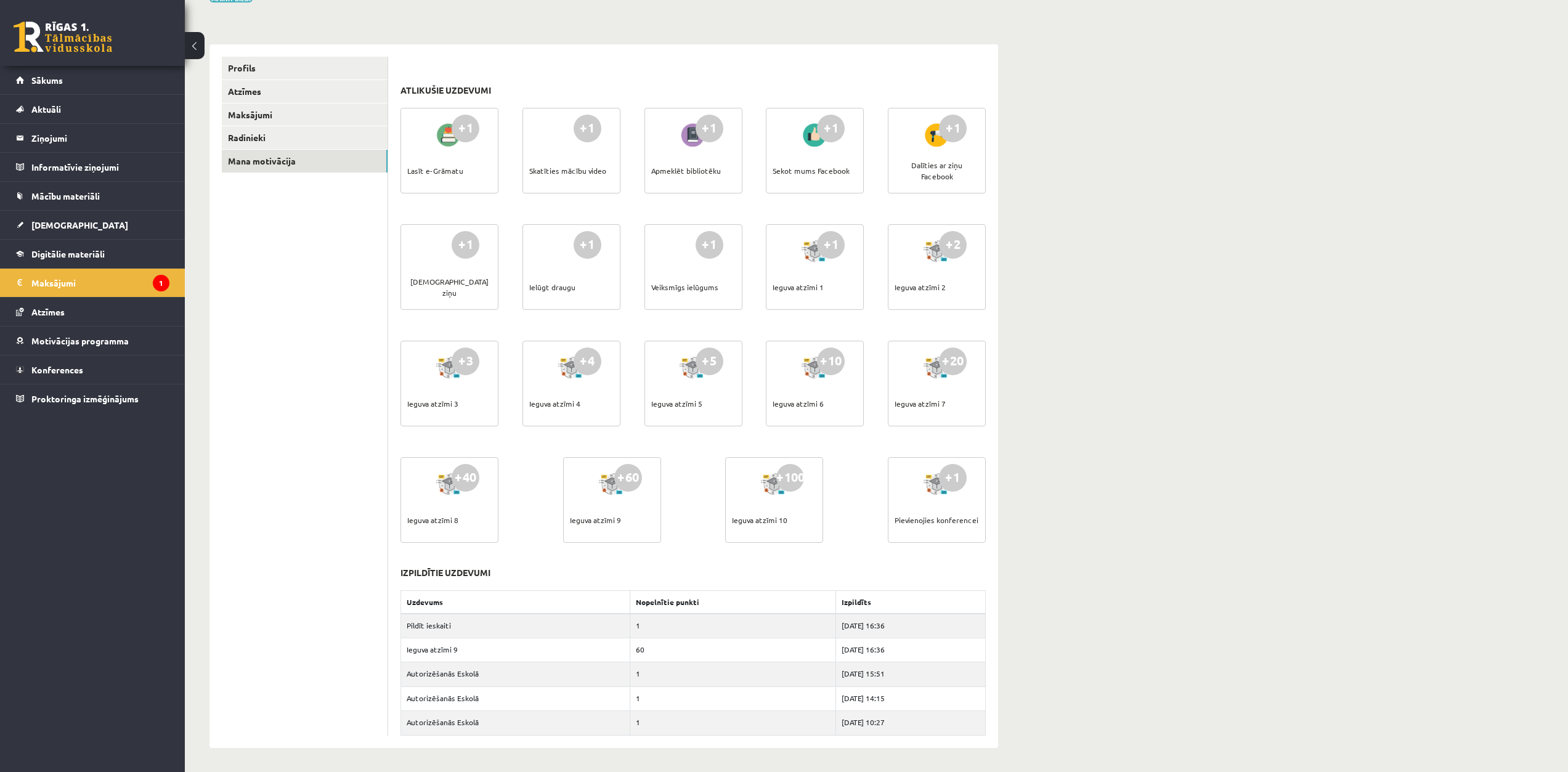
scroll to position [116, 0]
click at [75, 88] on link "Sākums" at bounding box center [93, 80] width 153 height 28
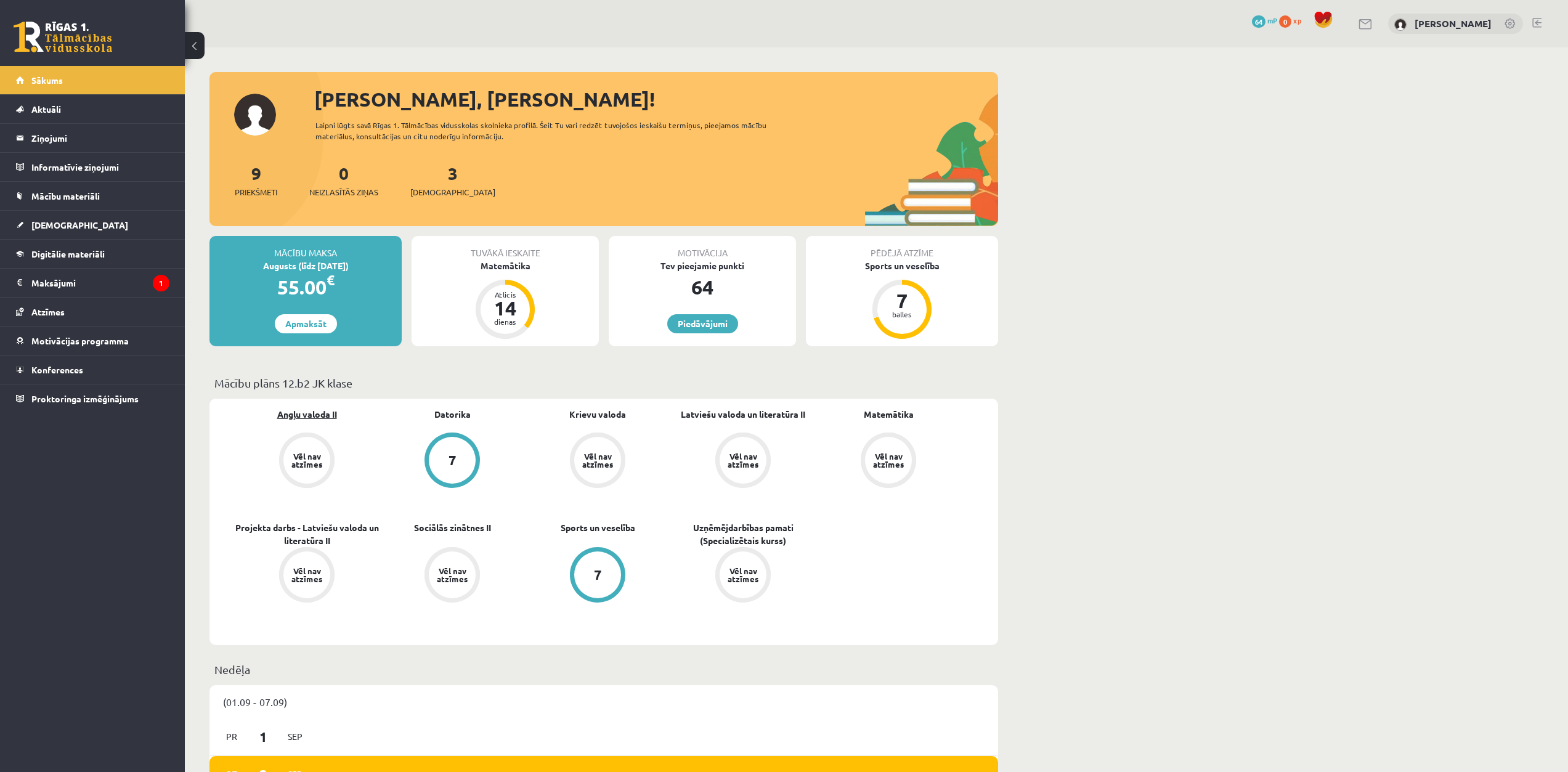
click at [309, 409] on link "Angļu valoda II" at bounding box center [307, 414] width 60 height 13
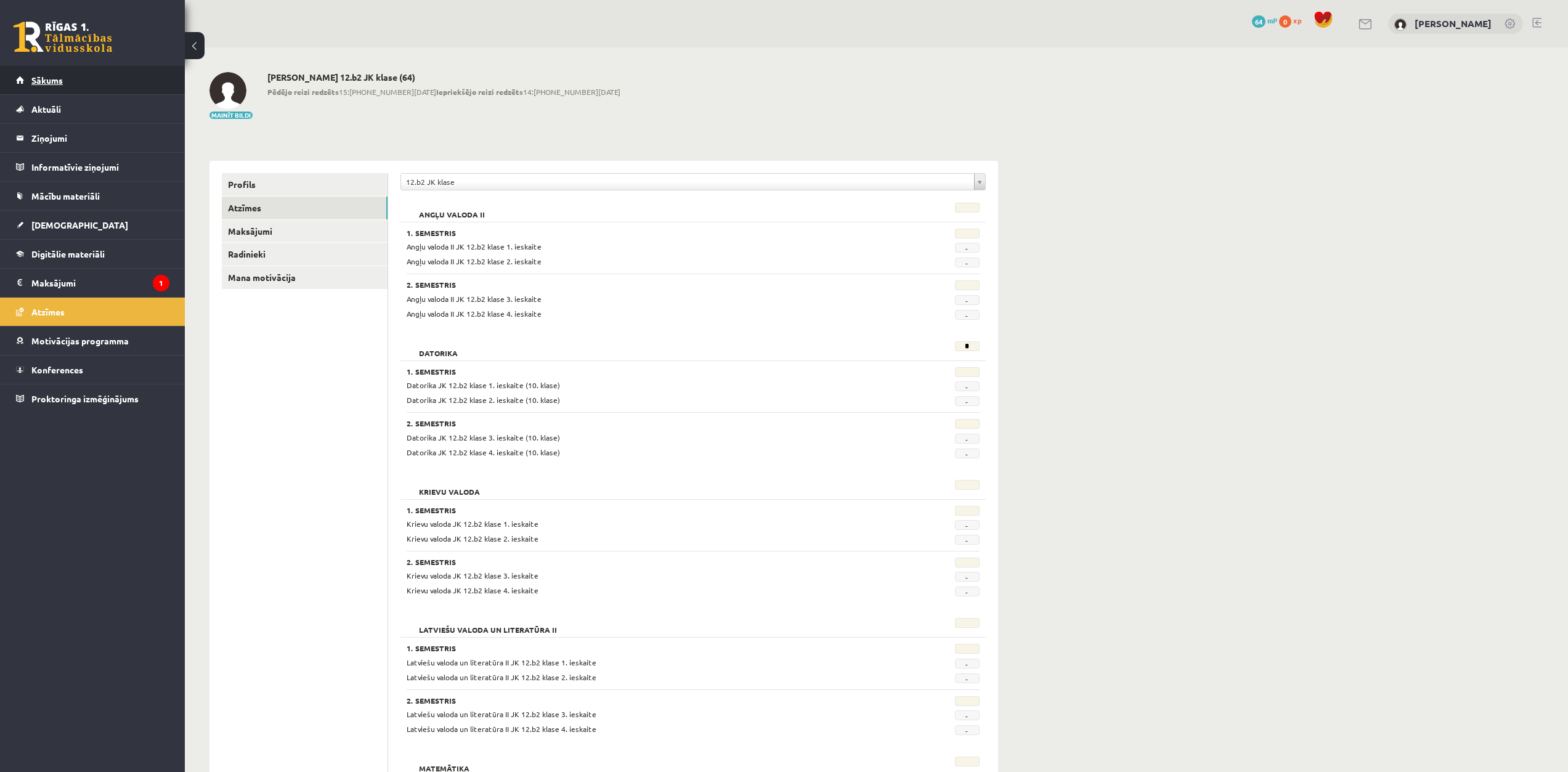
click at [60, 88] on link "Sākums" at bounding box center [93, 80] width 153 height 28
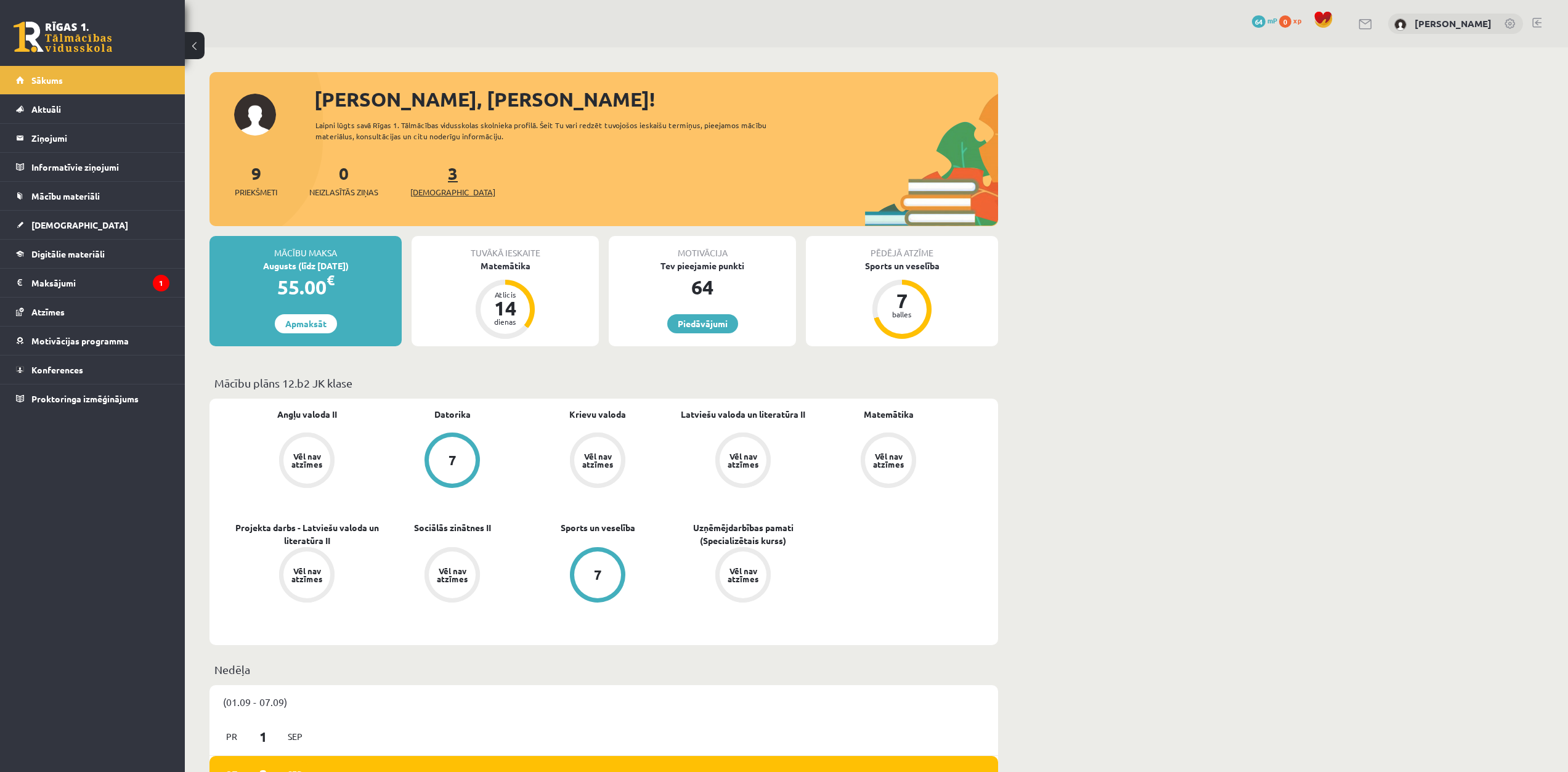
click at [442, 188] on span "[DEMOGRAPHIC_DATA]" at bounding box center [453, 192] width 85 height 13
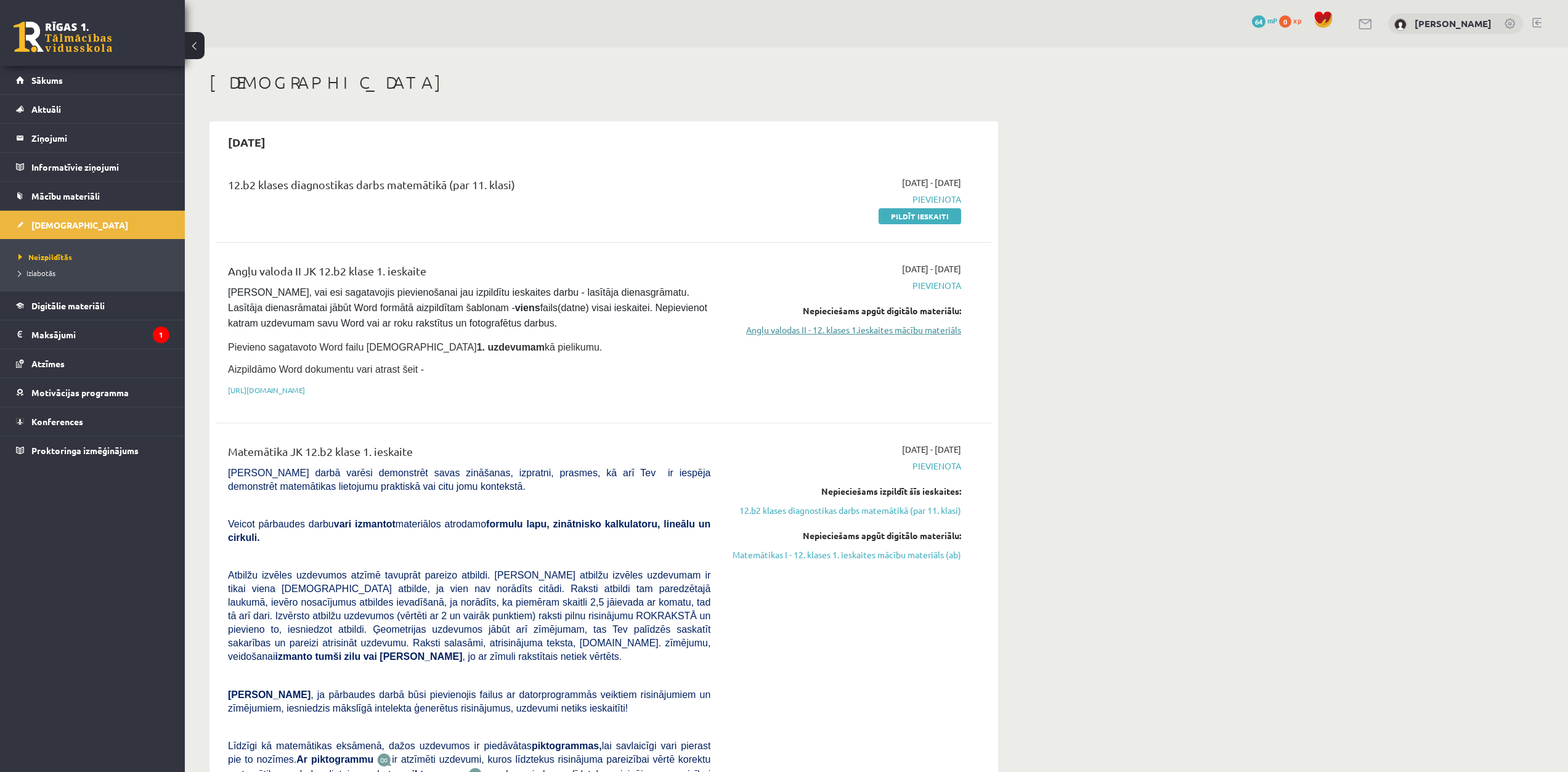
click at [793, 329] on link "Angļu valodas II - 12. klases 1.ieskaites mācību materiāls" at bounding box center [845, 330] width 233 height 13
click at [865, 329] on link "Angļu valodas II - 12. klases 1.ieskaites mācību materiāls" at bounding box center [845, 330] width 233 height 13
